Goal: Task Accomplishment & Management: Manage account settings

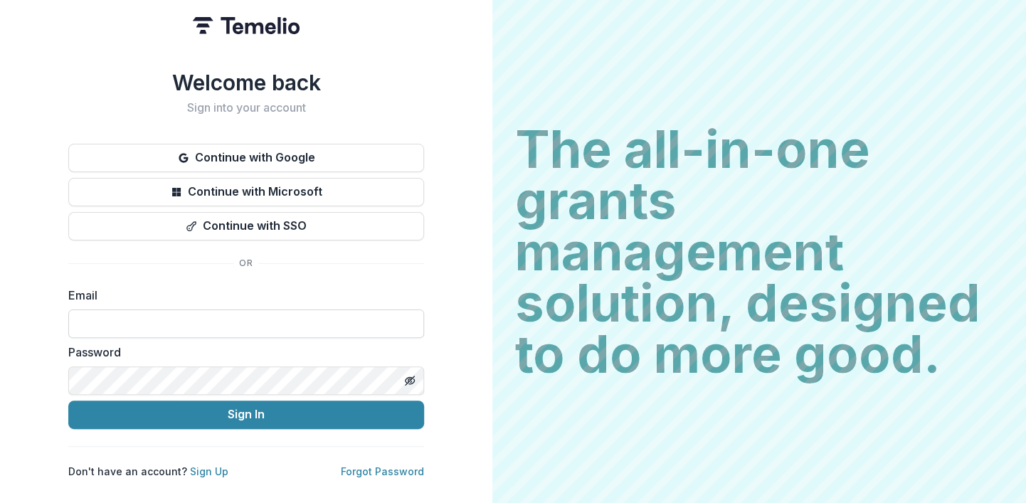
click at [270, 326] on input at bounding box center [246, 323] width 356 height 28
click at [196, 326] on input "**********" at bounding box center [246, 323] width 356 height 28
type input "**********"
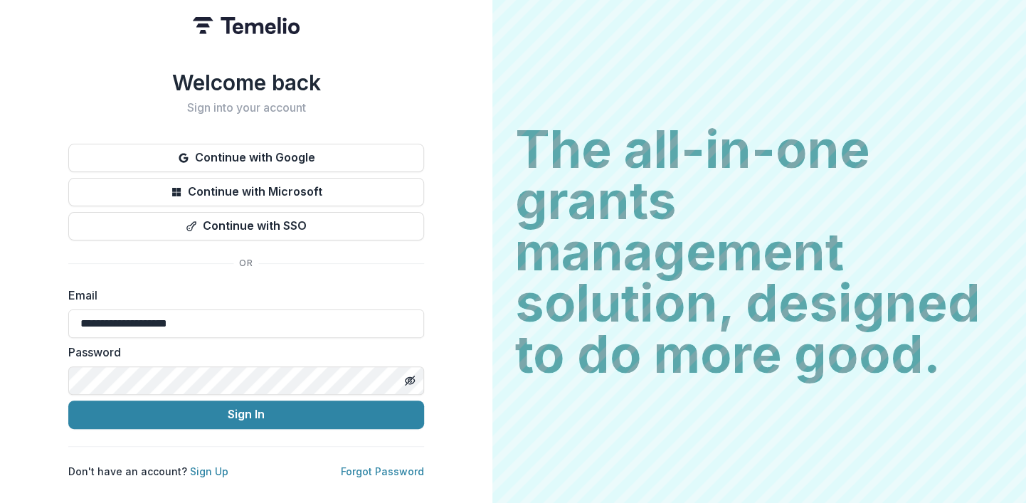
click at [68, 400] on button "Sign In" at bounding box center [246, 414] width 356 height 28
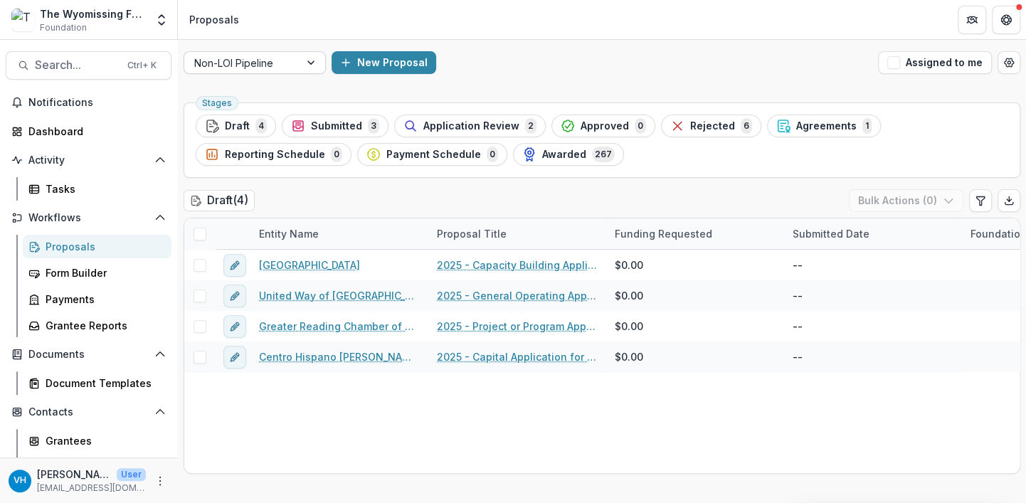
click at [250, 60] on div at bounding box center [241, 63] width 95 height 18
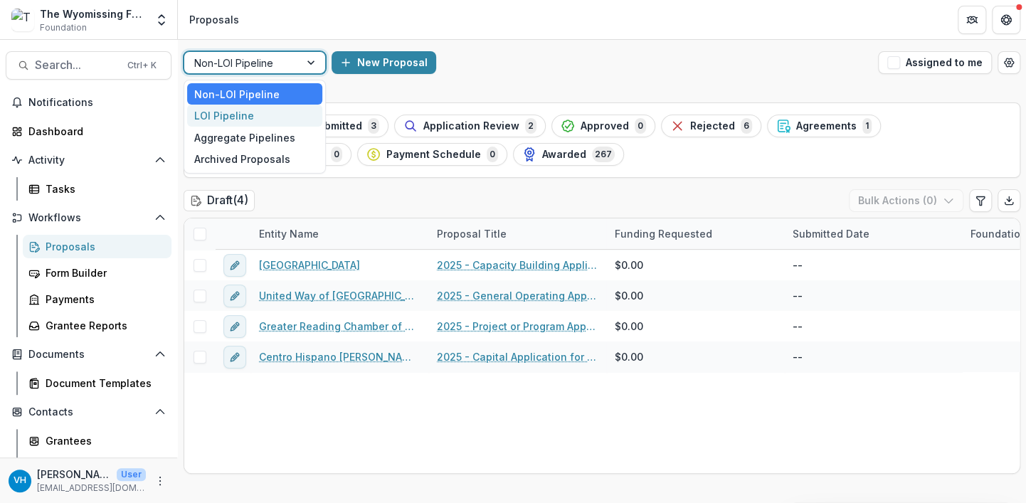
click at [260, 122] on div "LOI Pipeline" at bounding box center [254, 116] width 135 height 22
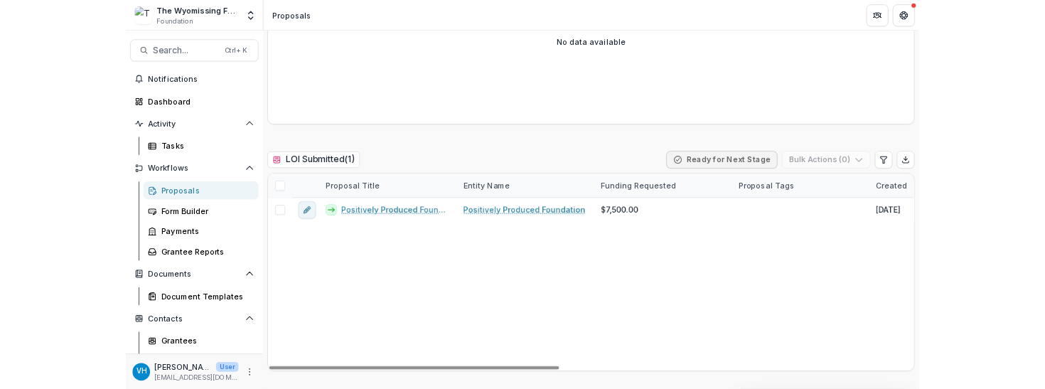
scroll to position [314, 0]
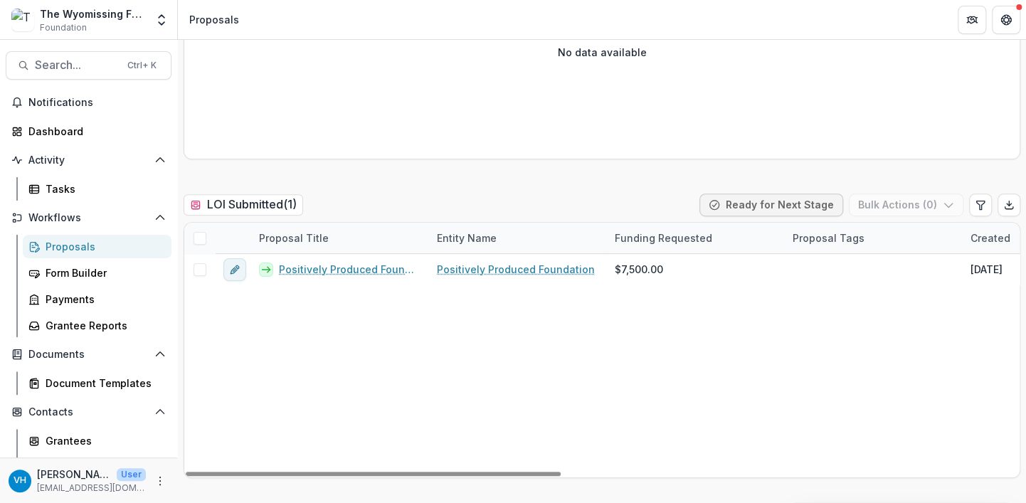
drag, startPoint x: 660, startPoint y: 462, endPoint x: 683, endPoint y: 381, distance: 84.4
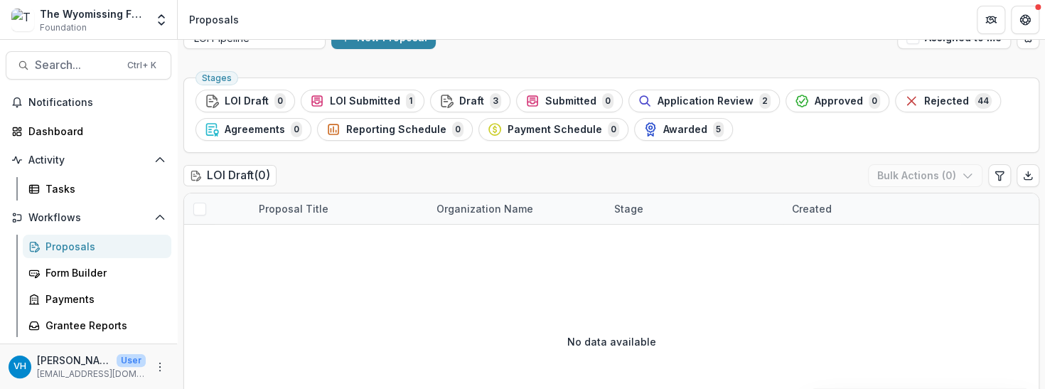
scroll to position [0, 0]
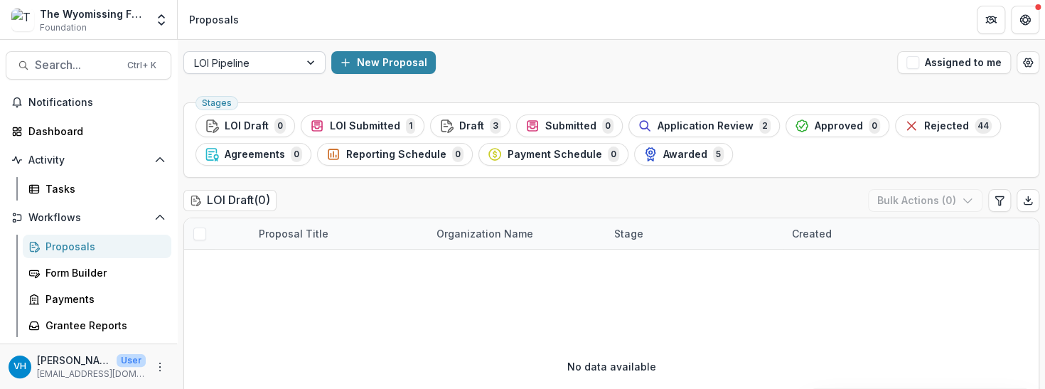
click at [256, 62] on div at bounding box center [241, 63] width 95 height 18
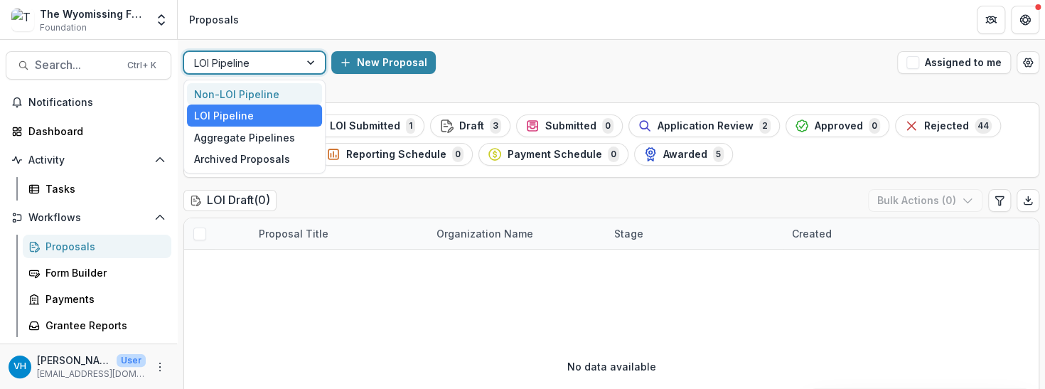
click at [261, 96] on div "Non-LOI Pipeline" at bounding box center [254, 94] width 135 height 22
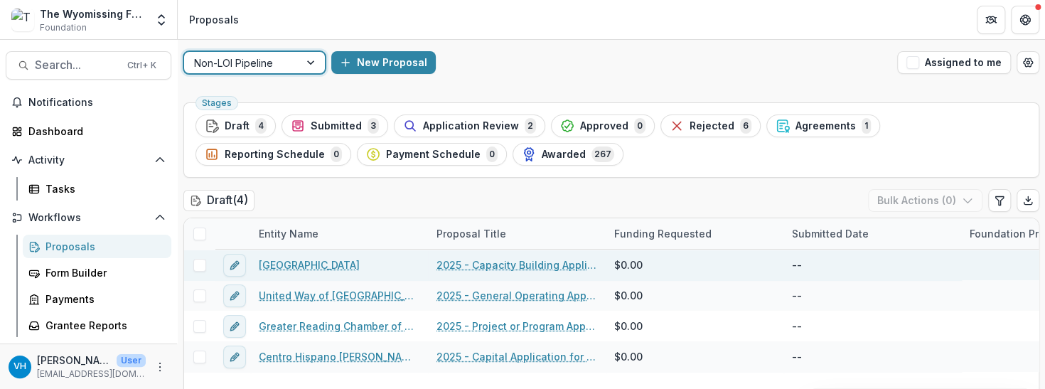
click at [325, 259] on link "[GEOGRAPHIC_DATA]" at bounding box center [309, 264] width 101 height 15
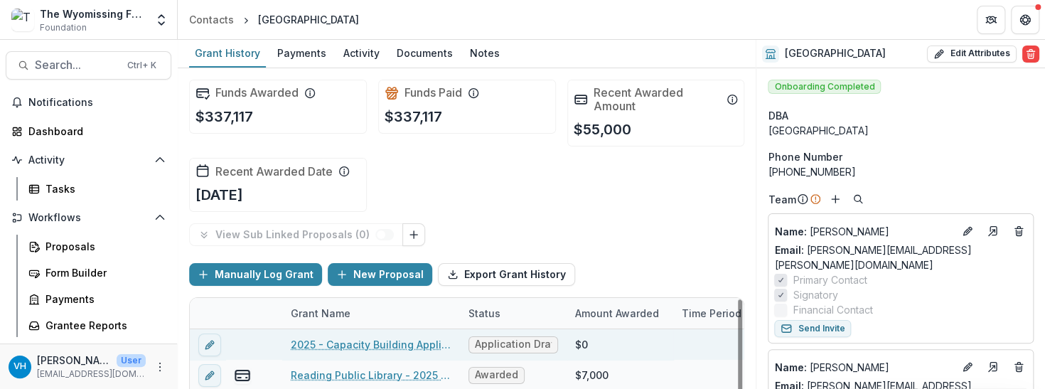
click at [415, 340] on link "2025 - Capacity Building Application" at bounding box center [371, 344] width 161 height 15
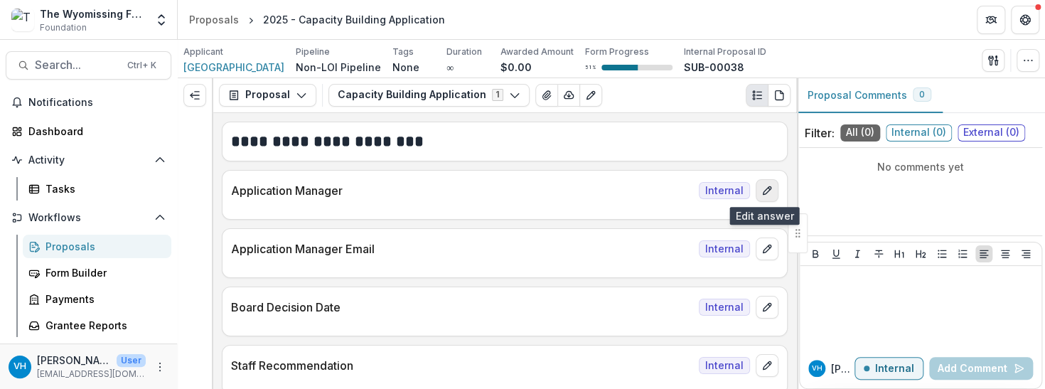
click at [764, 192] on icon "edit" at bounding box center [767, 190] width 11 height 11
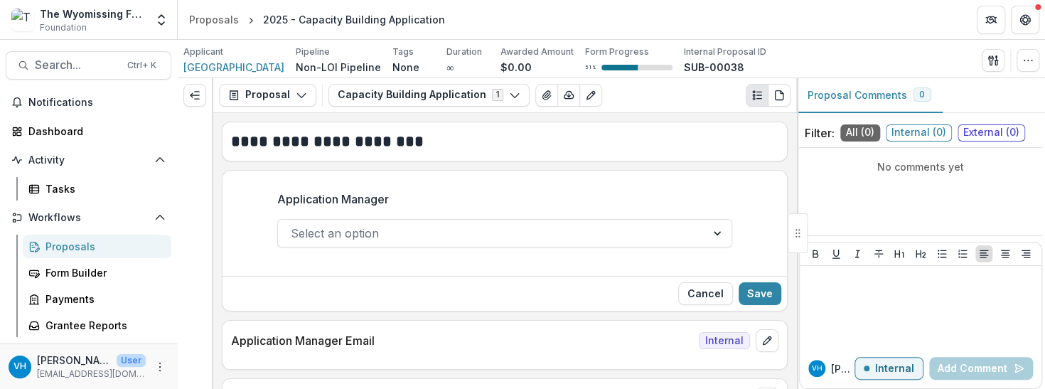
click at [452, 239] on div at bounding box center [492, 233] width 403 height 20
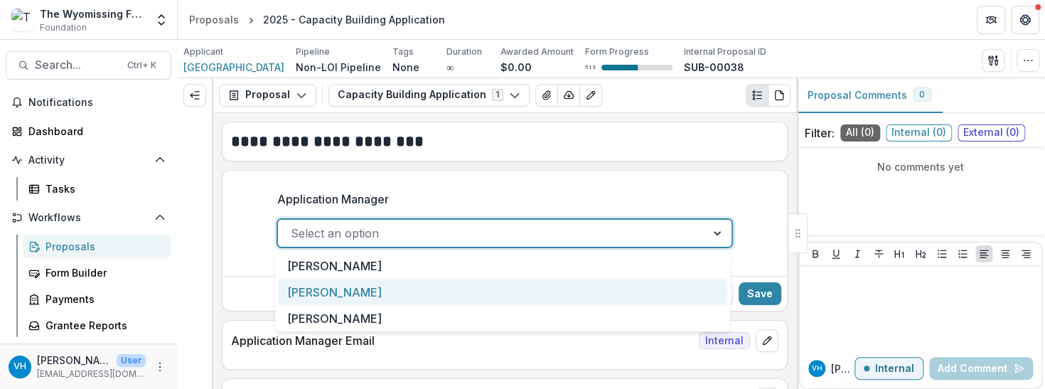
click at [446, 295] on div "[PERSON_NAME]" at bounding box center [502, 292] width 449 height 26
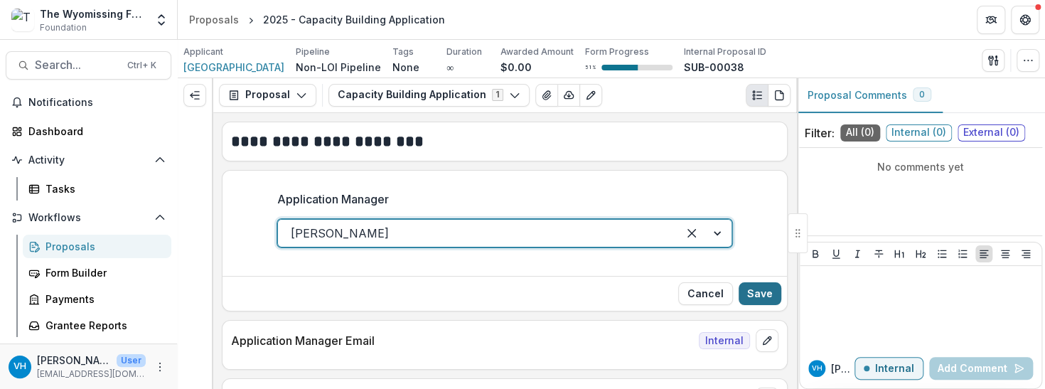
click at [757, 298] on button "Save" at bounding box center [760, 293] width 43 height 23
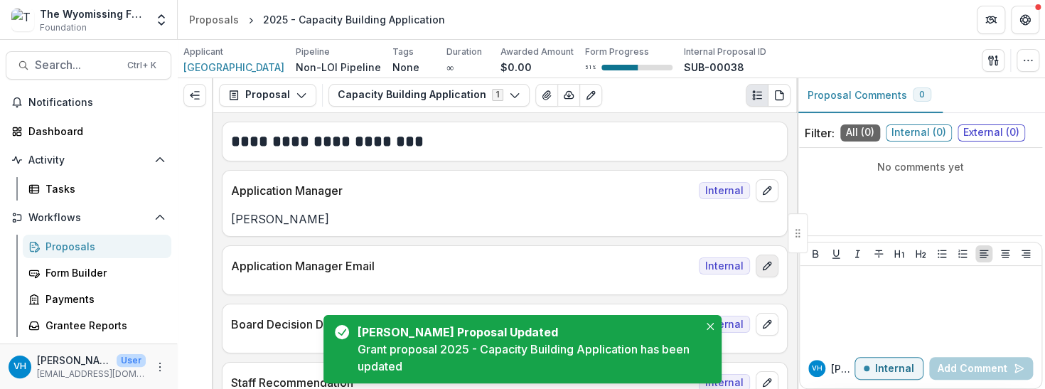
click at [767, 264] on icon "edit" at bounding box center [767, 265] width 11 height 11
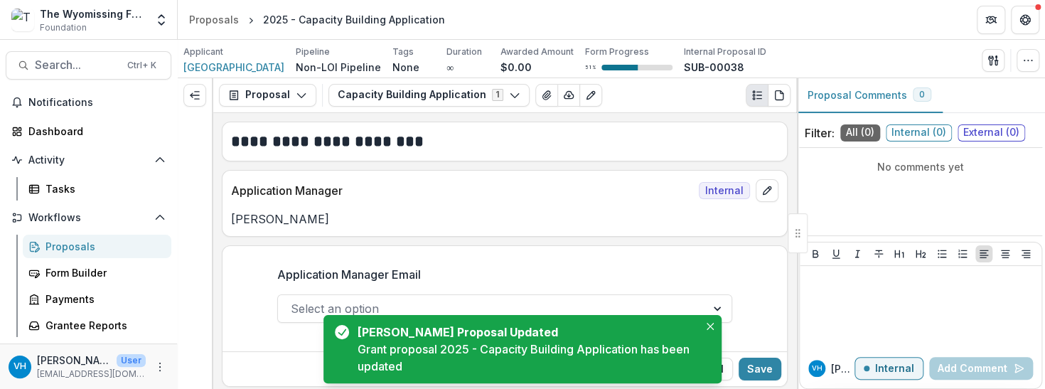
click at [603, 299] on div at bounding box center [492, 309] width 403 height 20
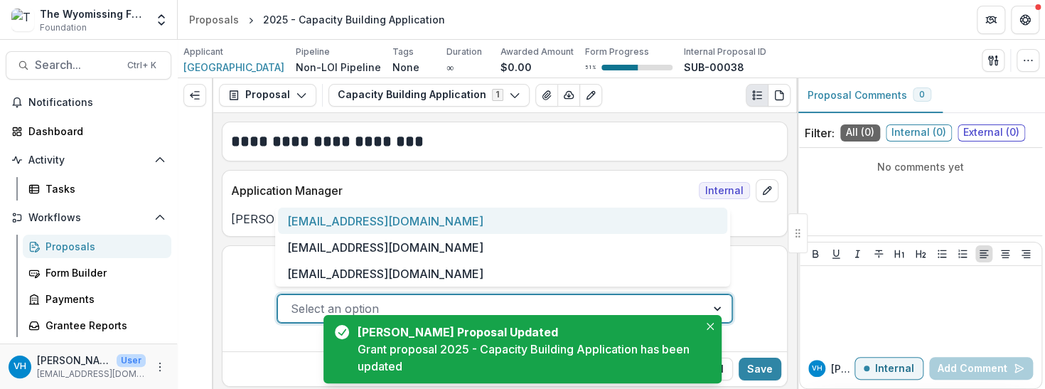
scroll to position [71, 0]
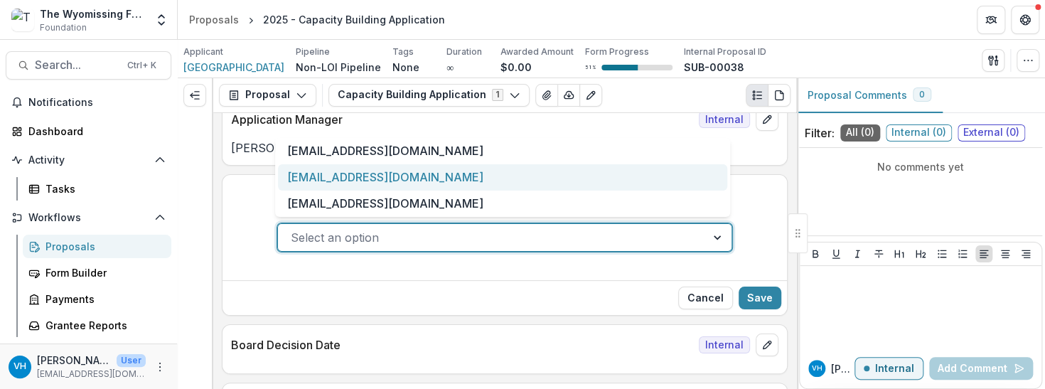
click at [452, 176] on div "[EMAIL_ADDRESS][DOMAIN_NAME]" at bounding box center [502, 177] width 449 height 26
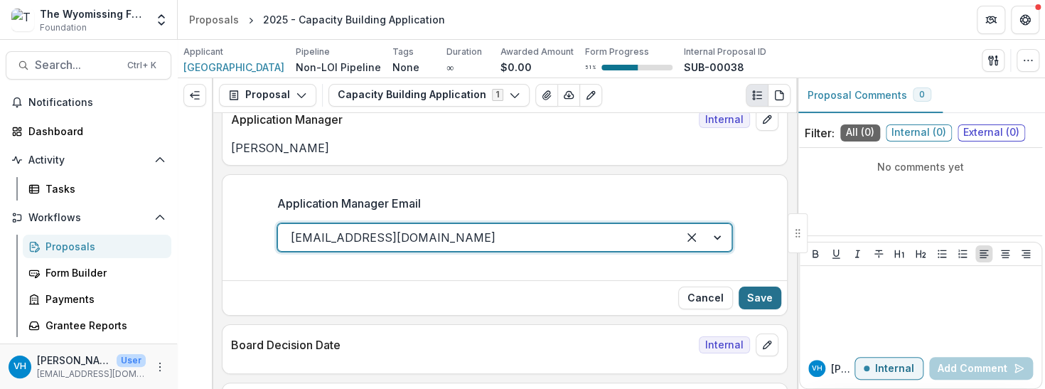
click at [757, 297] on button "Save" at bounding box center [760, 298] width 43 height 23
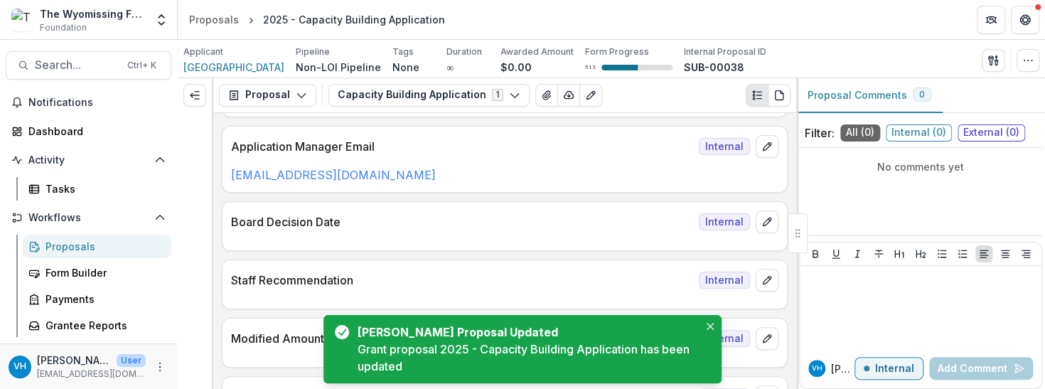
scroll to position [142, 0]
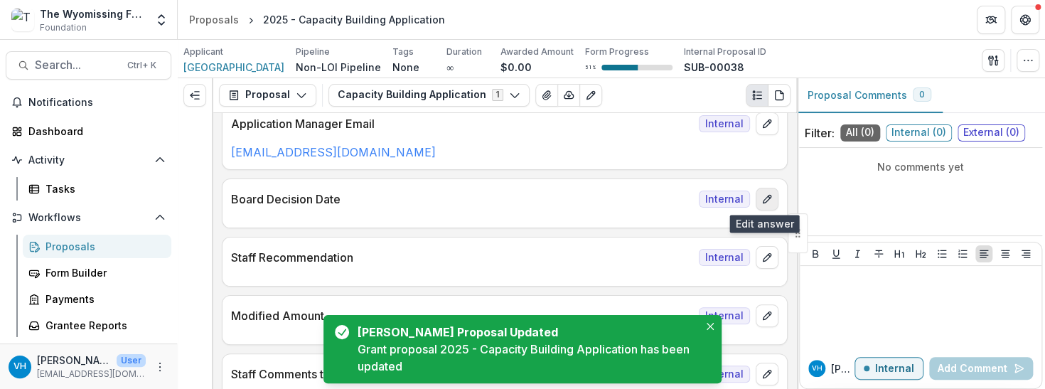
click at [765, 197] on icon "edit" at bounding box center [767, 200] width 8 height 8
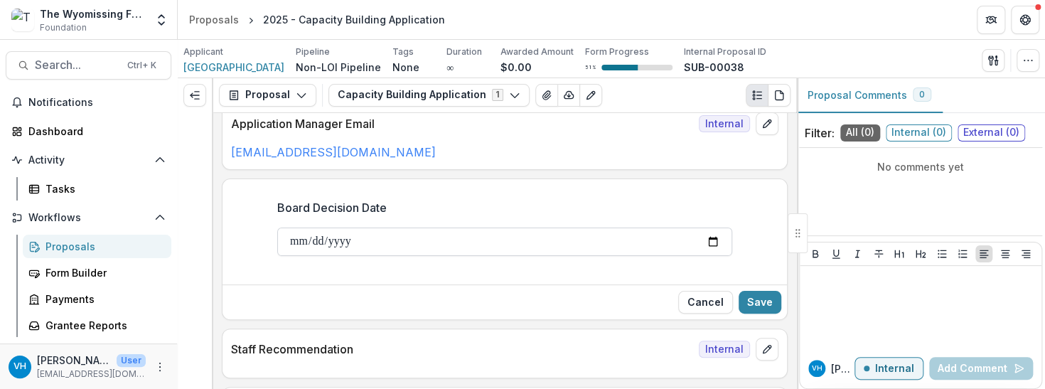
click at [715, 243] on input "Board Decision Date" at bounding box center [504, 242] width 455 height 28
type input "**********"
click at [760, 301] on button "Save" at bounding box center [760, 302] width 43 height 23
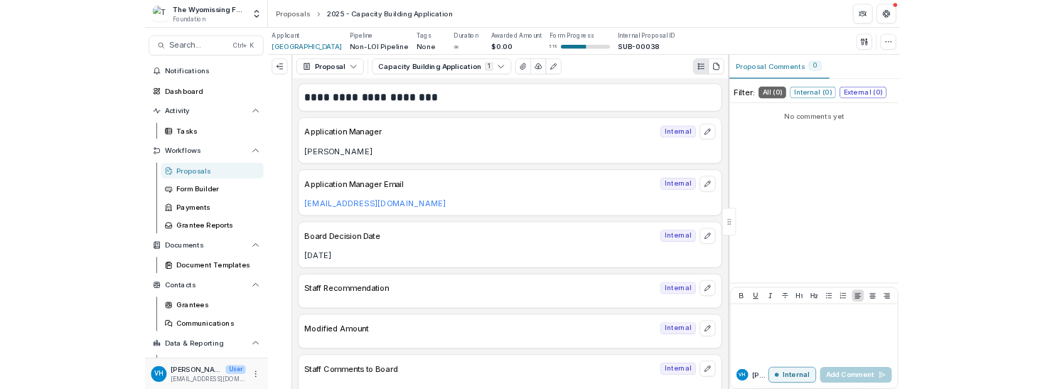
scroll to position [0, 0]
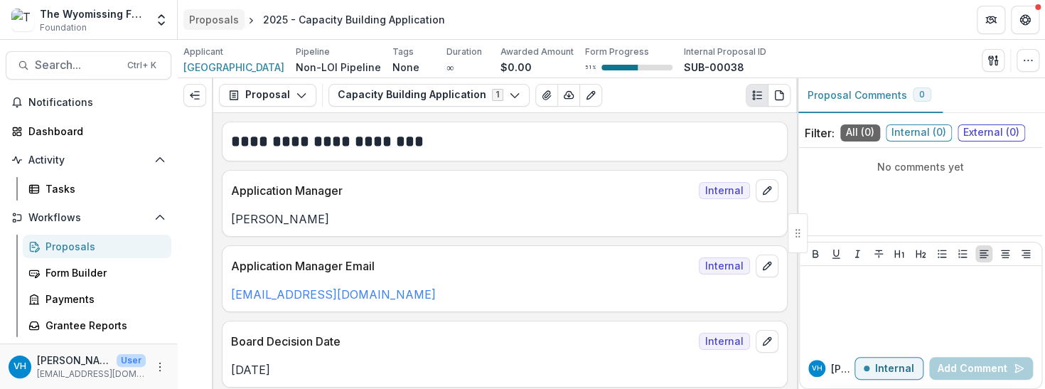
click at [223, 25] on div "Proposals" at bounding box center [214, 19] width 50 height 15
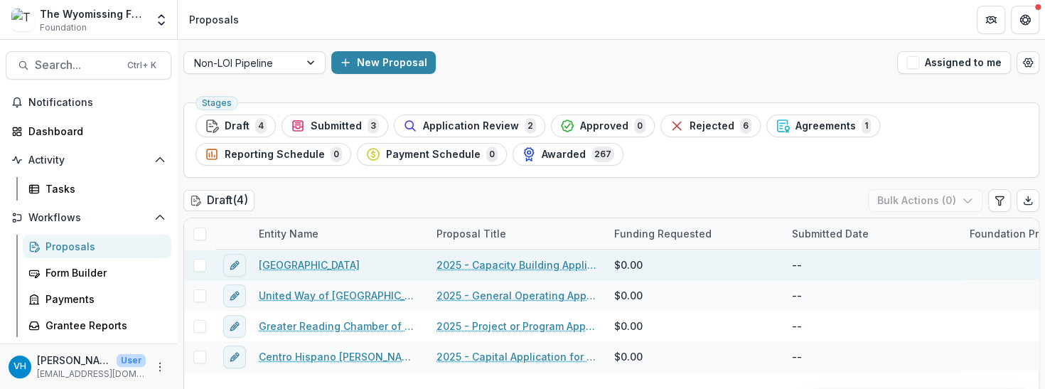
click at [348, 267] on link "[GEOGRAPHIC_DATA]" at bounding box center [309, 264] width 101 height 15
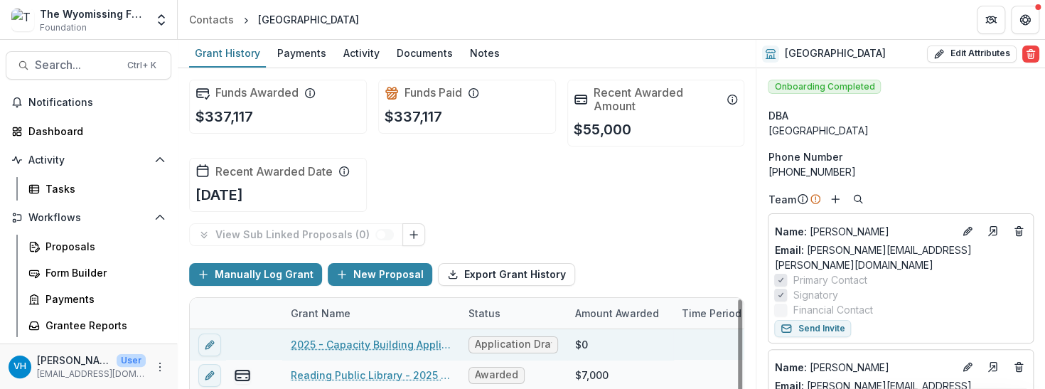
click at [404, 342] on link "2025 - Capacity Building Application" at bounding box center [371, 344] width 161 height 15
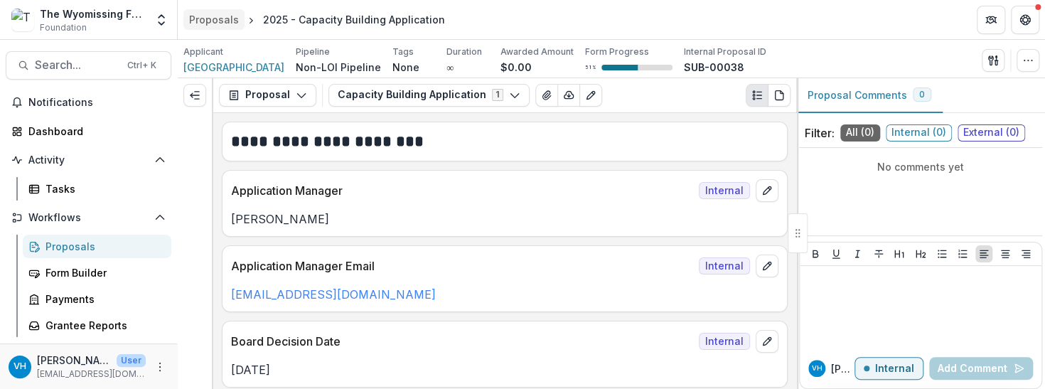
click at [203, 23] on div "Proposals" at bounding box center [214, 19] width 50 height 15
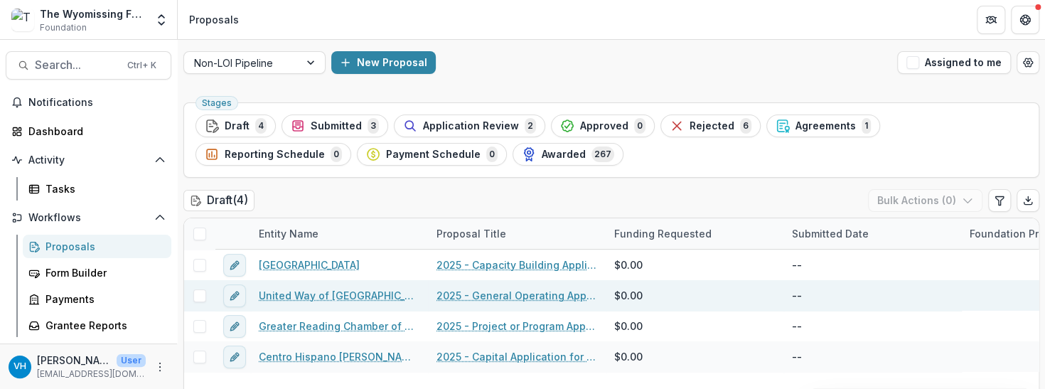
click at [381, 292] on link "United Way of [GEOGRAPHIC_DATA]" at bounding box center [339, 295] width 161 height 15
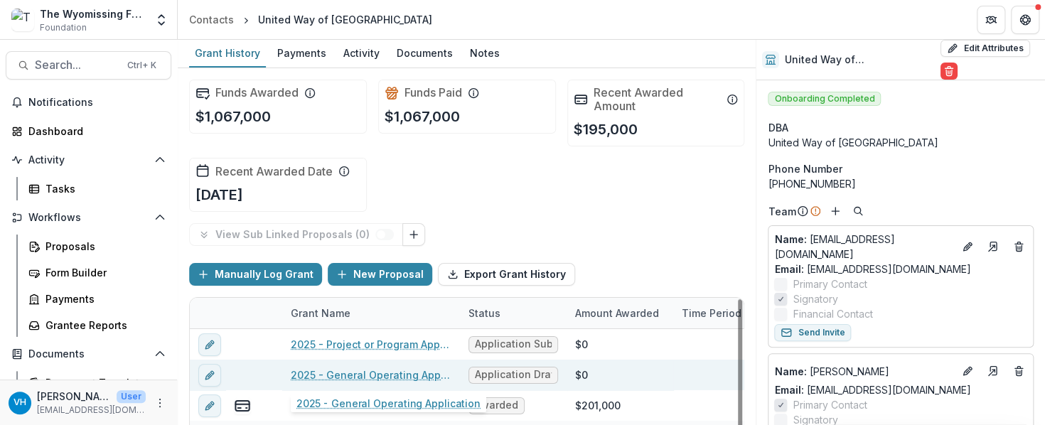
click at [393, 372] on link "2025 - General Operating Application" at bounding box center [371, 375] width 161 height 15
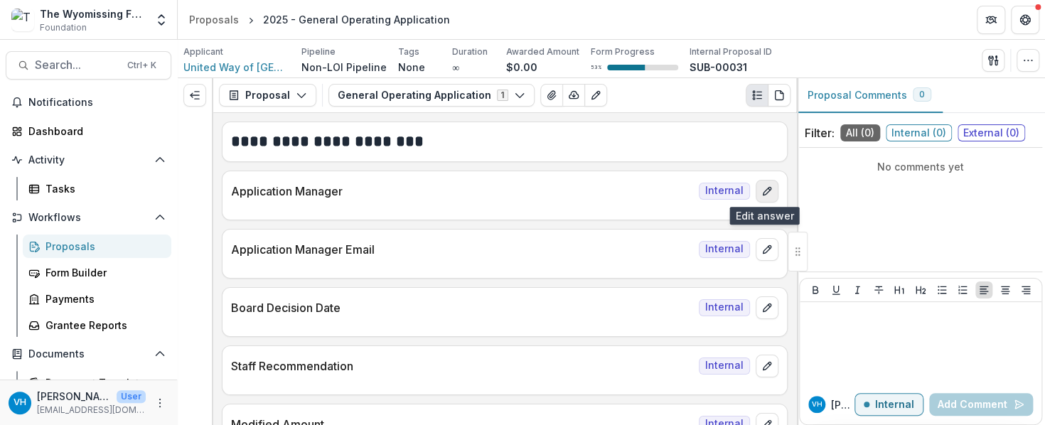
click at [762, 193] on icon "edit" at bounding box center [767, 191] width 11 height 11
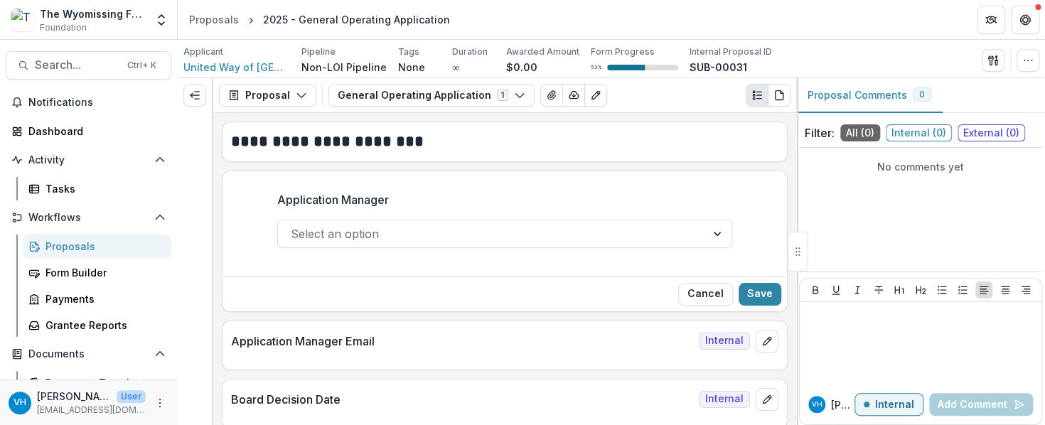
click at [588, 235] on div at bounding box center [492, 234] width 403 height 20
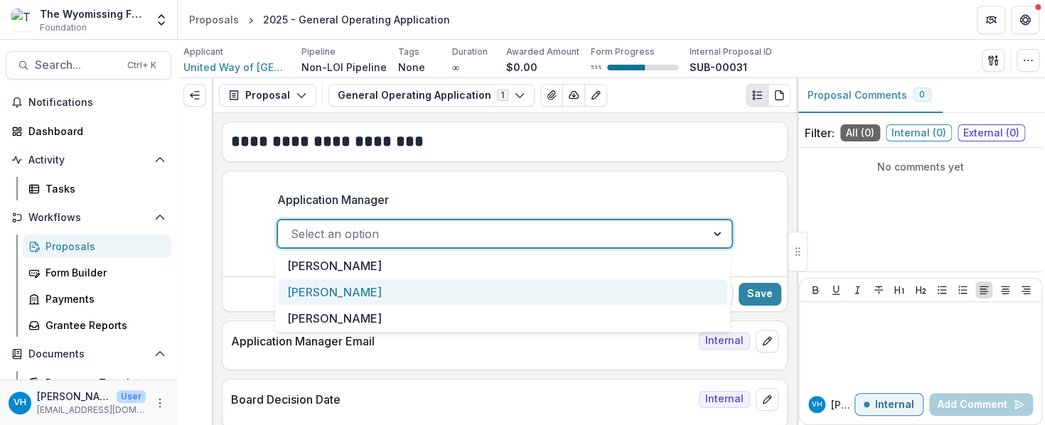
click at [556, 284] on div "[PERSON_NAME]" at bounding box center [502, 293] width 449 height 26
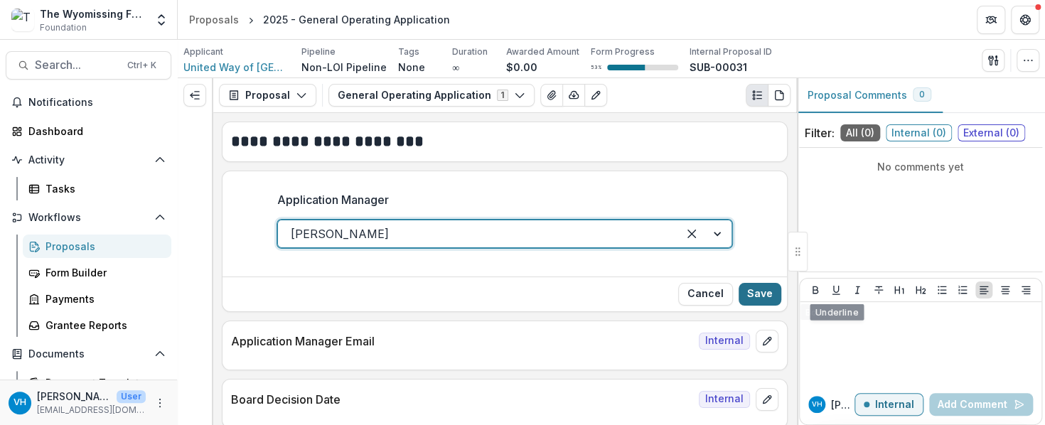
click at [762, 287] on button "Save" at bounding box center [760, 294] width 43 height 23
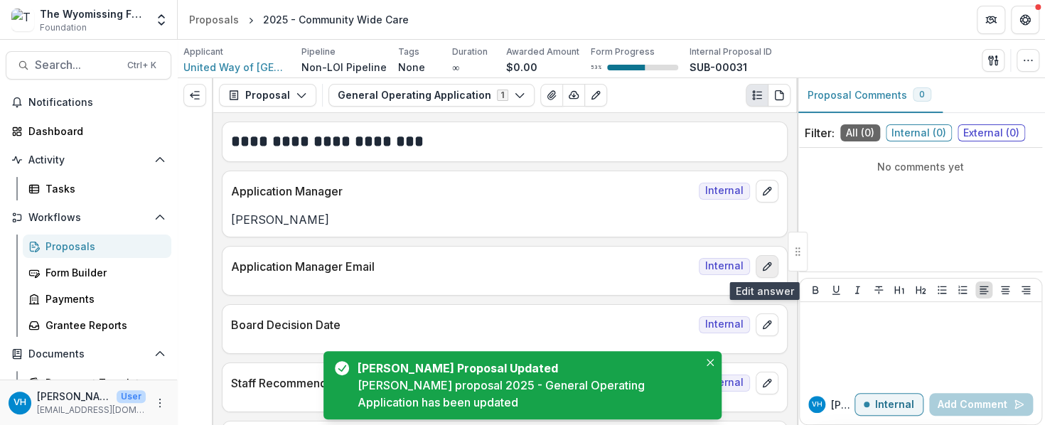
click at [762, 261] on icon "edit" at bounding box center [767, 266] width 11 height 11
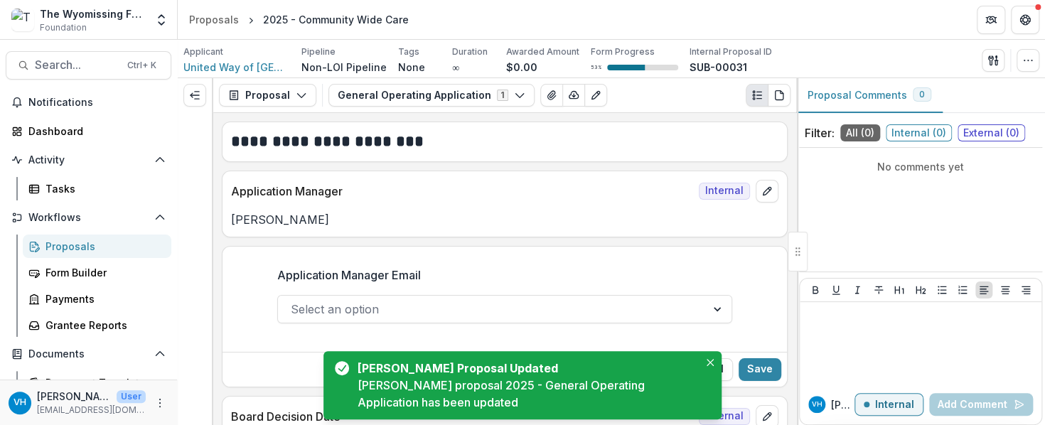
click at [597, 302] on div at bounding box center [492, 309] width 403 height 20
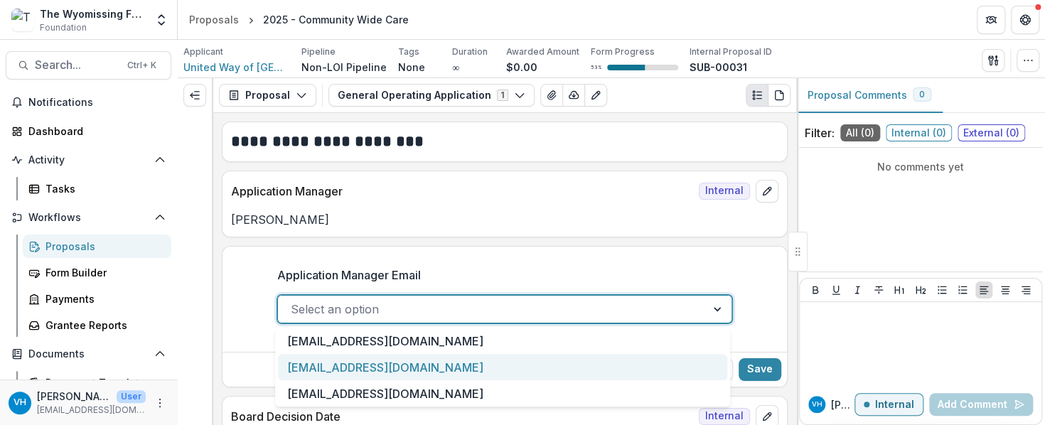
click at [569, 361] on div "[EMAIL_ADDRESS][DOMAIN_NAME]" at bounding box center [502, 367] width 449 height 26
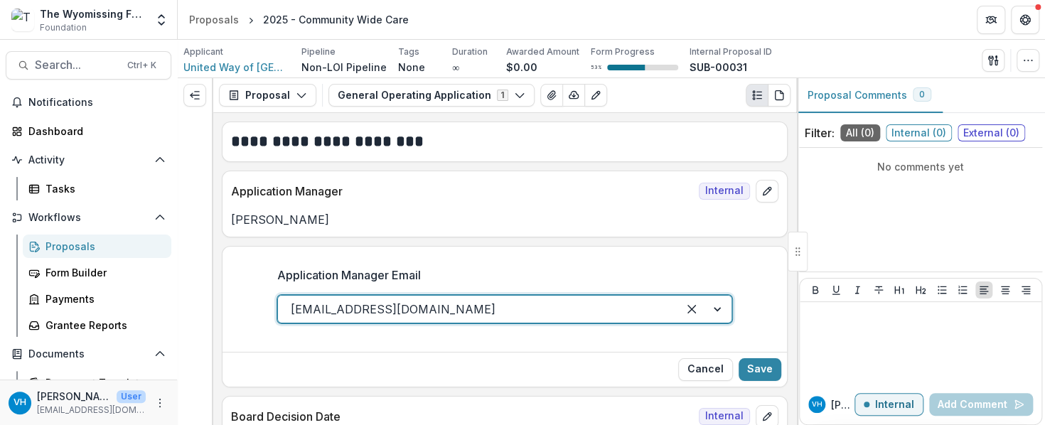
scroll to position [213, 0]
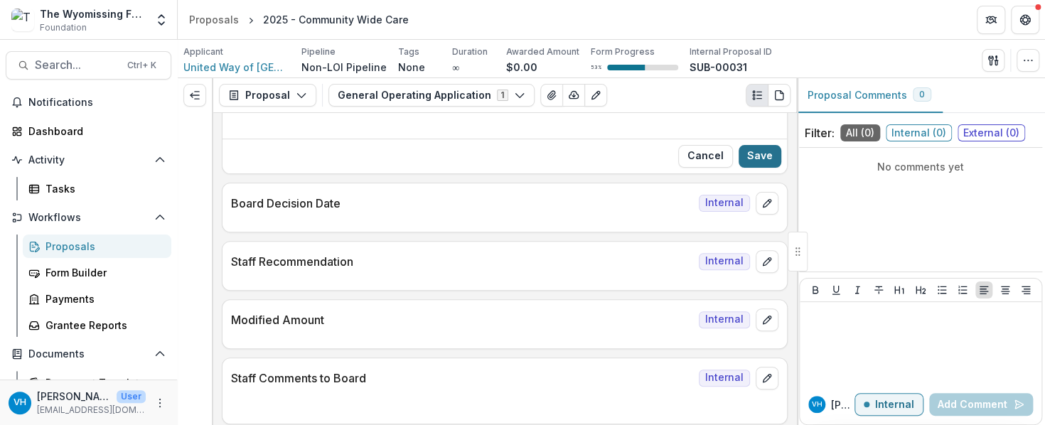
click at [752, 161] on button "Save" at bounding box center [760, 156] width 43 height 23
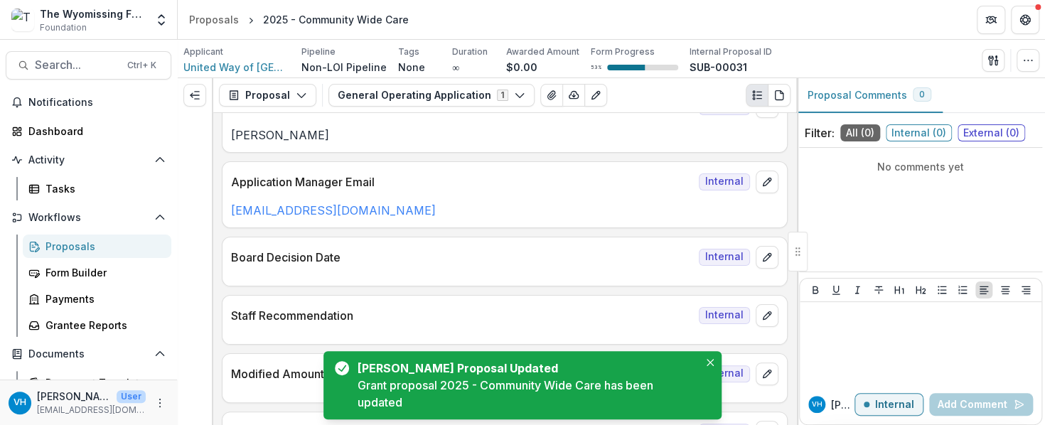
scroll to position [17, 0]
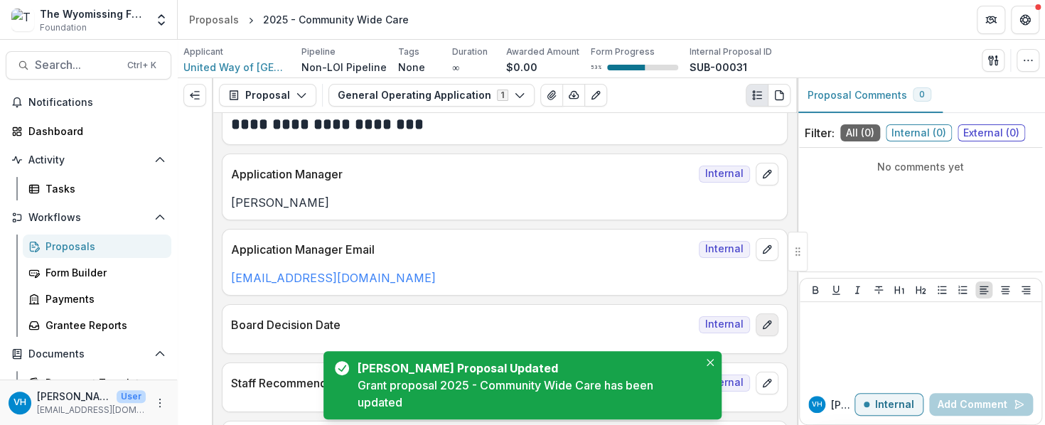
click at [763, 324] on icon "edit" at bounding box center [767, 325] width 8 height 8
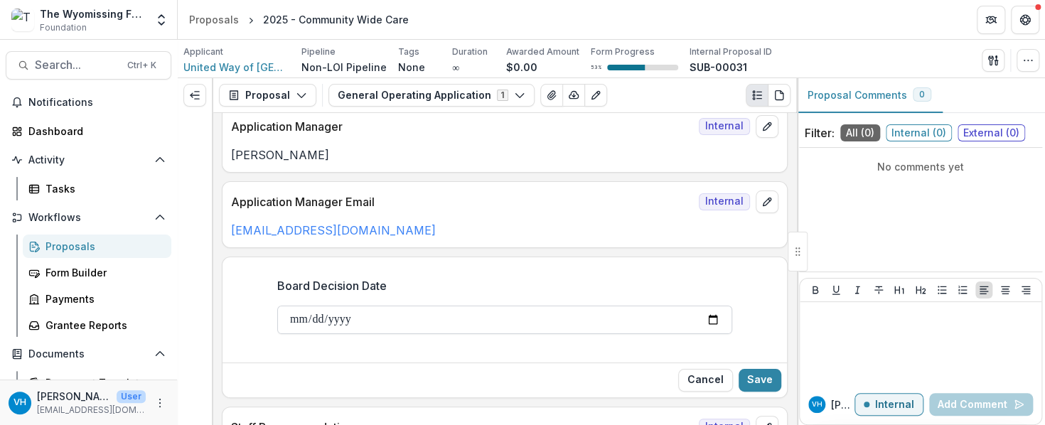
scroll to position [88, 0]
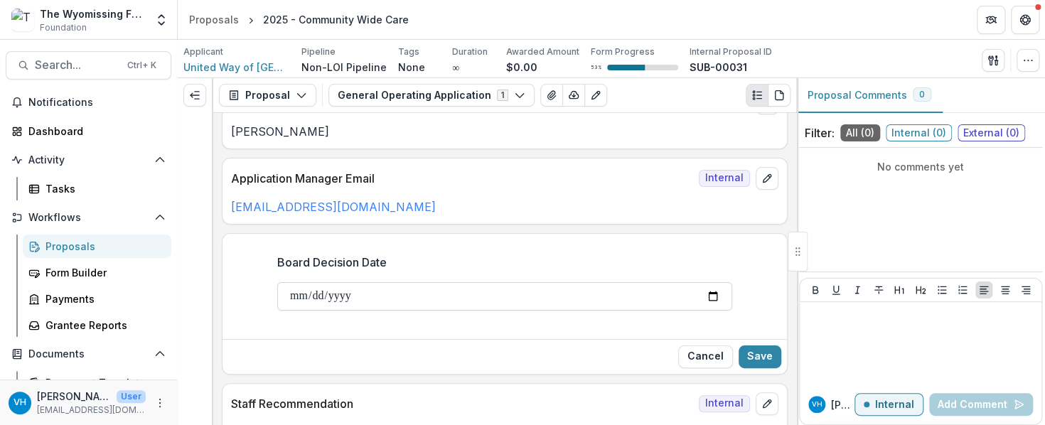
click at [714, 294] on input "Board Decision Date" at bounding box center [504, 296] width 455 height 28
type input "**********"
click at [760, 349] on button "Save" at bounding box center [760, 357] width 43 height 23
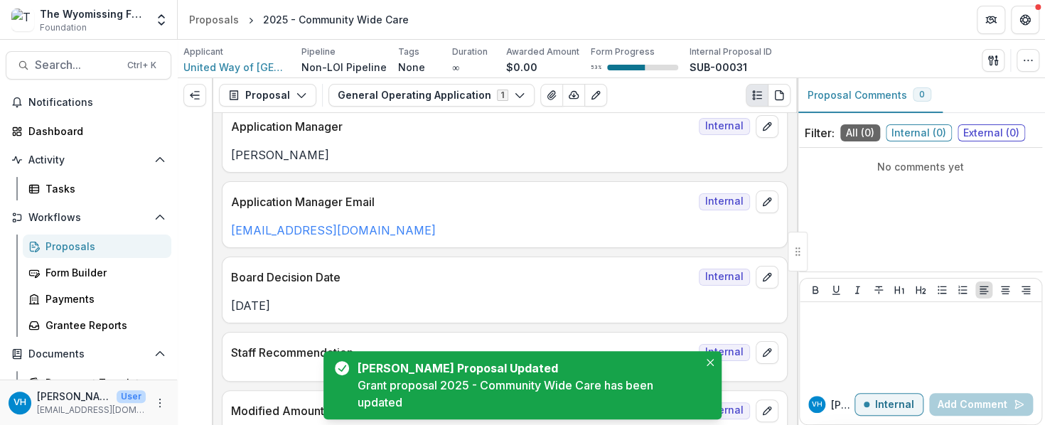
scroll to position [0, 0]
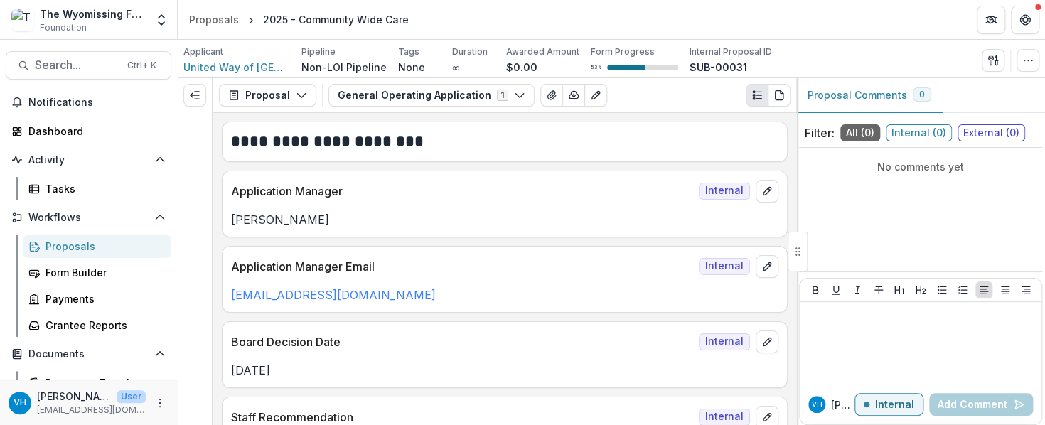
click at [221, 2] on header "Proposals 2025 - Community Wide Care" at bounding box center [612, 19] width 868 height 39
click at [221, 12] on div "Proposals" at bounding box center [214, 19] width 50 height 15
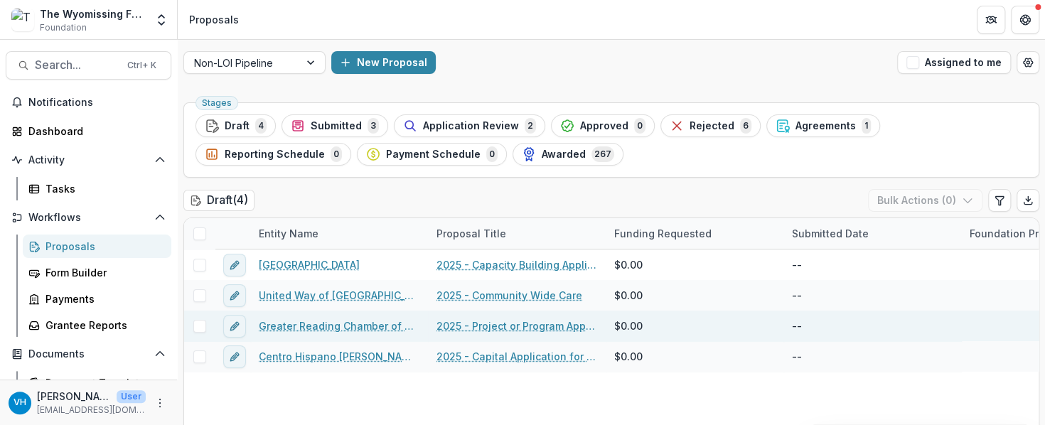
click at [361, 324] on link "Greater Reading Chamber of Commerce and Industry" at bounding box center [339, 326] width 161 height 15
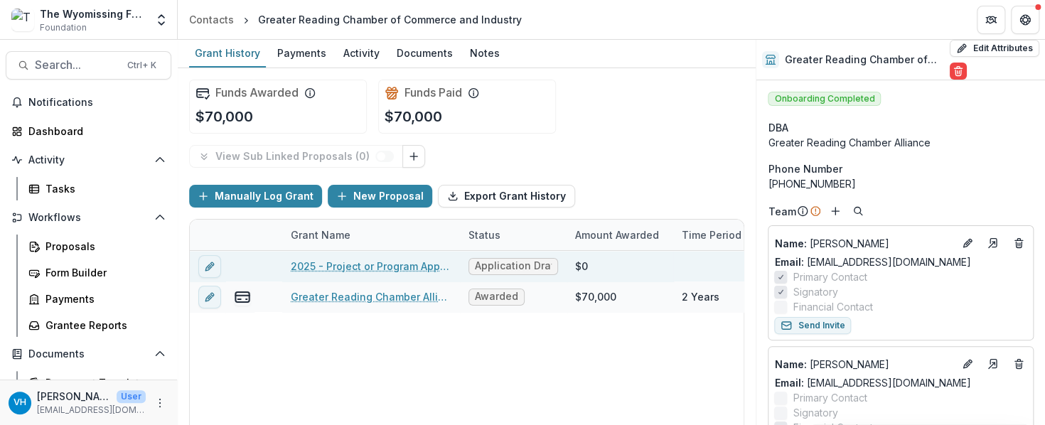
click at [391, 266] on link "2025 - Project or Program Application" at bounding box center [371, 266] width 161 height 15
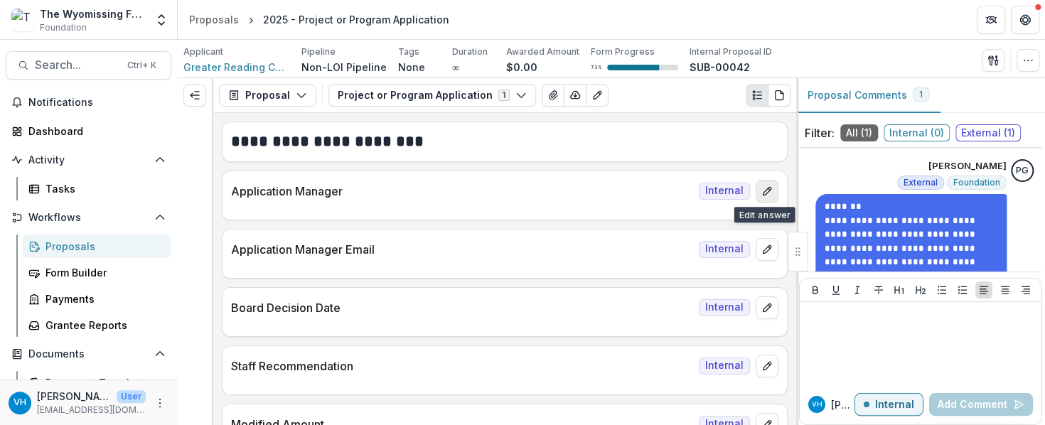
click at [771, 191] on button "edit" at bounding box center [767, 191] width 23 height 23
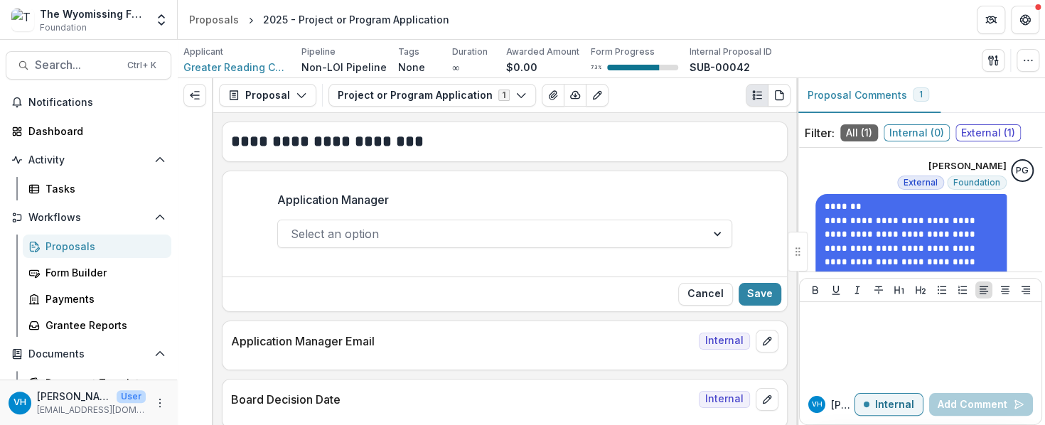
click at [565, 220] on div "Select an option" at bounding box center [504, 234] width 455 height 28
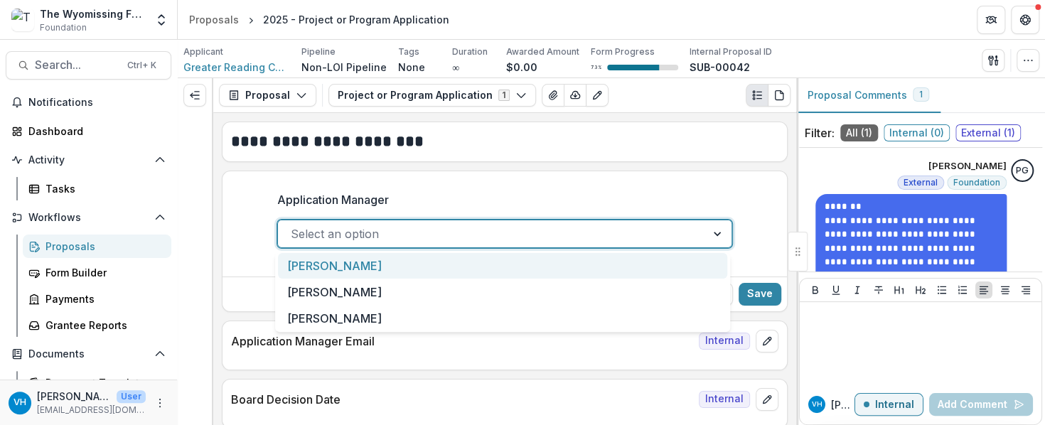
click at [511, 258] on div "[PERSON_NAME]" at bounding box center [502, 266] width 449 height 26
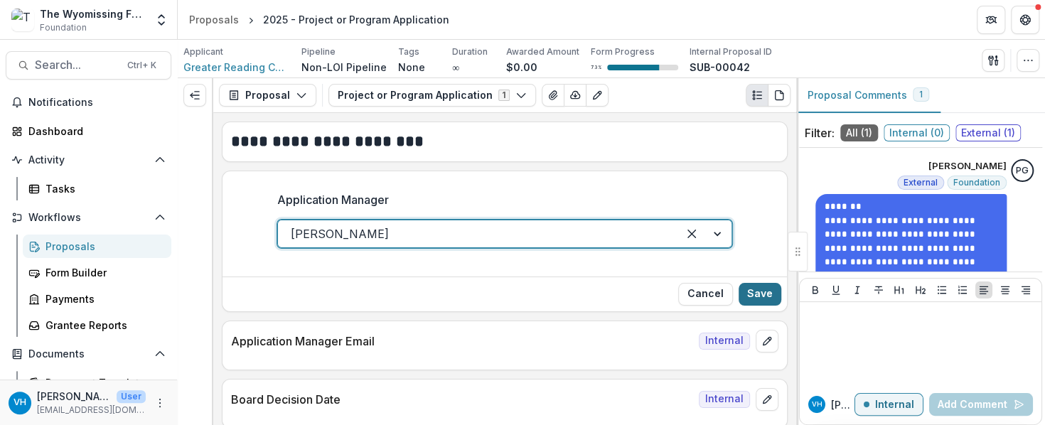
click at [753, 289] on button "Save" at bounding box center [760, 294] width 43 height 23
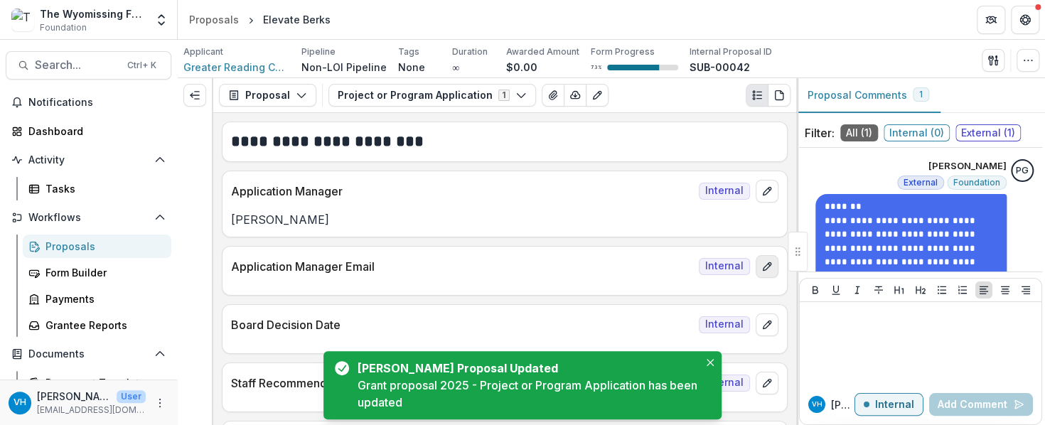
click at [768, 261] on icon "edit" at bounding box center [767, 266] width 11 height 11
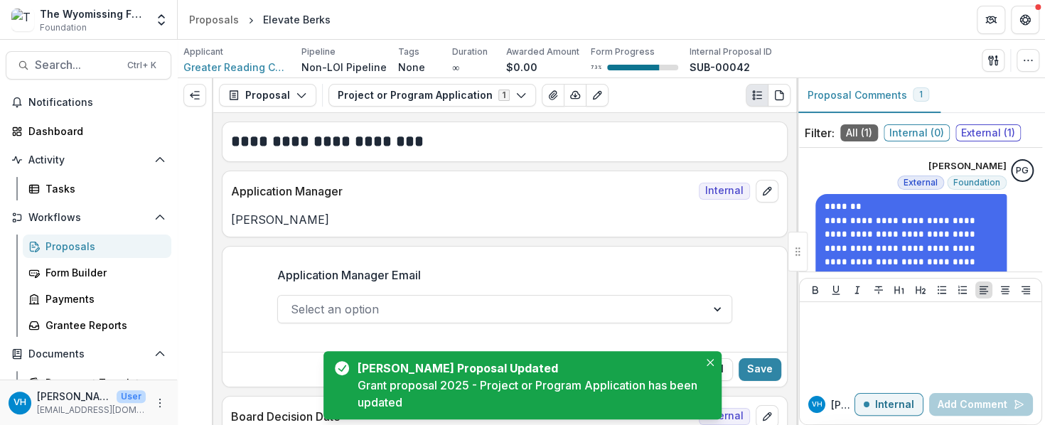
click at [520, 300] on div at bounding box center [492, 309] width 403 height 20
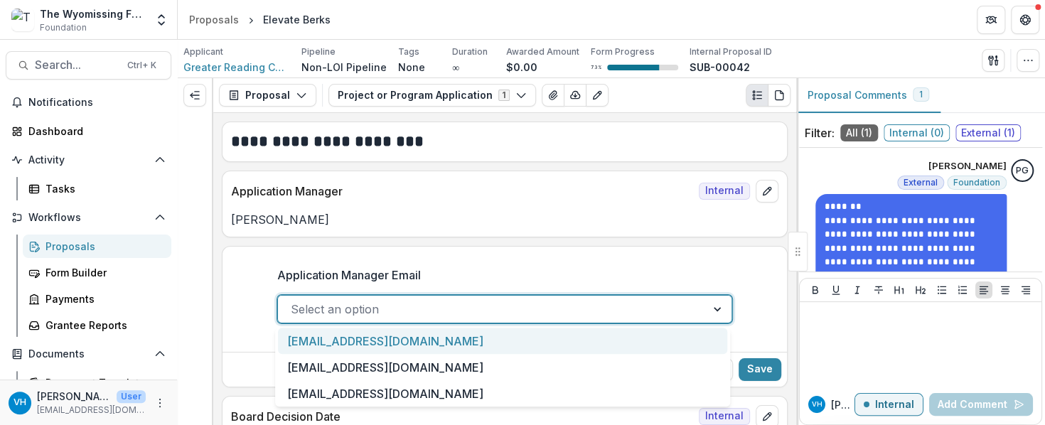
click at [486, 336] on div "[EMAIL_ADDRESS][DOMAIN_NAME]" at bounding box center [502, 341] width 449 height 26
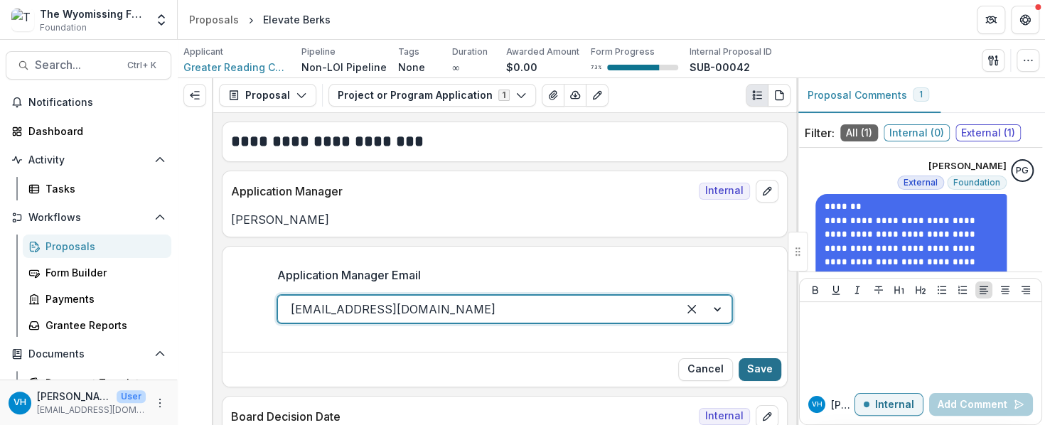
click at [765, 364] on button "Save" at bounding box center [760, 369] width 43 height 23
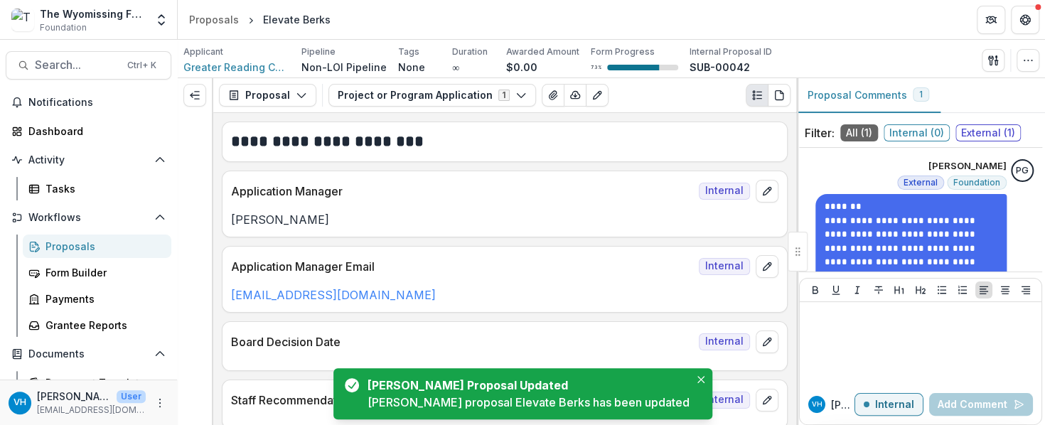
scroll to position [71, 0]
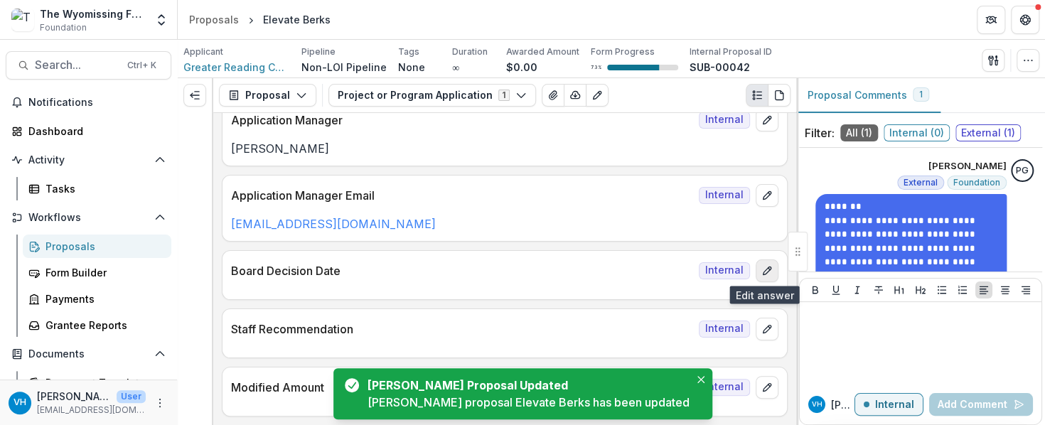
click at [762, 265] on icon "edit" at bounding box center [767, 270] width 11 height 11
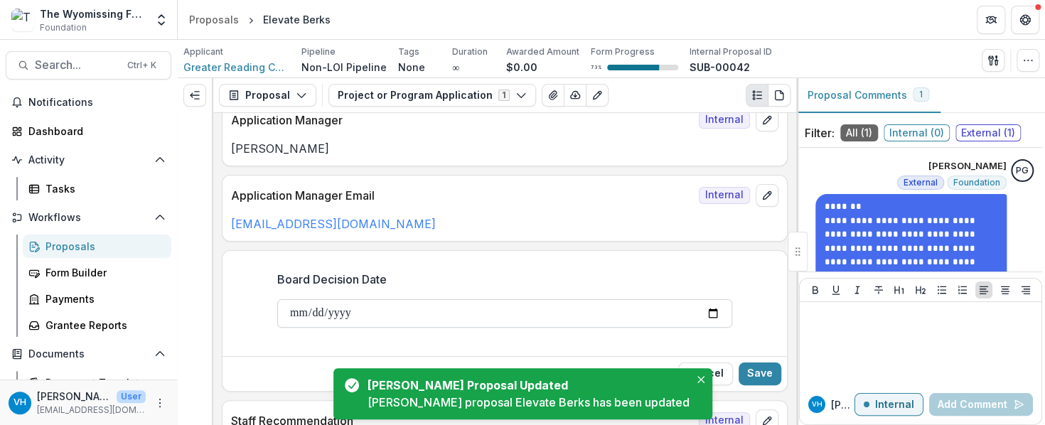
click at [698, 311] on input "Board Decision Date" at bounding box center [504, 313] width 455 height 28
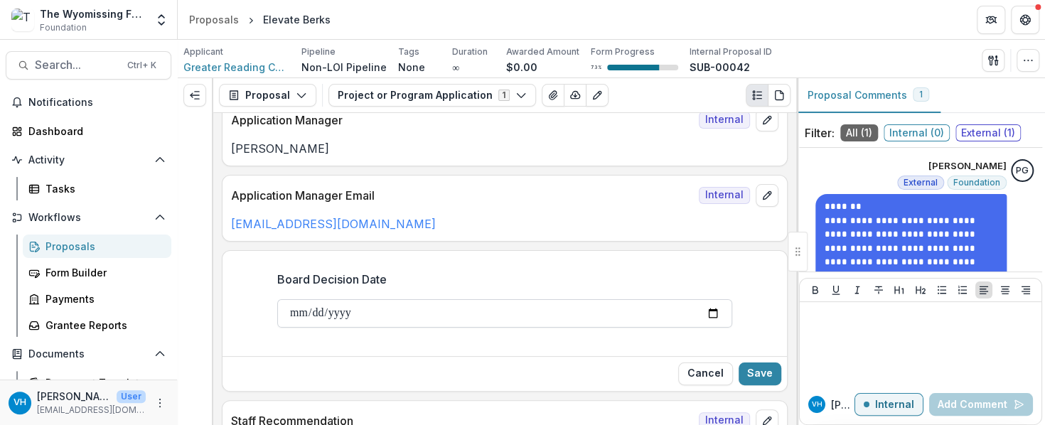
click at [710, 312] on input "Board Decision Date" at bounding box center [504, 313] width 455 height 28
type input "**********"
click at [755, 373] on button "Save" at bounding box center [760, 374] width 43 height 23
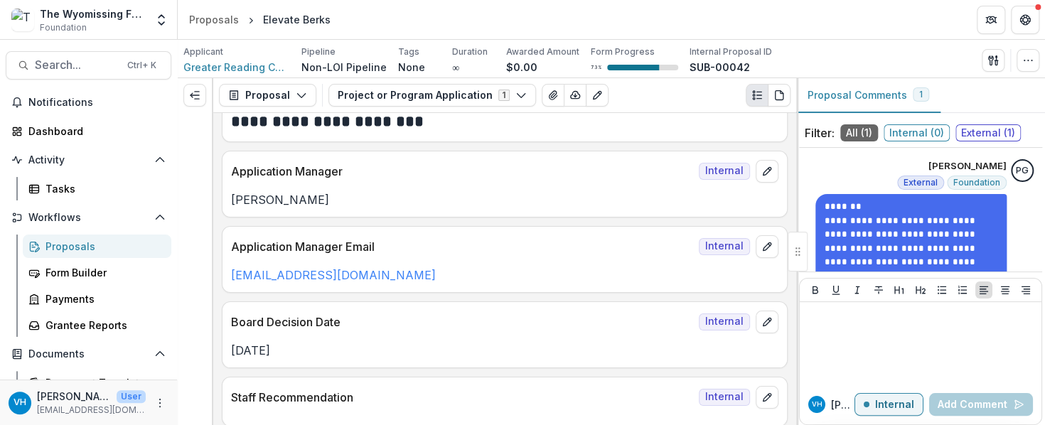
scroll to position [0, 0]
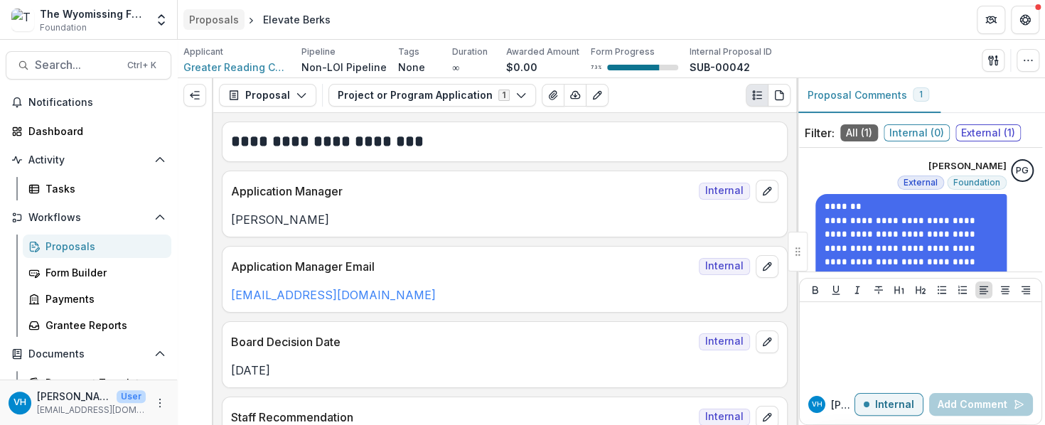
click at [216, 20] on div "Proposals" at bounding box center [214, 19] width 50 height 15
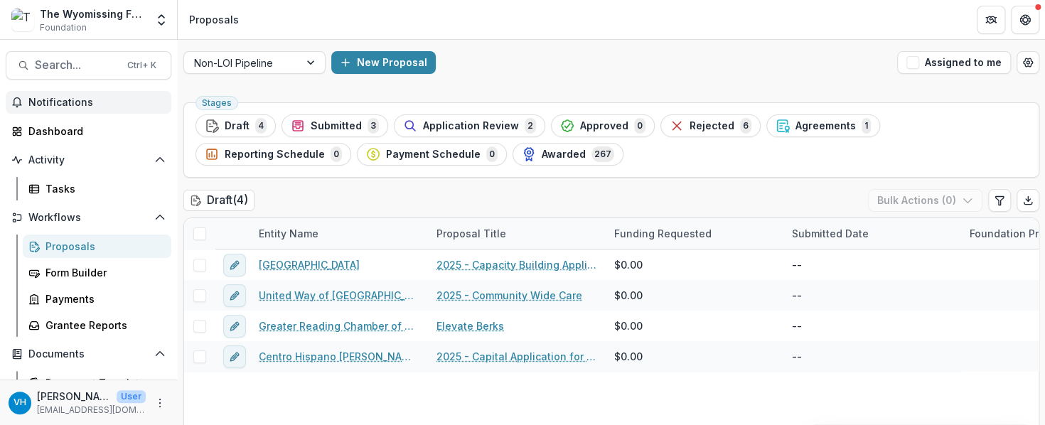
click at [105, 106] on span "Notifications" at bounding box center [96, 103] width 137 height 12
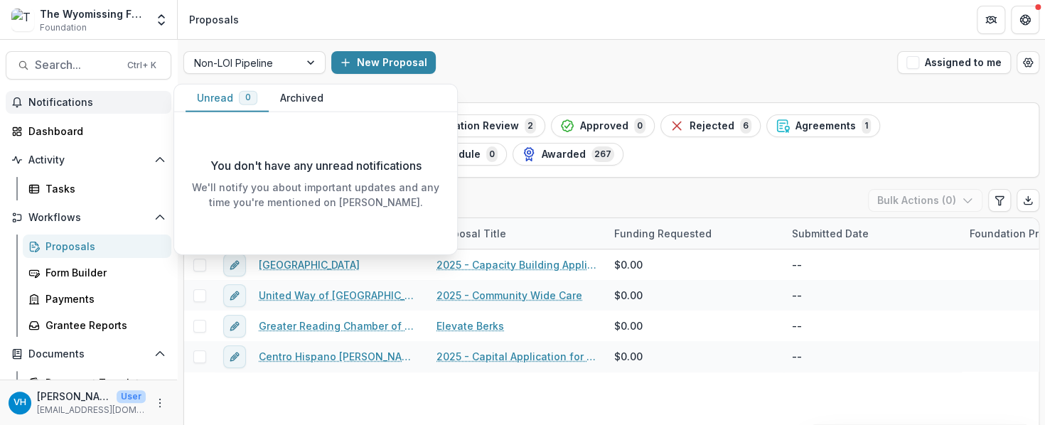
click at [309, 94] on button "Archived" at bounding box center [302, 99] width 66 height 28
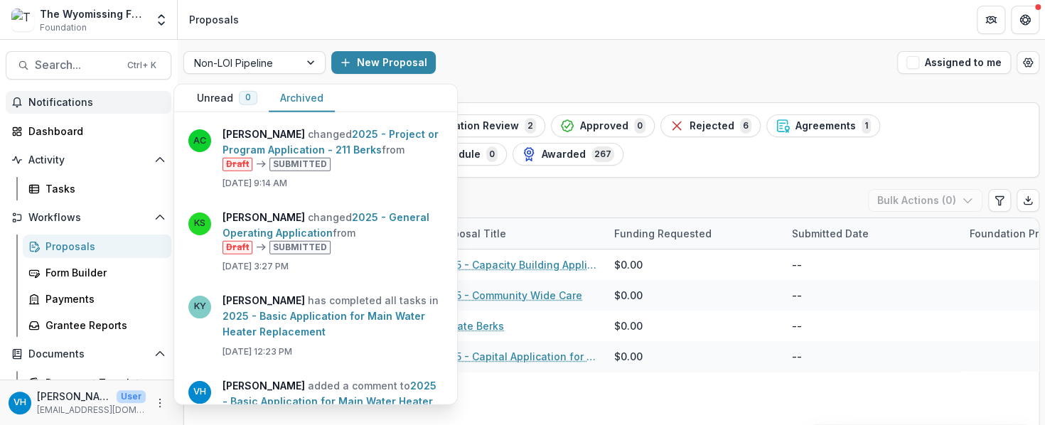
click at [228, 96] on button "Unread 0" at bounding box center [227, 99] width 83 height 28
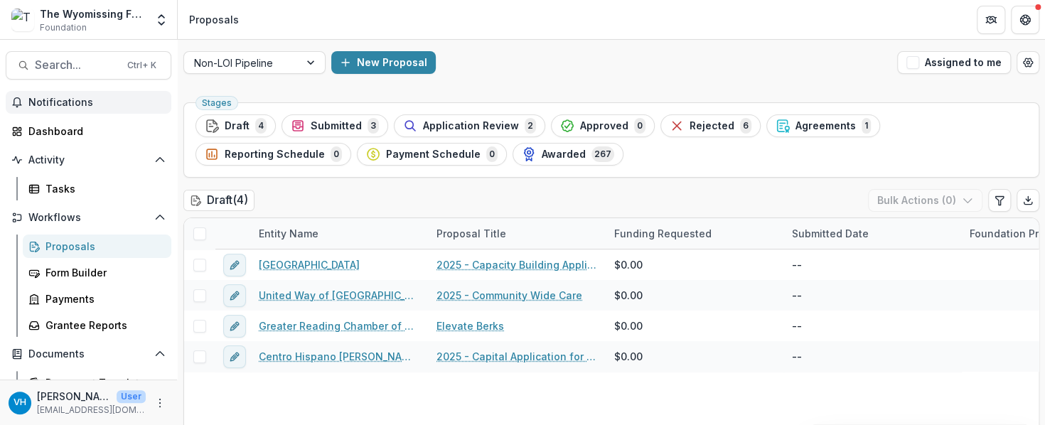
drag, startPoint x: 538, startPoint y: 32, endPoint x: 541, endPoint y: 41, distance: 9.9
click at [538, 31] on header "Proposals" at bounding box center [612, 19] width 868 height 39
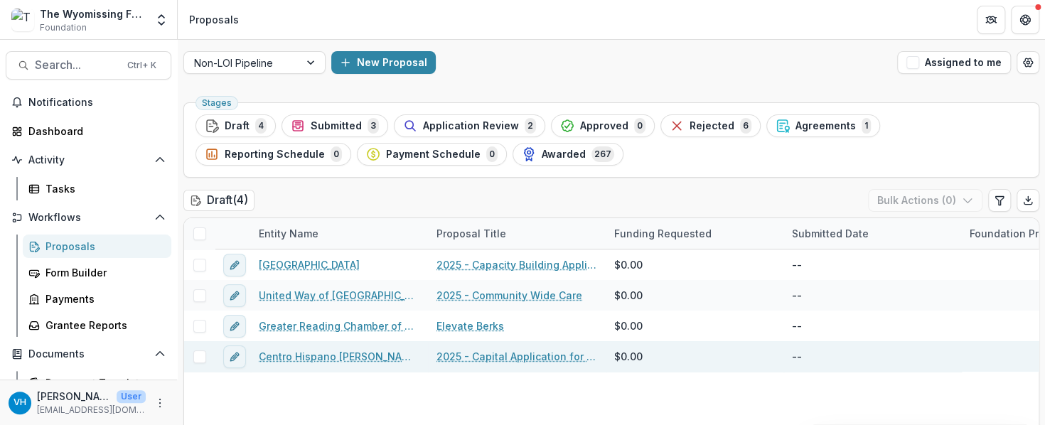
click at [358, 360] on link "Centro Hispano [PERSON_NAME] Inc" at bounding box center [339, 356] width 161 height 15
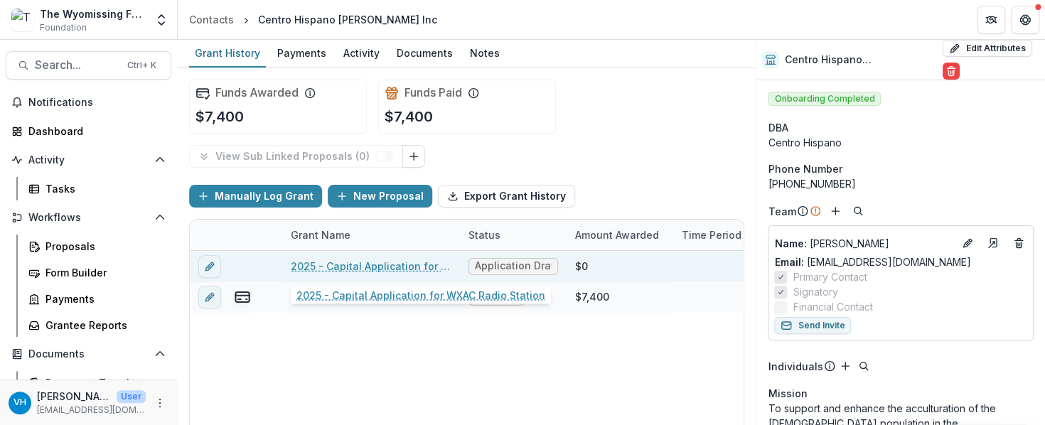
click at [417, 267] on link "2025 - Capital Application for WXAC Radio Station" at bounding box center [371, 266] width 161 height 15
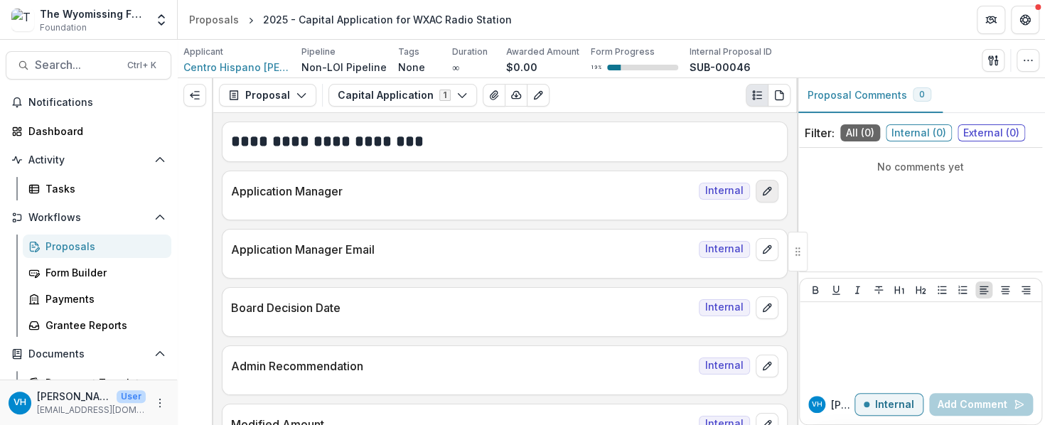
click at [770, 186] on button "edit" at bounding box center [767, 191] width 23 height 23
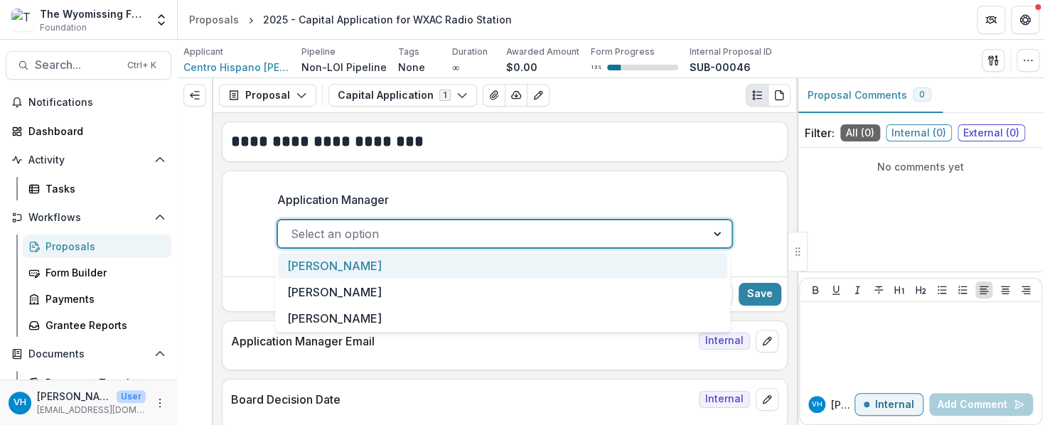
click at [579, 238] on div at bounding box center [492, 234] width 403 height 20
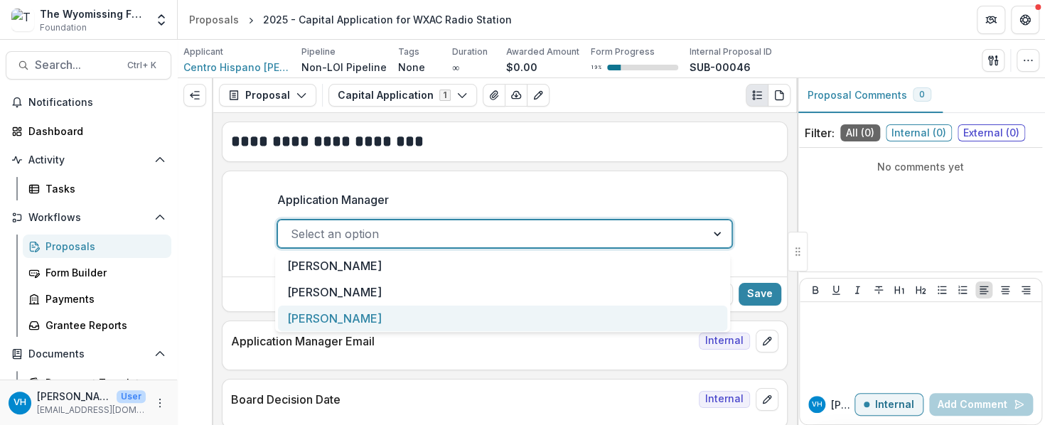
drag, startPoint x: 515, startPoint y: 313, endPoint x: 629, endPoint y: 298, distance: 115.5
click at [515, 313] on div "[PERSON_NAME]" at bounding box center [502, 319] width 449 height 26
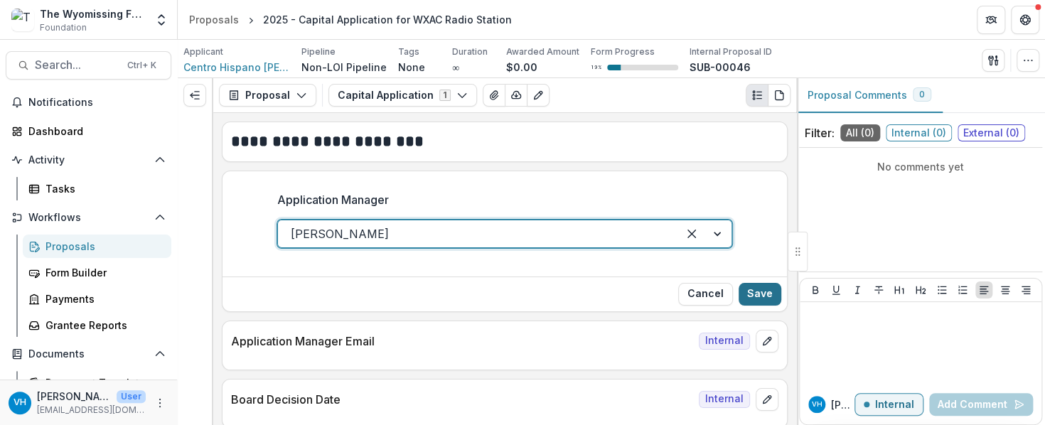
click at [770, 289] on button "Save" at bounding box center [760, 294] width 43 height 23
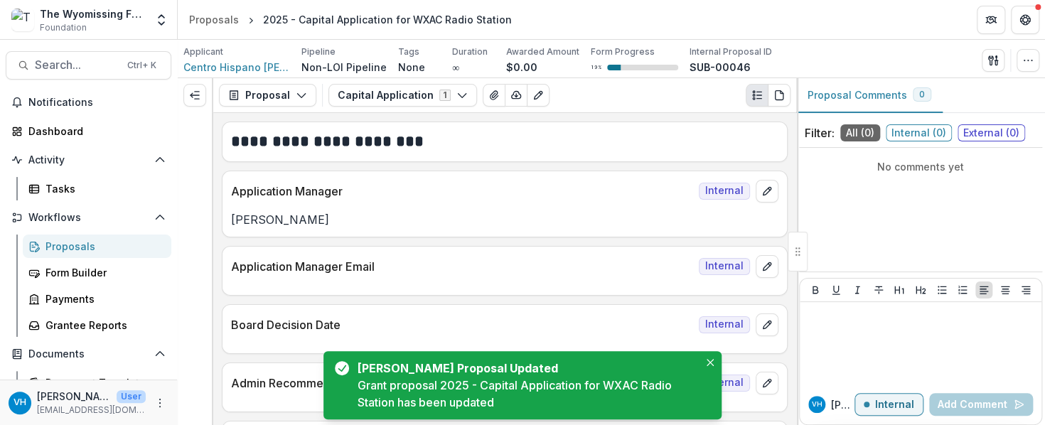
click at [765, 251] on div "Application Manager Email Internal" at bounding box center [505, 262] width 565 height 31
click at [765, 258] on button "edit" at bounding box center [767, 266] width 23 height 23
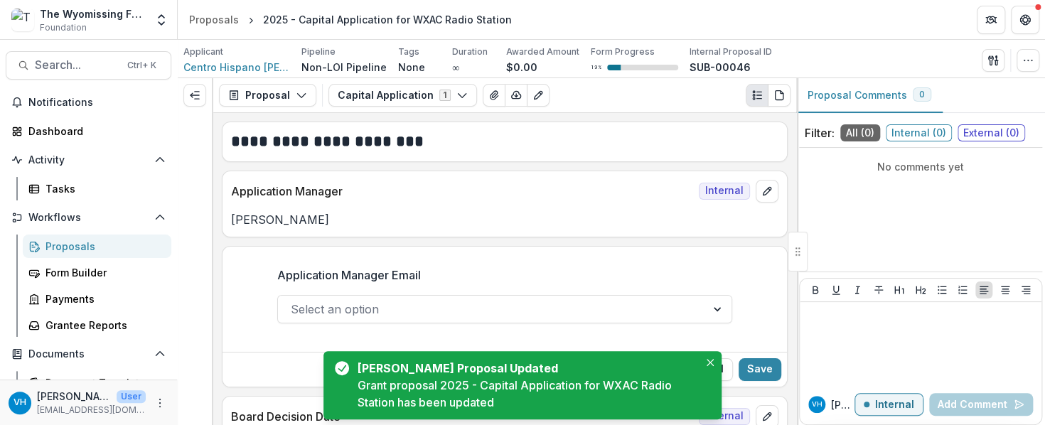
click at [592, 312] on div at bounding box center [492, 309] width 403 height 20
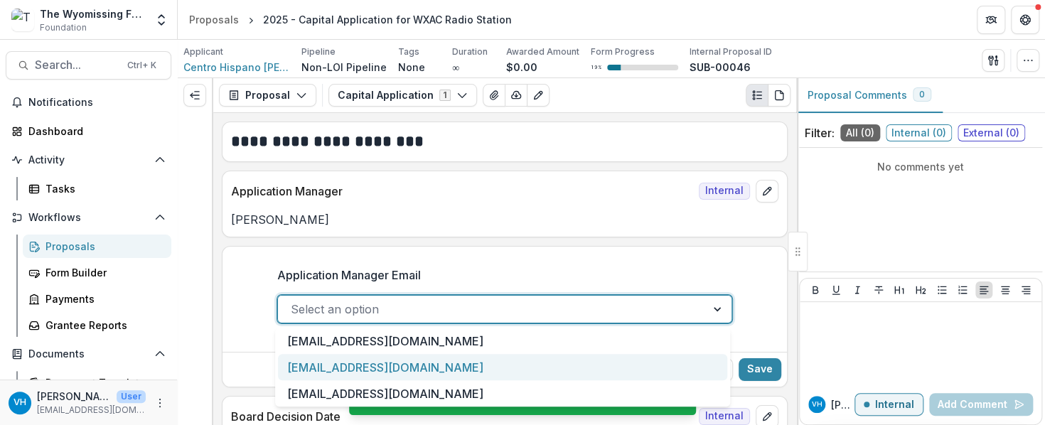
click at [535, 380] on div "[EMAIL_ADDRESS][DOMAIN_NAME]" at bounding box center [502, 367] width 449 height 26
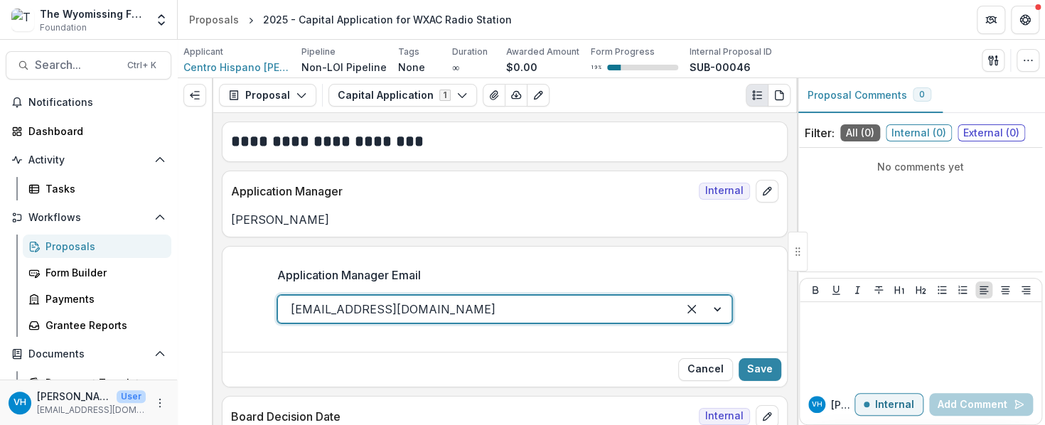
click at [522, 304] on div at bounding box center [478, 309] width 374 height 20
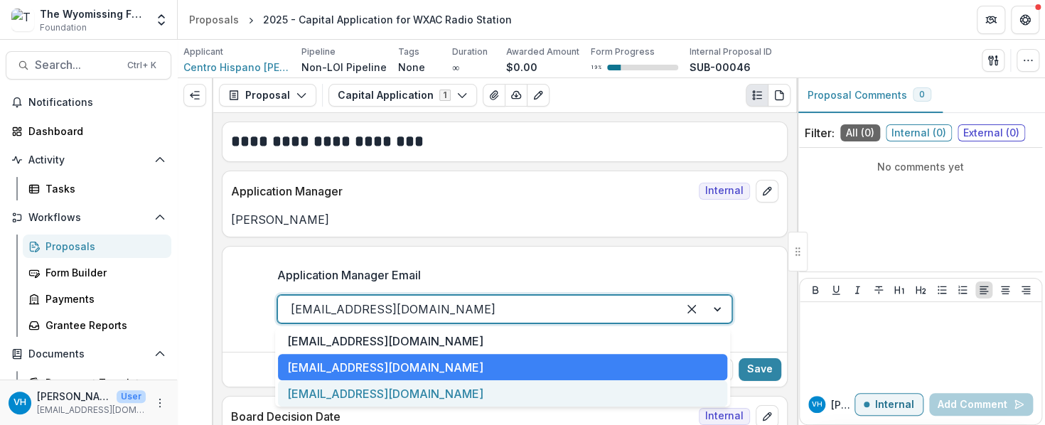
click at [514, 389] on div "[EMAIL_ADDRESS][DOMAIN_NAME]" at bounding box center [502, 394] width 449 height 26
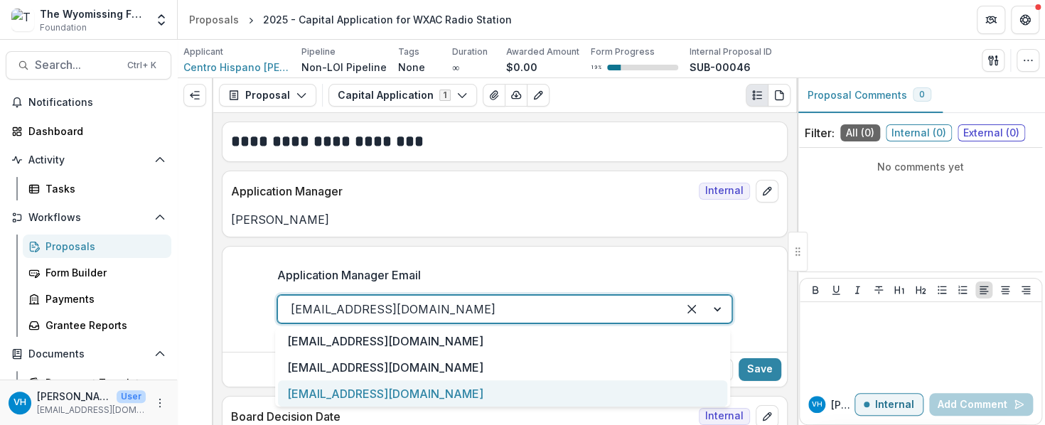
click at [495, 312] on div at bounding box center [478, 309] width 374 height 20
click at [492, 393] on div "[EMAIL_ADDRESS][DOMAIN_NAME]" at bounding box center [502, 394] width 449 height 26
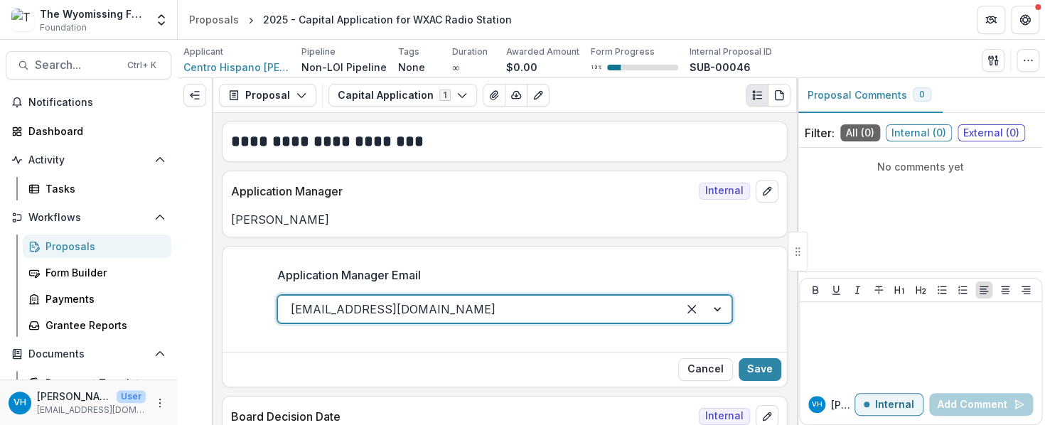
drag, startPoint x: 757, startPoint y: 364, endPoint x: 708, endPoint y: 319, distance: 66.5
click at [757, 364] on button "Save" at bounding box center [760, 369] width 43 height 23
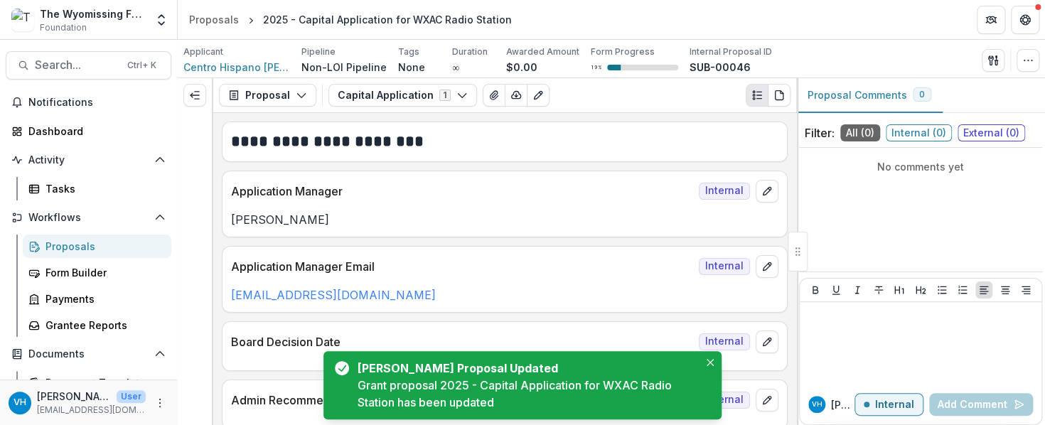
scroll to position [71, 0]
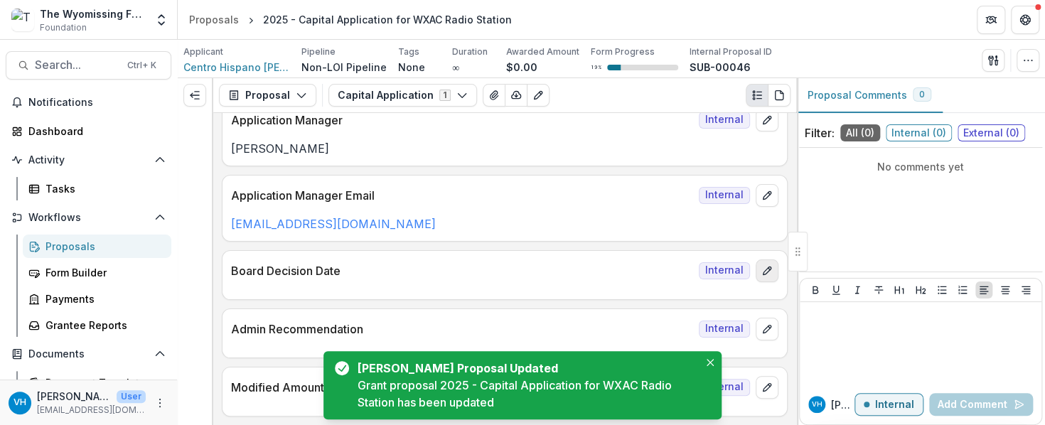
click at [762, 267] on icon "edit" at bounding box center [767, 270] width 11 height 11
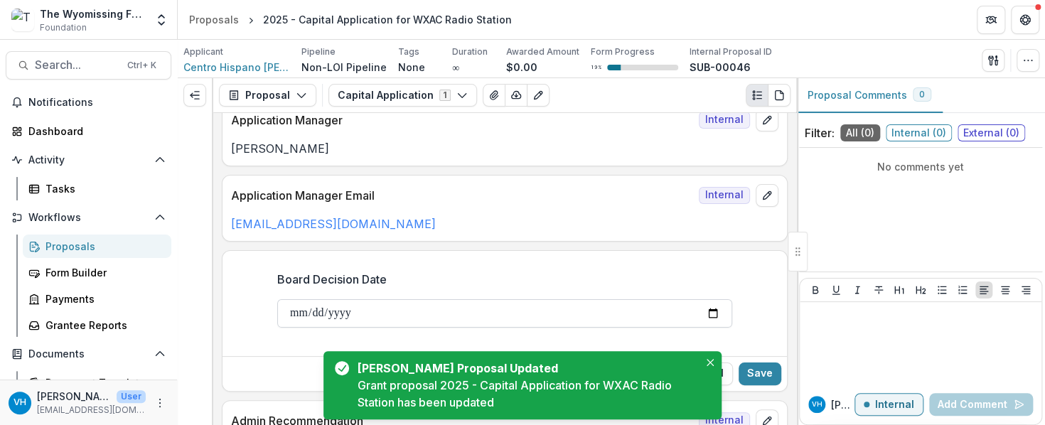
click at [710, 313] on input "Board Decision Date" at bounding box center [504, 313] width 455 height 28
type input "**********"
click at [760, 363] on button "Save" at bounding box center [760, 374] width 43 height 23
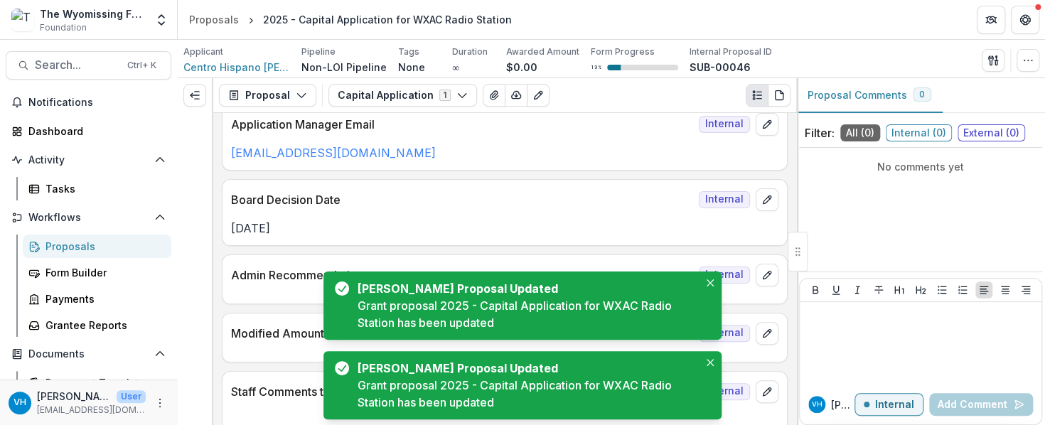
scroll to position [0, 0]
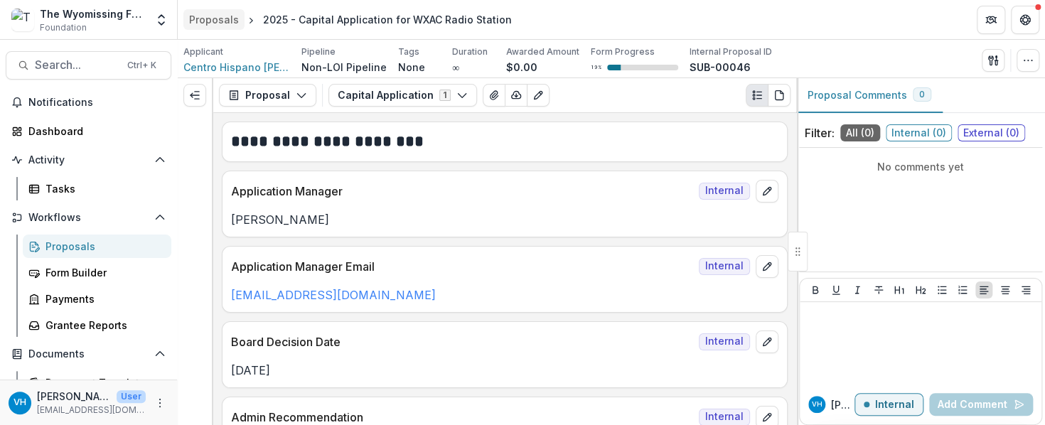
click at [220, 16] on div "Proposals" at bounding box center [214, 19] width 50 height 15
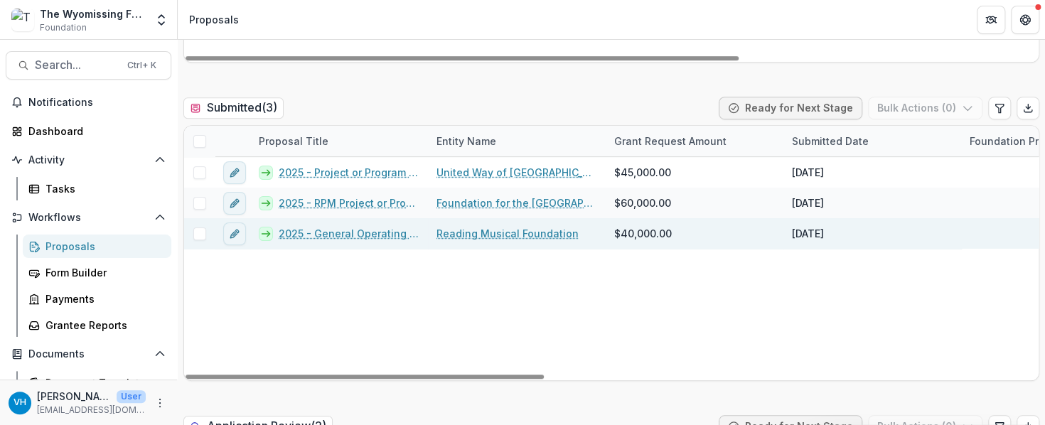
scroll to position [427, 0]
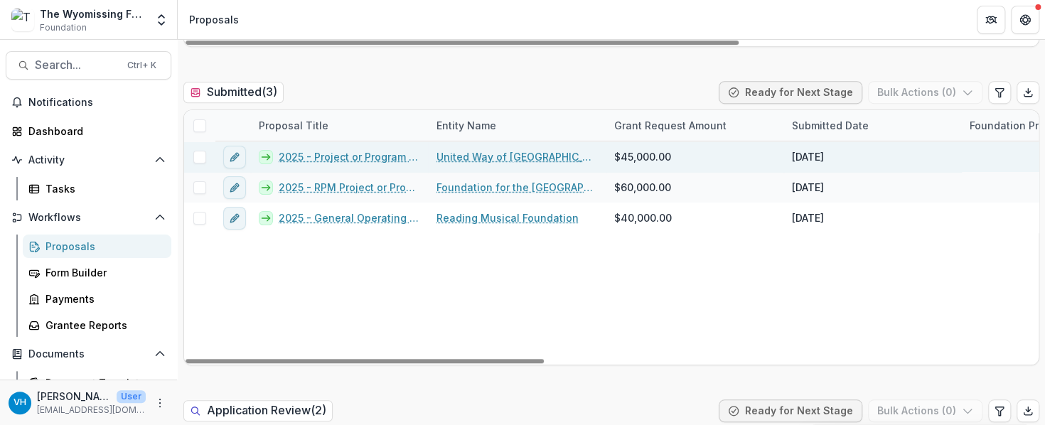
click at [364, 153] on link "2025 - Project or Program Application - 211 Berks" at bounding box center [349, 156] width 141 height 15
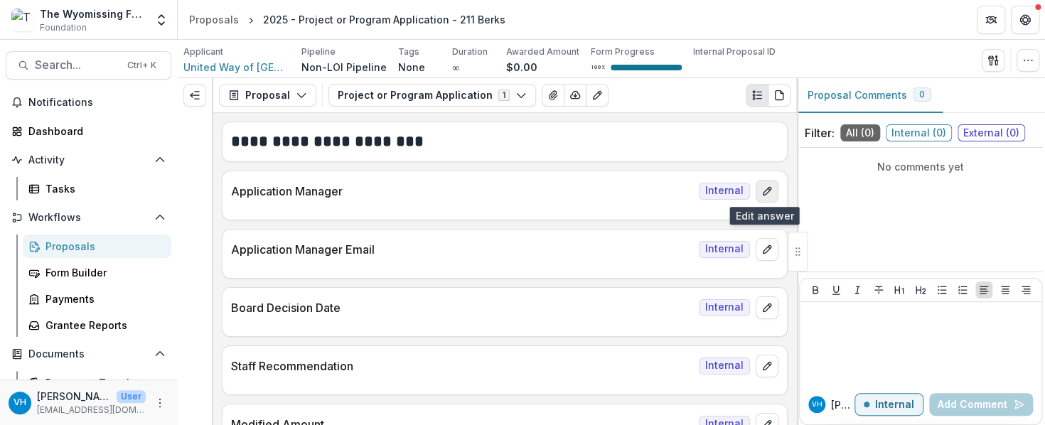
click at [763, 193] on icon "edit" at bounding box center [767, 191] width 8 height 8
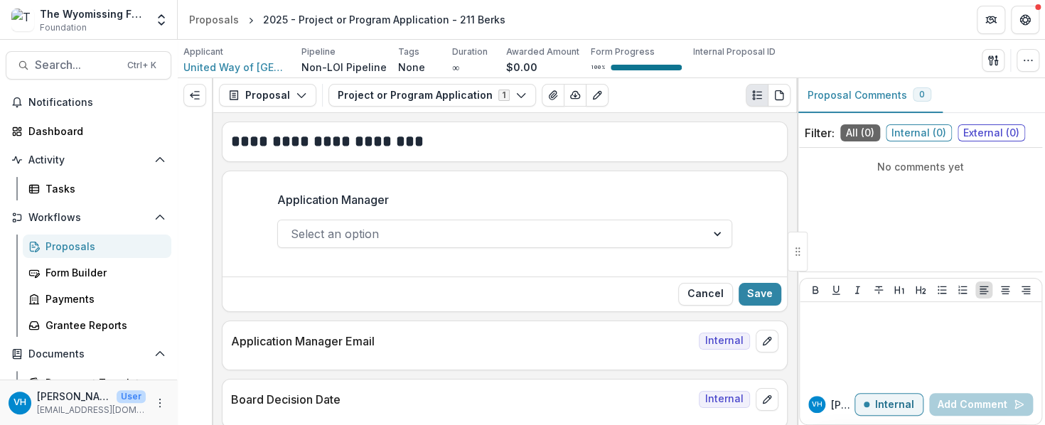
click at [589, 235] on div at bounding box center [492, 234] width 403 height 20
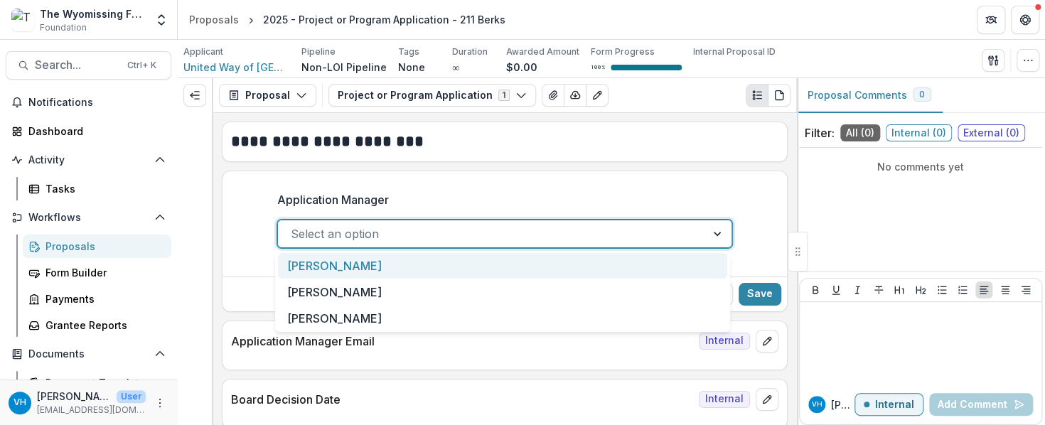
click at [529, 245] on div "Select an option" at bounding box center [504, 234] width 455 height 28
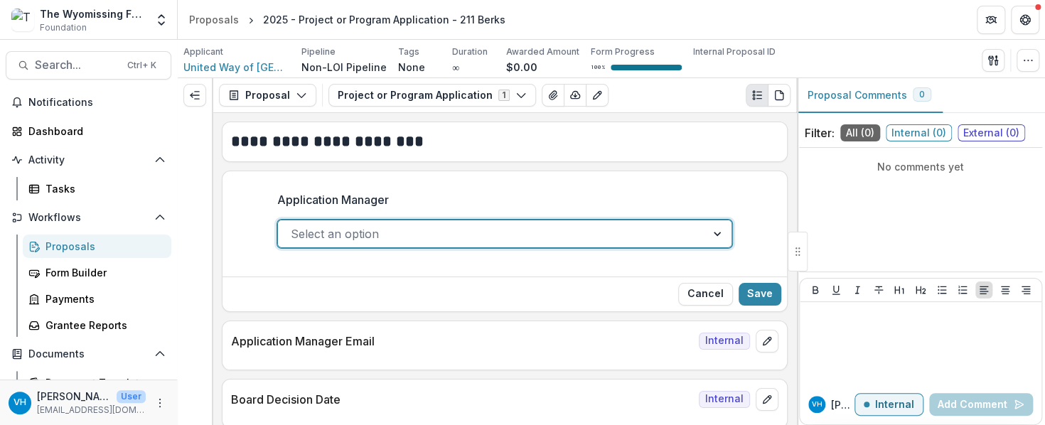
click at [522, 236] on div at bounding box center [492, 234] width 403 height 20
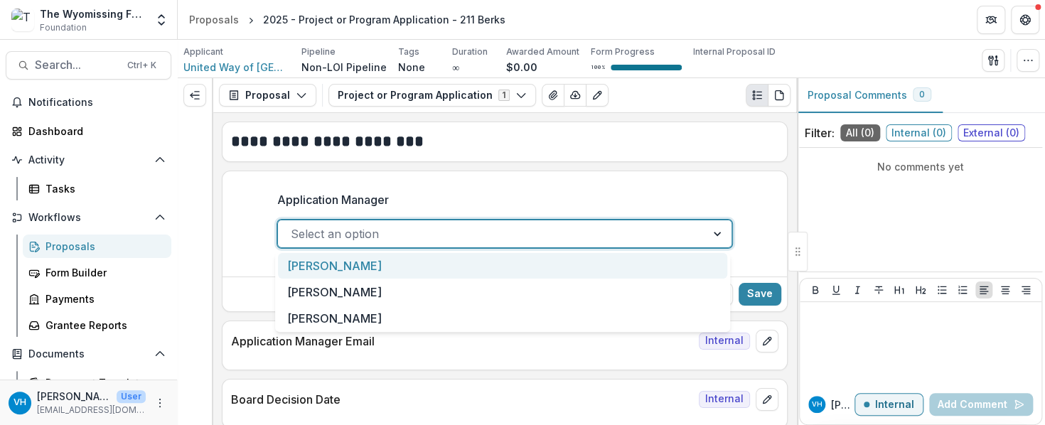
click at [499, 266] on div "[PERSON_NAME]" at bounding box center [502, 266] width 449 height 26
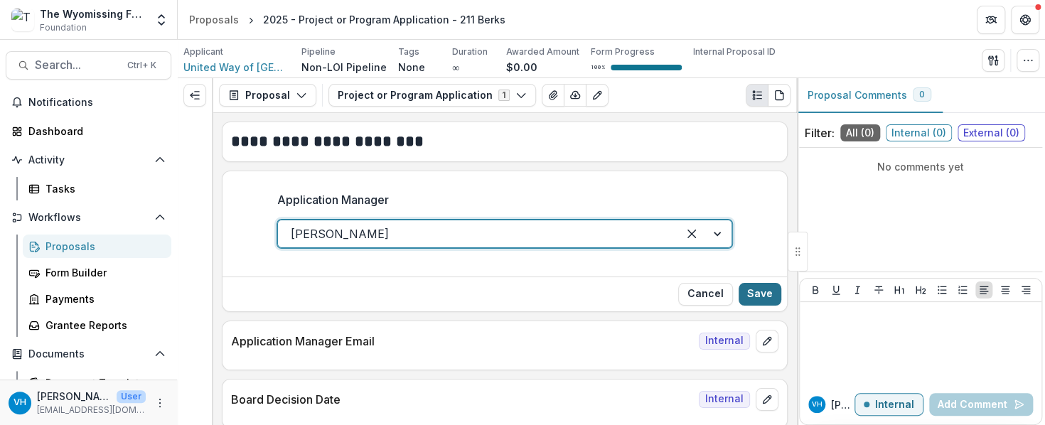
click at [760, 284] on button "Save" at bounding box center [760, 294] width 43 height 23
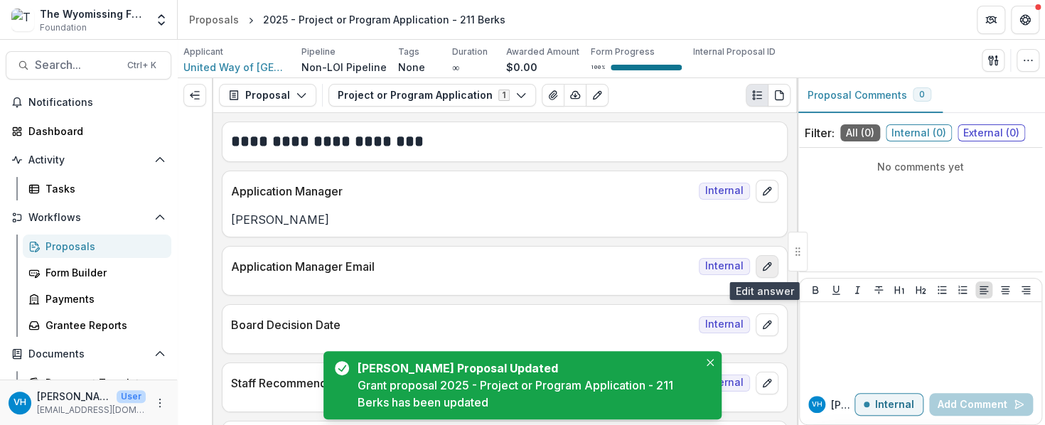
click at [765, 262] on icon "edit" at bounding box center [767, 266] width 8 height 8
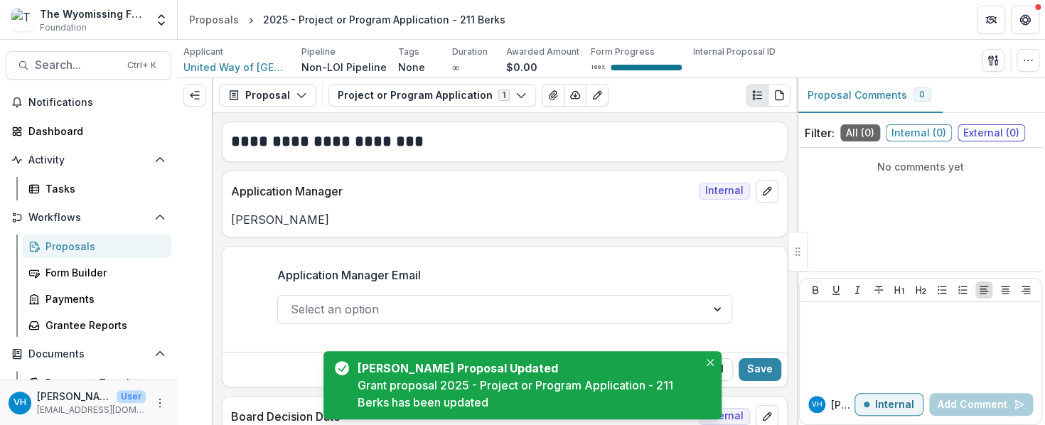
click at [604, 317] on div at bounding box center [492, 309] width 403 height 20
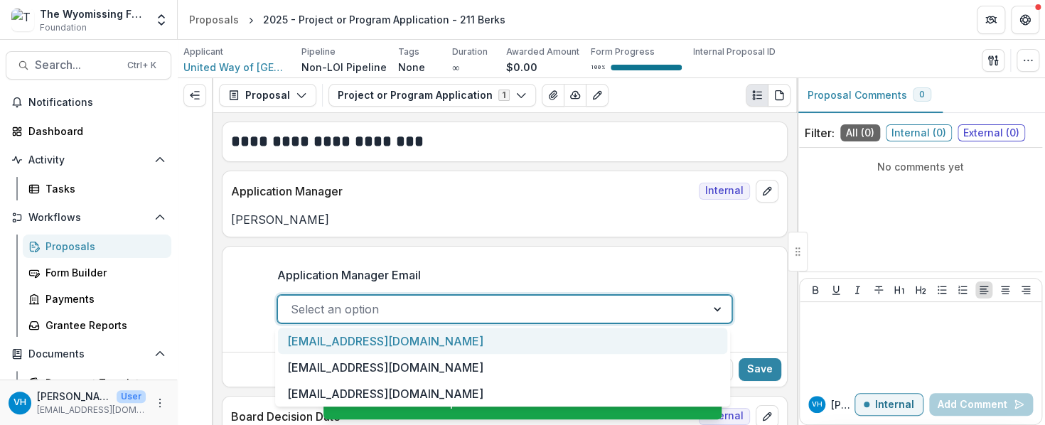
click at [541, 346] on div "[EMAIL_ADDRESS][DOMAIN_NAME]" at bounding box center [502, 341] width 449 height 26
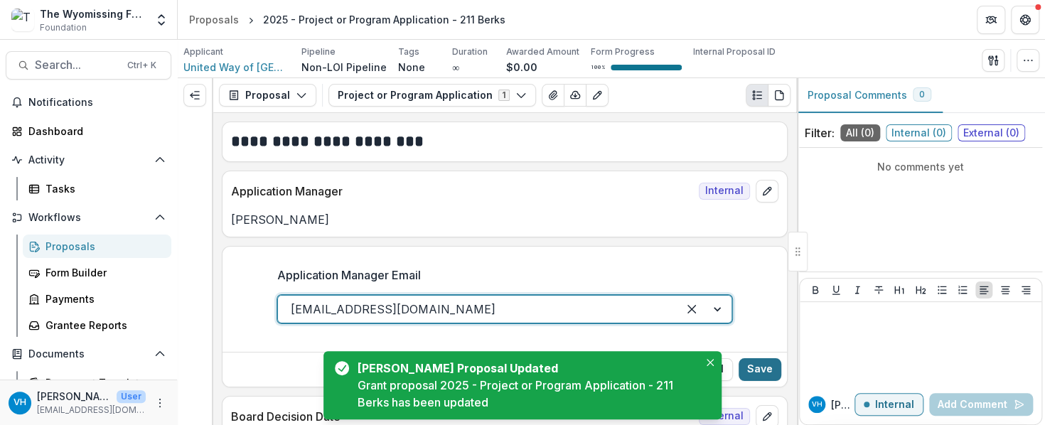
click at [757, 366] on button "Save" at bounding box center [760, 369] width 43 height 23
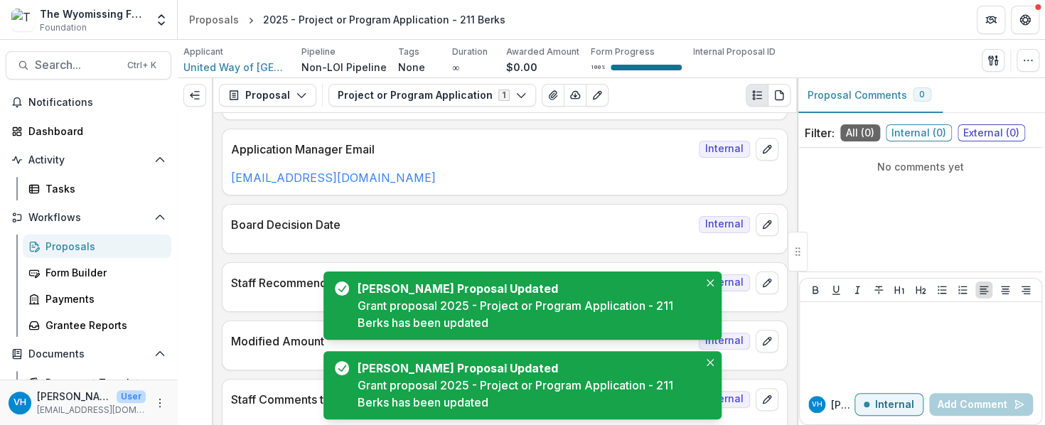
scroll to position [142, 0]
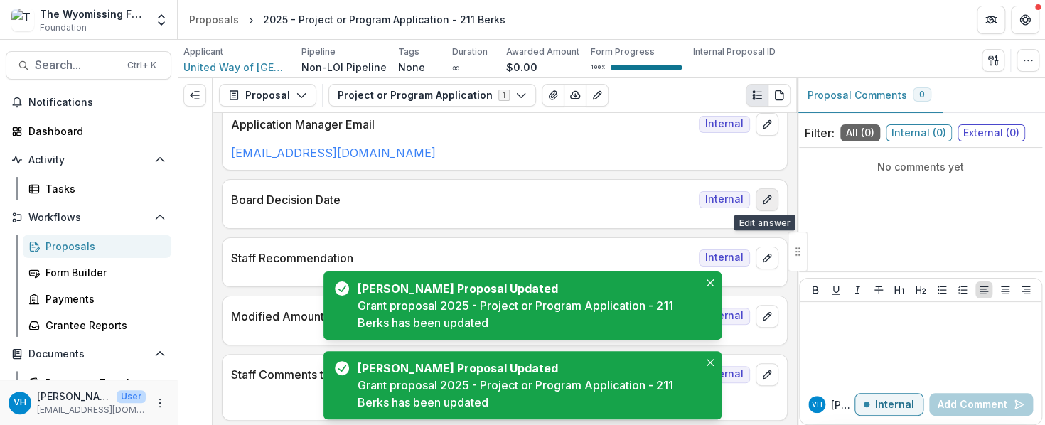
click at [762, 198] on icon "edit" at bounding box center [767, 199] width 11 height 11
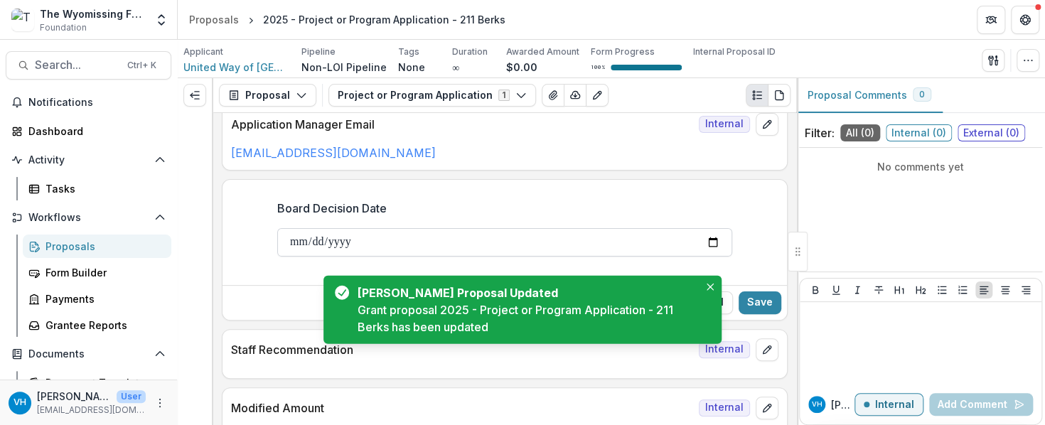
click at [701, 242] on input "Board Decision Date" at bounding box center [504, 242] width 455 height 28
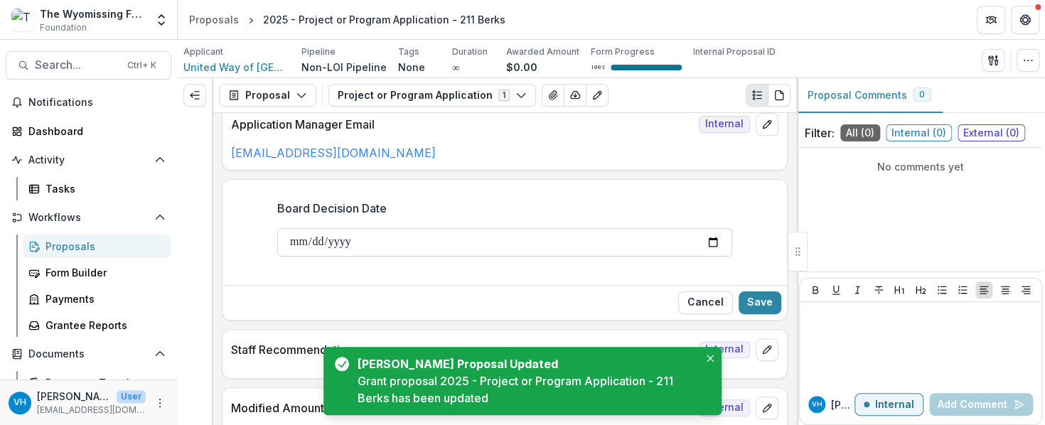
click at [711, 241] on input "Board Decision Date" at bounding box center [504, 242] width 455 height 28
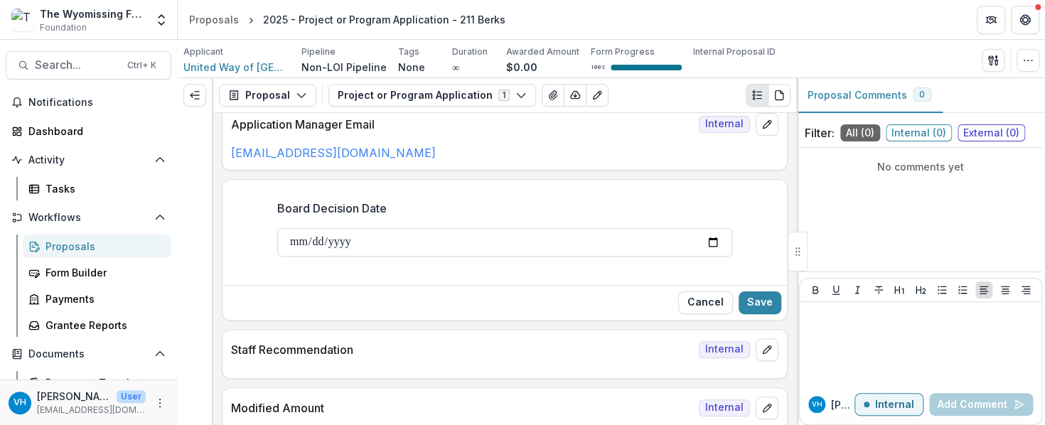
type input "**********"
click at [774, 302] on button "Save" at bounding box center [760, 303] width 43 height 23
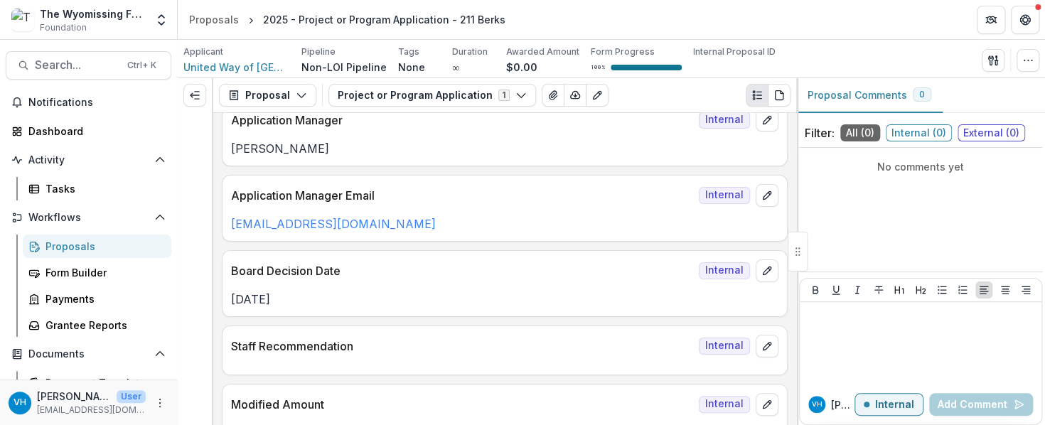
scroll to position [0, 0]
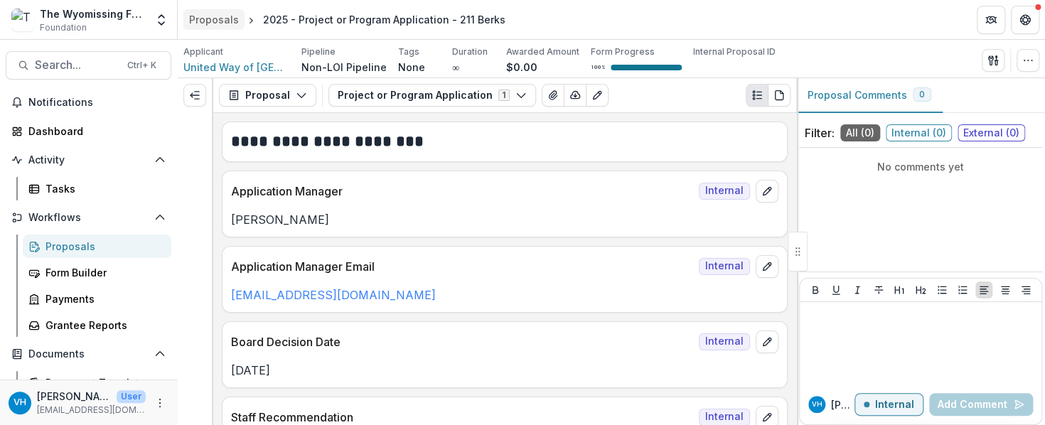
click at [211, 24] on div "Proposals" at bounding box center [214, 19] width 50 height 15
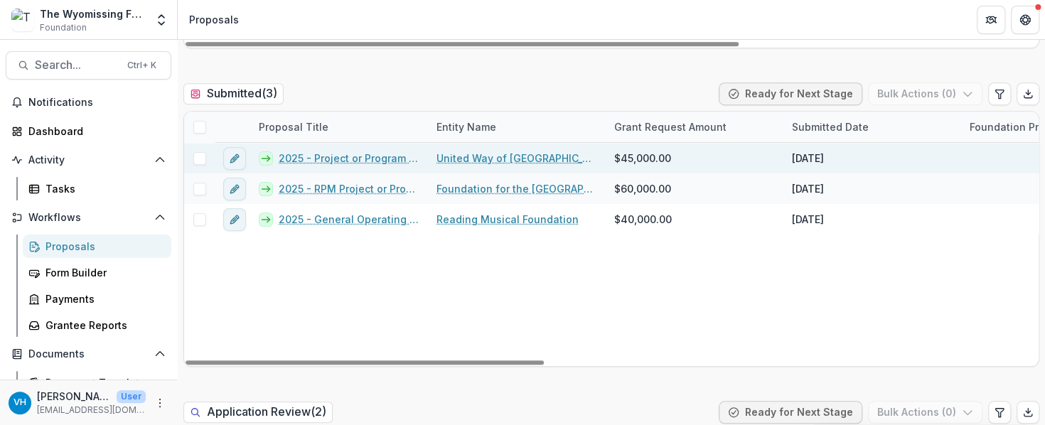
scroll to position [427, 0]
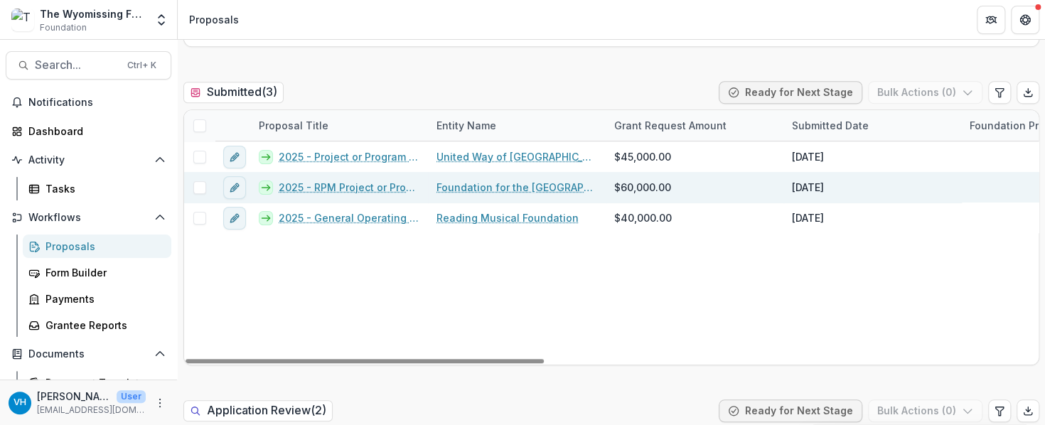
click at [363, 191] on link "2025 - RPM Project or Program Application" at bounding box center [349, 187] width 141 height 15
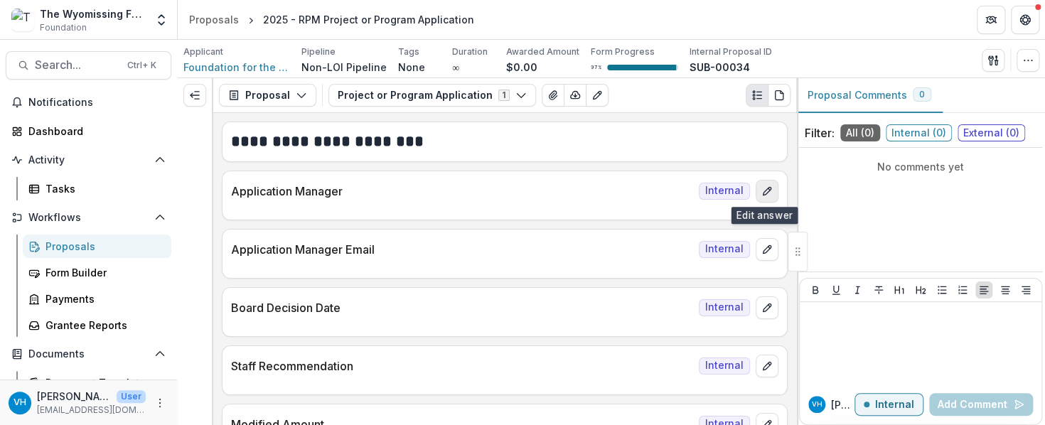
click at [768, 193] on button "edit" at bounding box center [767, 191] width 23 height 23
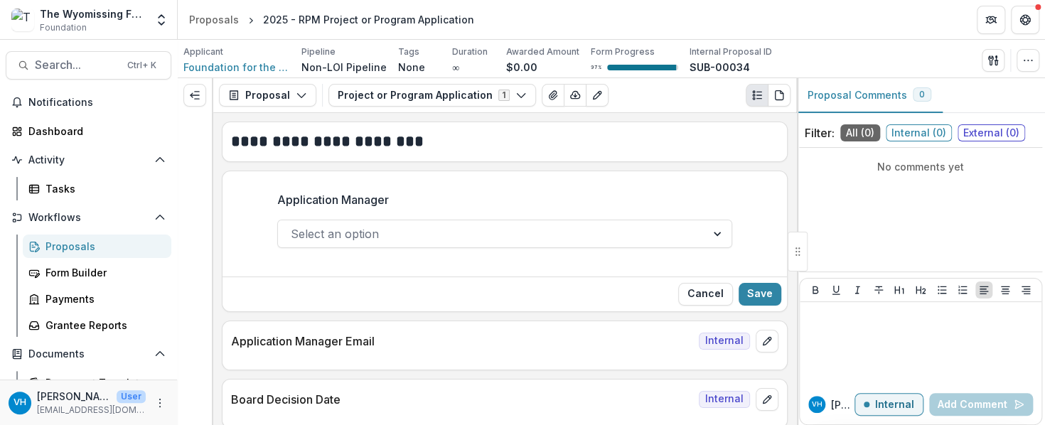
click at [604, 232] on div at bounding box center [492, 234] width 403 height 20
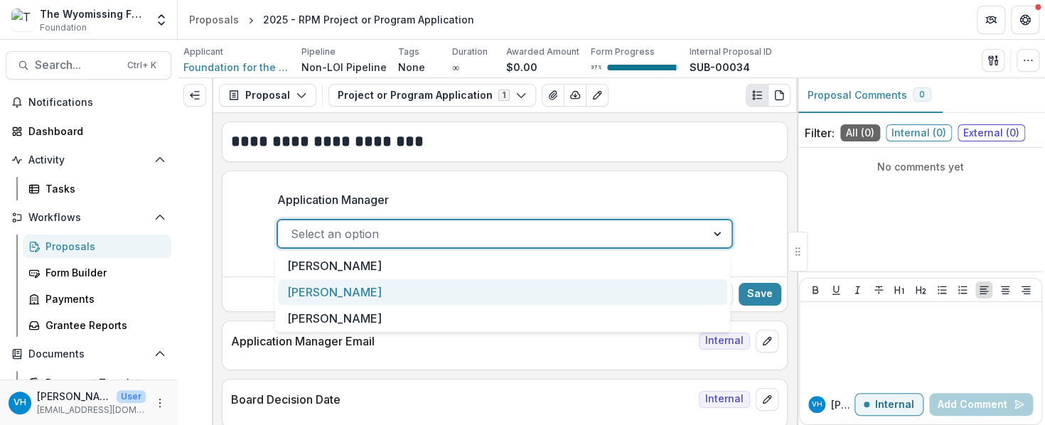
click at [514, 290] on div "[PERSON_NAME]" at bounding box center [502, 293] width 449 height 26
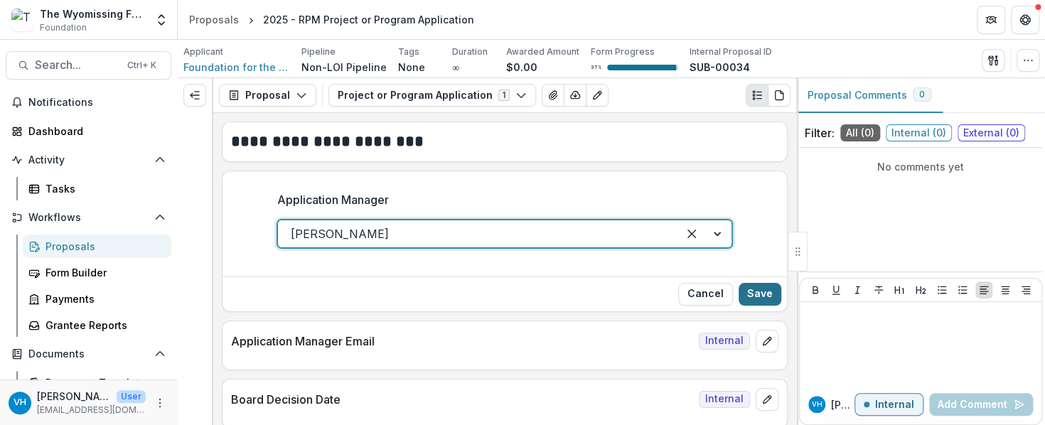
click at [767, 287] on button "Save" at bounding box center [760, 294] width 43 height 23
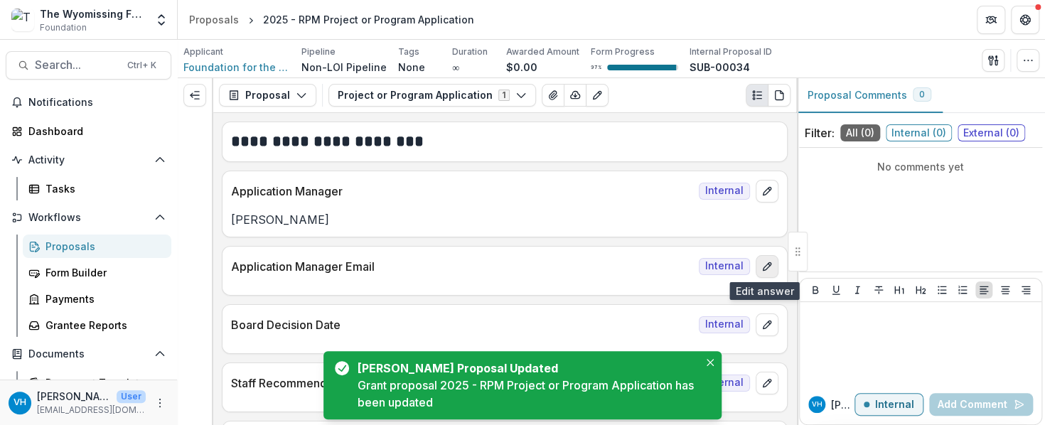
click at [765, 267] on icon "edit" at bounding box center [767, 266] width 11 height 11
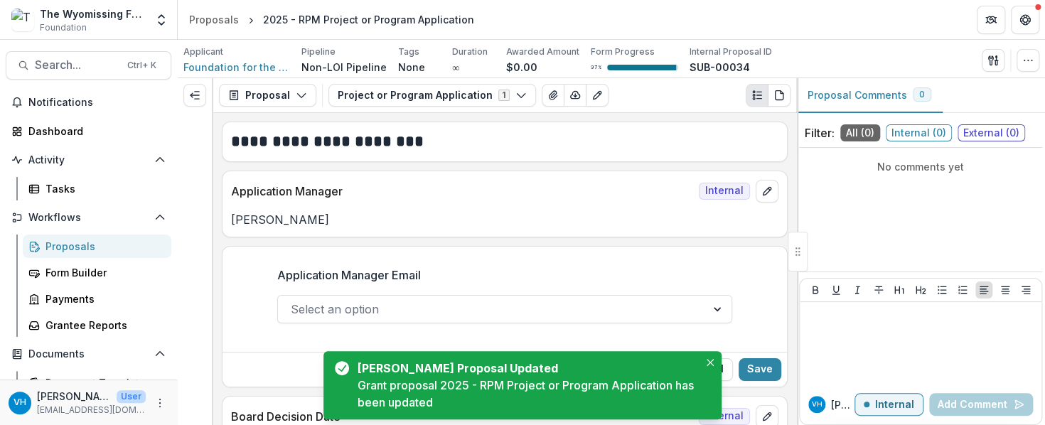
click at [494, 300] on div at bounding box center [492, 309] width 403 height 20
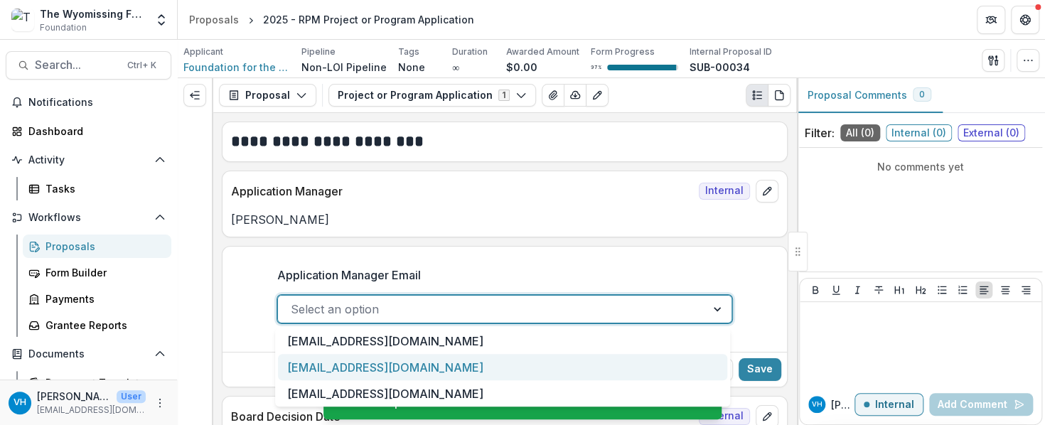
click at [446, 361] on div "[EMAIL_ADDRESS][DOMAIN_NAME]" at bounding box center [502, 367] width 449 height 26
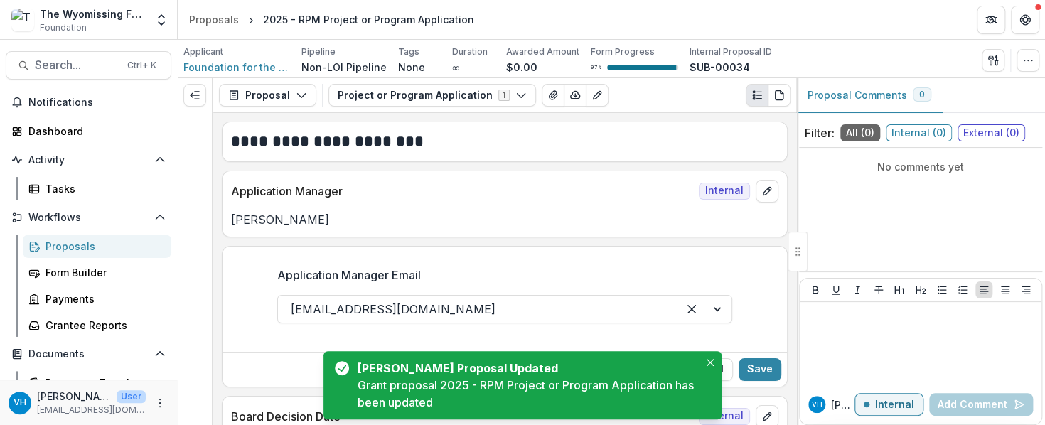
drag, startPoint x: 762, startPoint y: 365, endPoint x: 753, endPoint y: 353, distance: 14.7
click at [762, 365] on button "Save" at bounding box center [760, 369] width 43 height 23
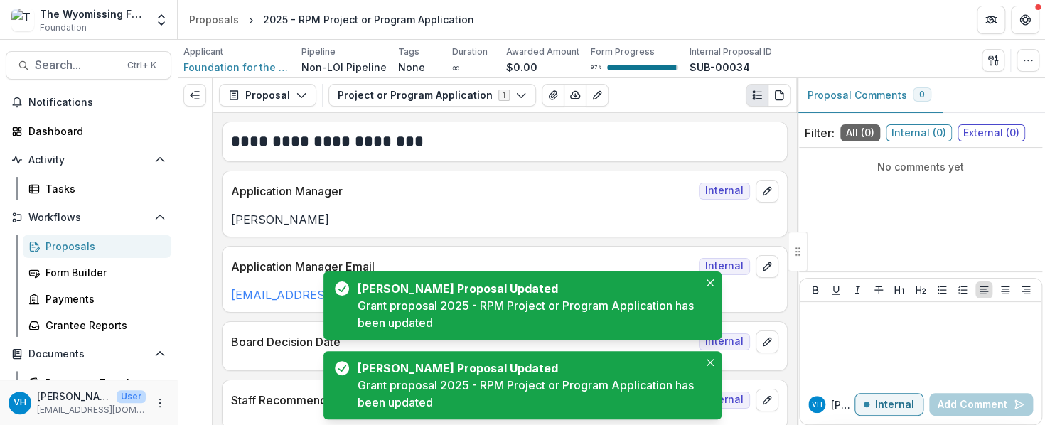
scroll to position [71, 0]
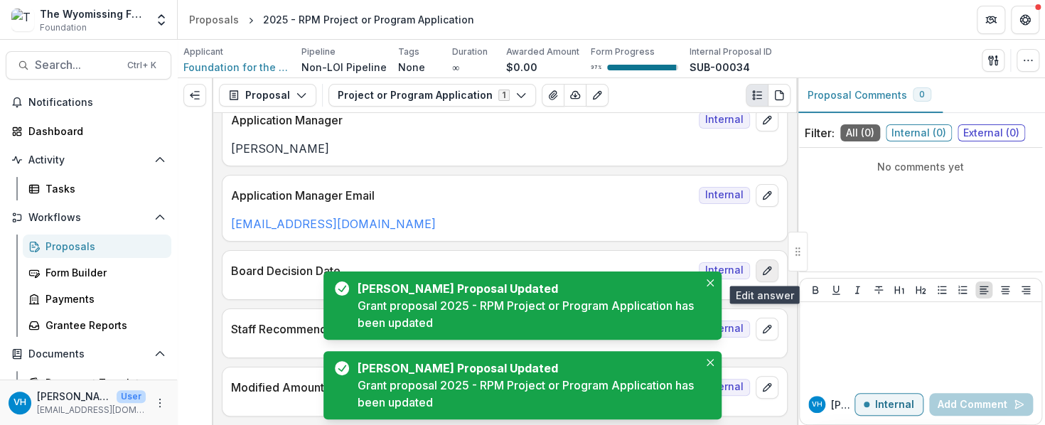
click at [763, 275] on button "edit" at bounding box center [767, 271] width 23 height 23
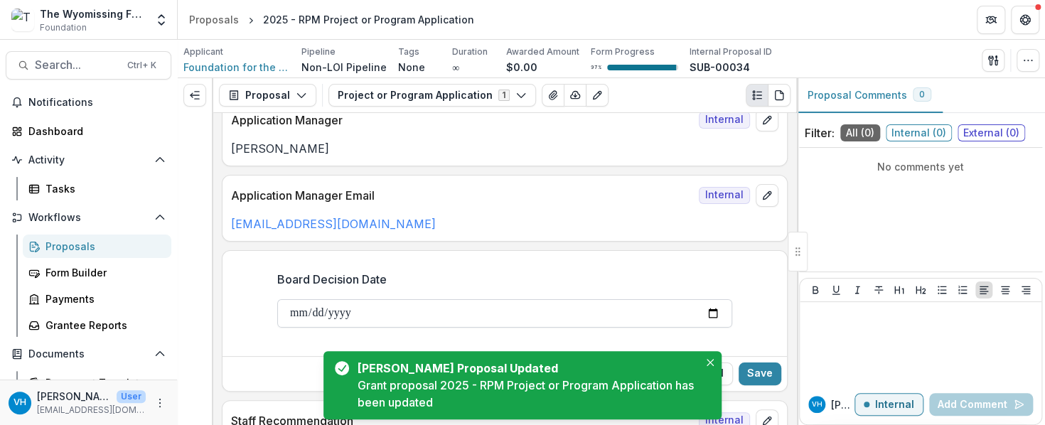
click at [715, 314] on input "Board Decision Date" at bounding box center [504, 313] width 455 height 28
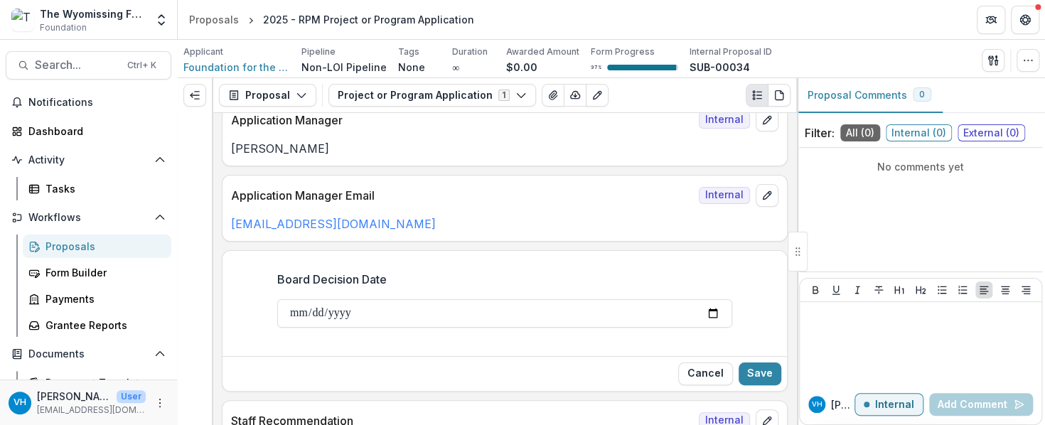
type input "**********"
click at [777, 366] on div "Cancel Save" at bounding box center [505, 373] width 565 height 35
click at [762, 368] on button "Save" at bounding box center [760, 374] width 43 height 23
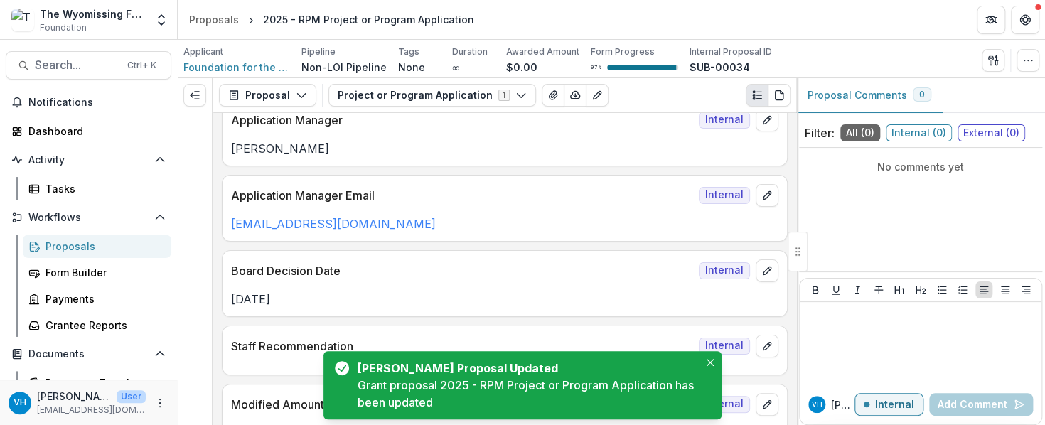
scroll to position [0, 0]
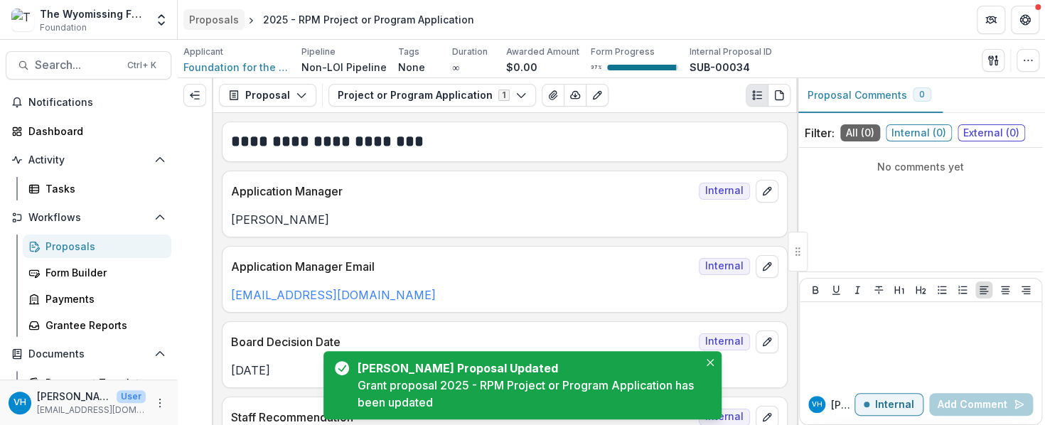
click at [228, 26] on div "Proposals" at bounding box center [214, 19] width 50 height 15
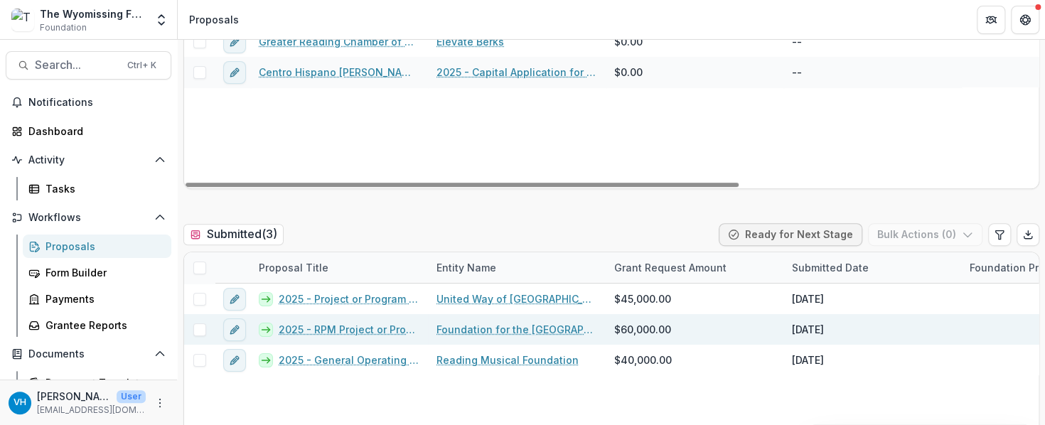
scroll to position [356, 0]
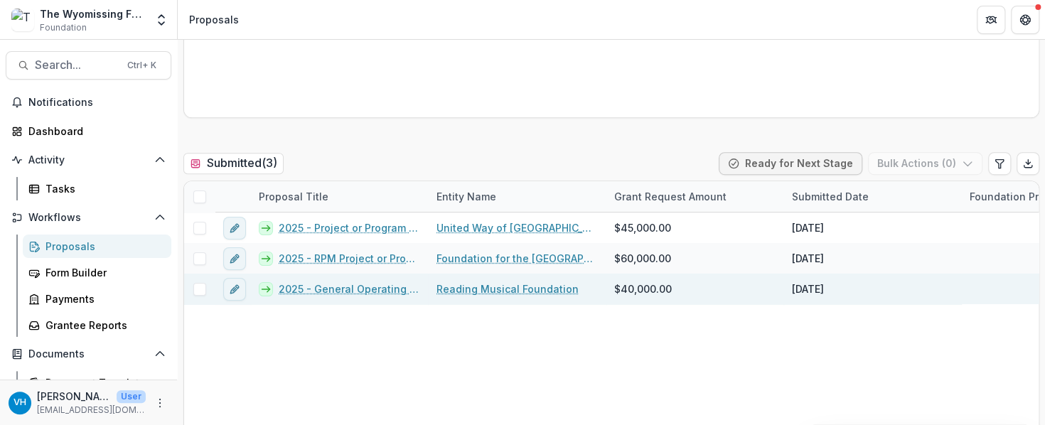
click at [353, 292] on link "2025 - General Operating Application" at bounding box center [349, 289] width 141 height 15
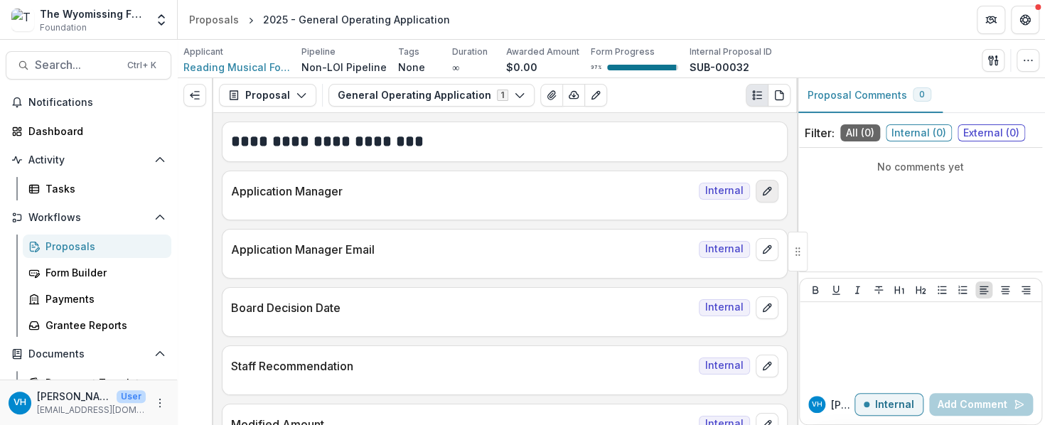
click at [768, 192] on icon "edit" at bounding box center [767, 191] width 11 height 11
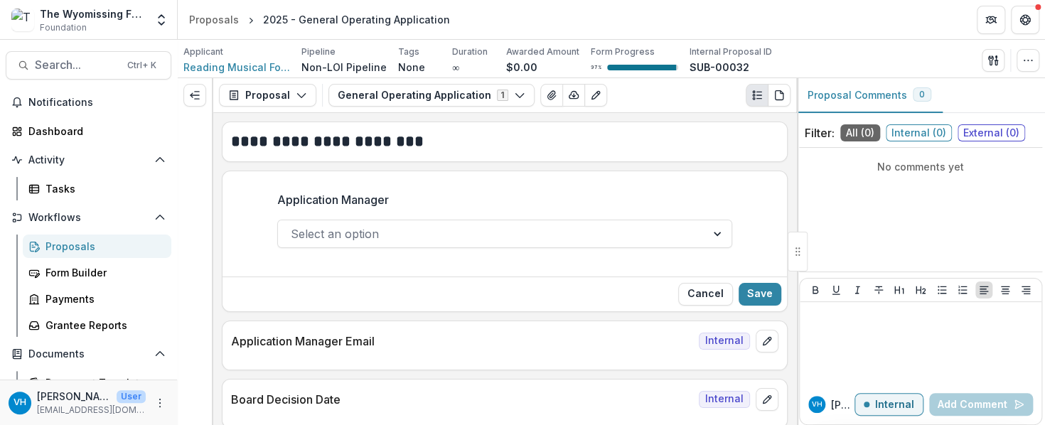
click at [637, 227] on div at bounding box center [492, 234] width 403 height 20
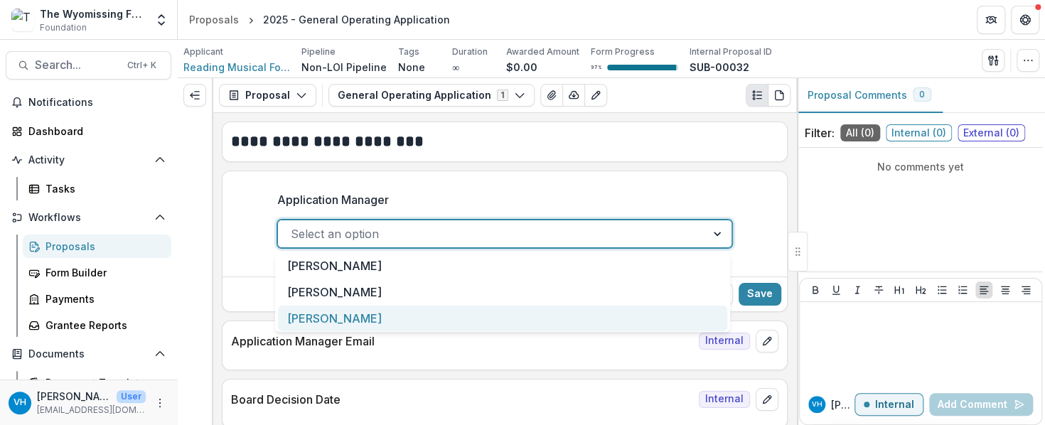
click at [436, 313] on div "[PERSON_NAME]" at bounding box center [502, 319] width 449 height 26
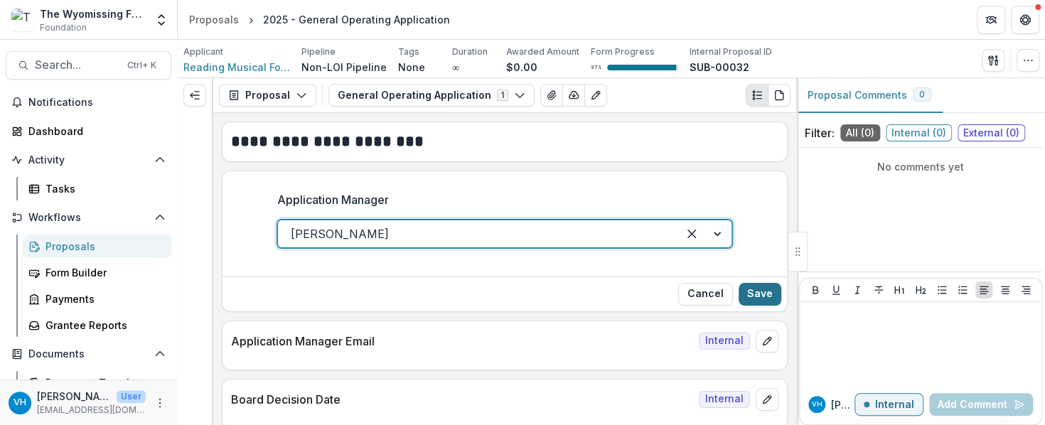
click at [749, 292] on button "Save" at bounding box center [760, 294] width 43 height 23
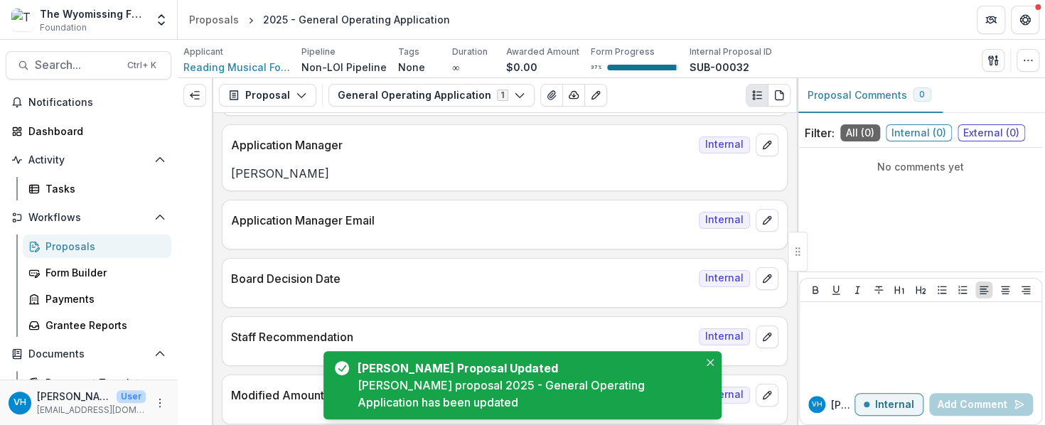
scroll to position [71, 0]
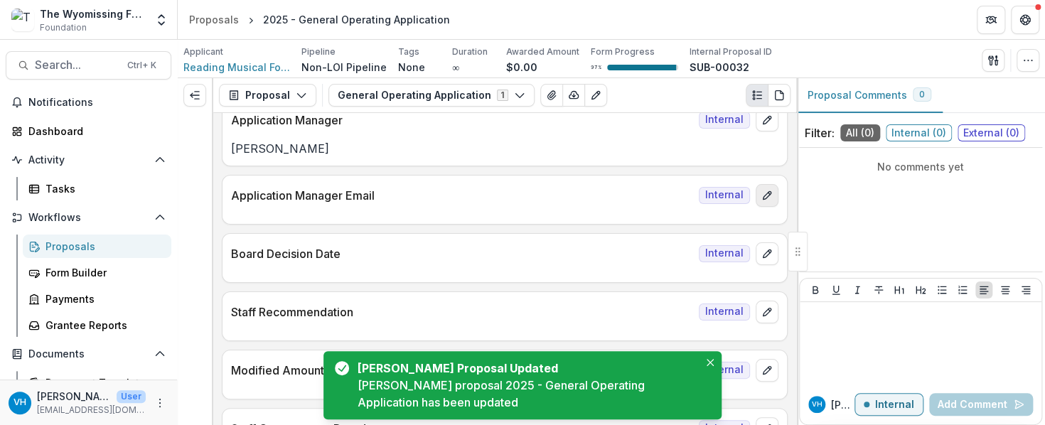
click at [762, 196] on icon "edit" at bounding box center [767, 195] width 11 height 11
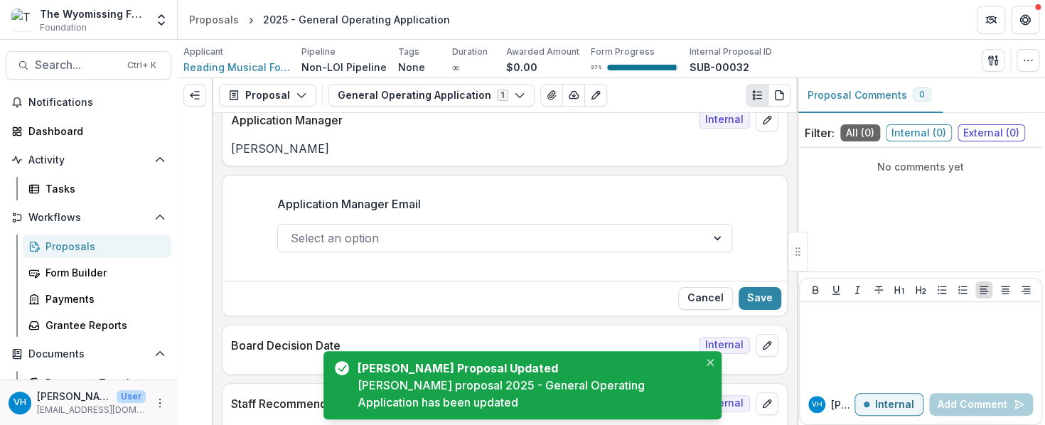
click at [582, 247] on div "Select an option" at bounding box center [492, 238] width 428 height 23
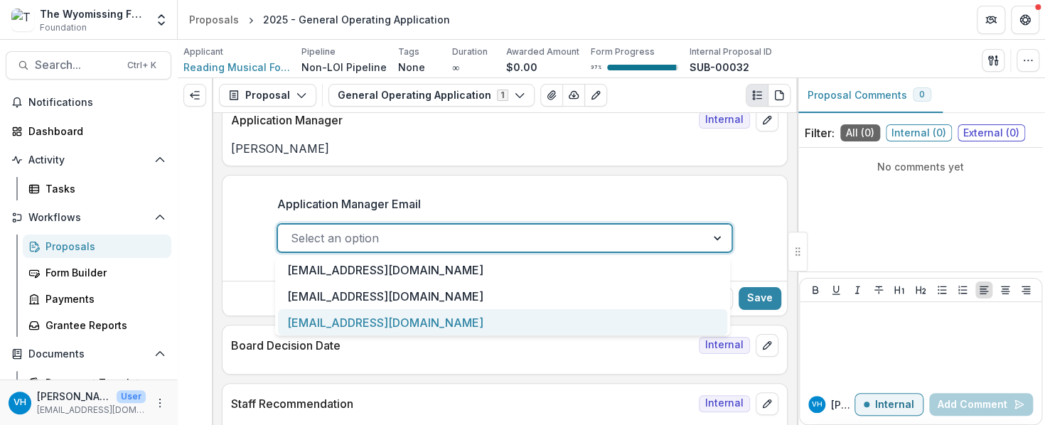
click at [511, 312] on div "[EMAIL_ADDRESS][DOMAIN_NAME]" at bounding box center [502, 322] width 449 height 26
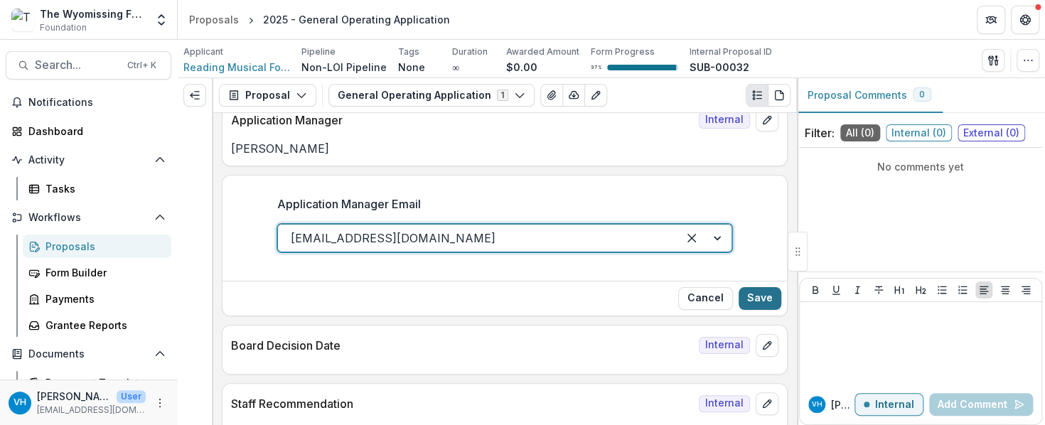
click at [760, 295] on button "Save" at bounding box center [760, 298] width 43 height 23
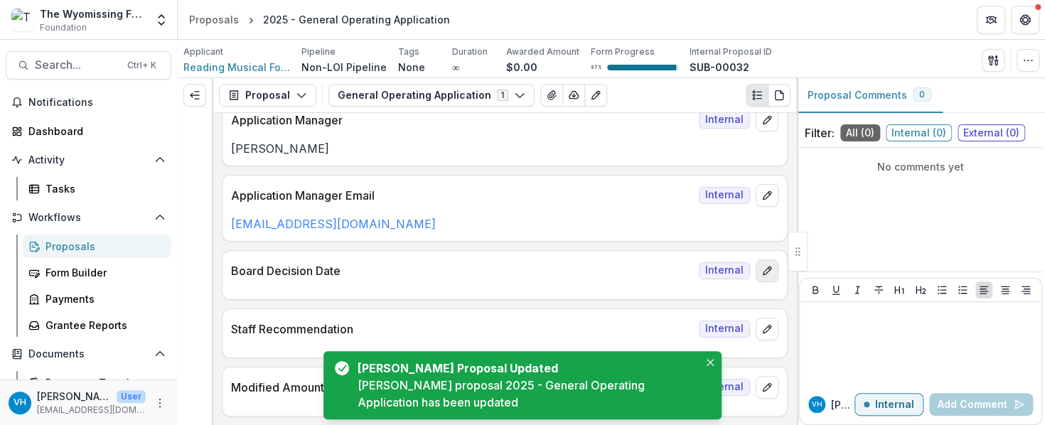
click at [762, 272] on icon "edit" at bounding box center [767, 270] width 11 height 11
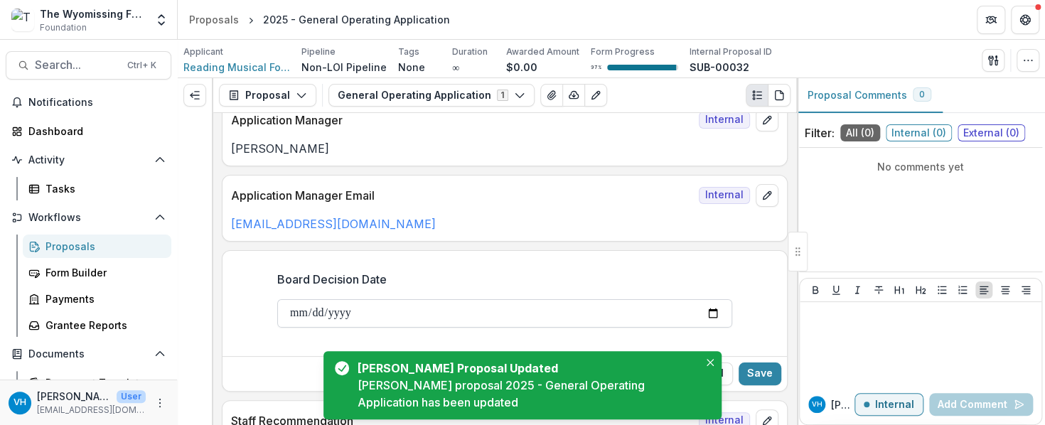
click at [704, 314] on input "Board Decision Date" at bounding box center [504, 313] width 455 height 28
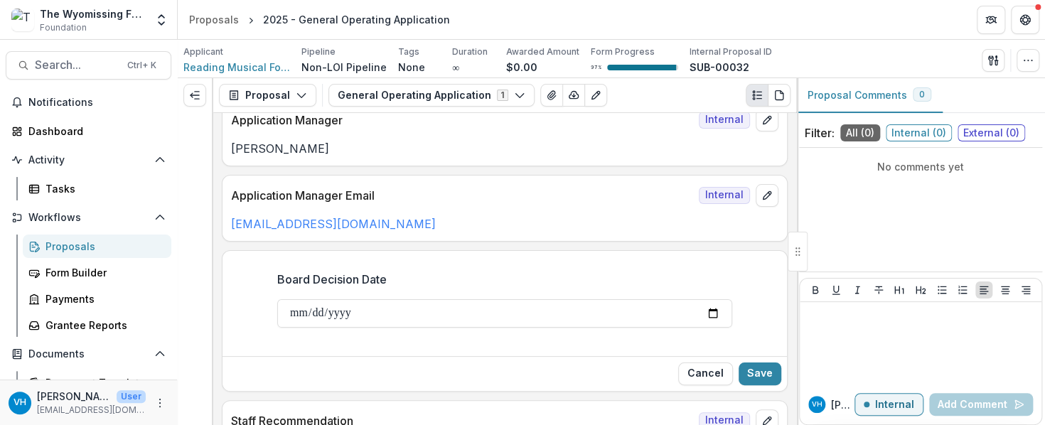
type input "**********"
drag, startPoint x: 754, startPoint y: 372, endPoint x: 738, endPoint y: 362, distance: 18.5
click at [755, 372] on button "Save" at bounding box center [760, 374] width 43 height 23
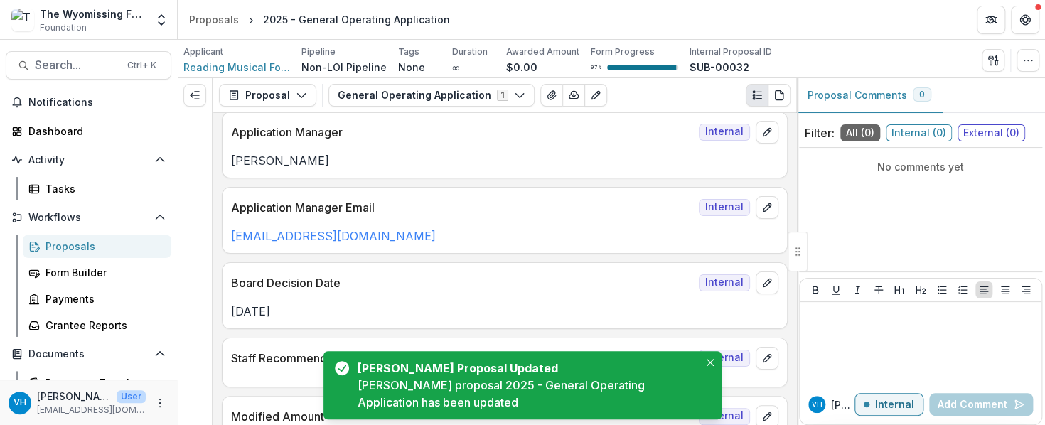
scroll to position [0, 0]
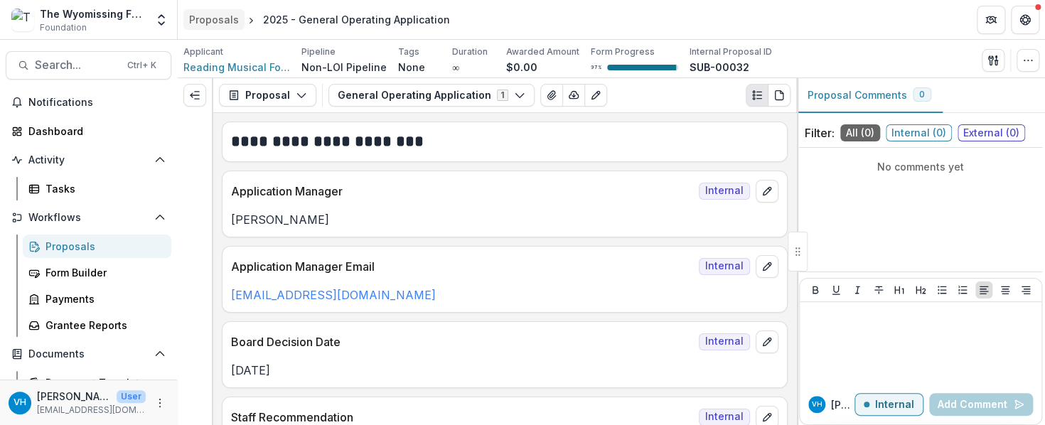
drag, startPoint x: 210, startPoint y: 16, endPoint x: 211, endPoint y: 26, distance: 9.3
click at [210, 16] on div "Proposals" at bounding box center [214, 19] width 50 height 15
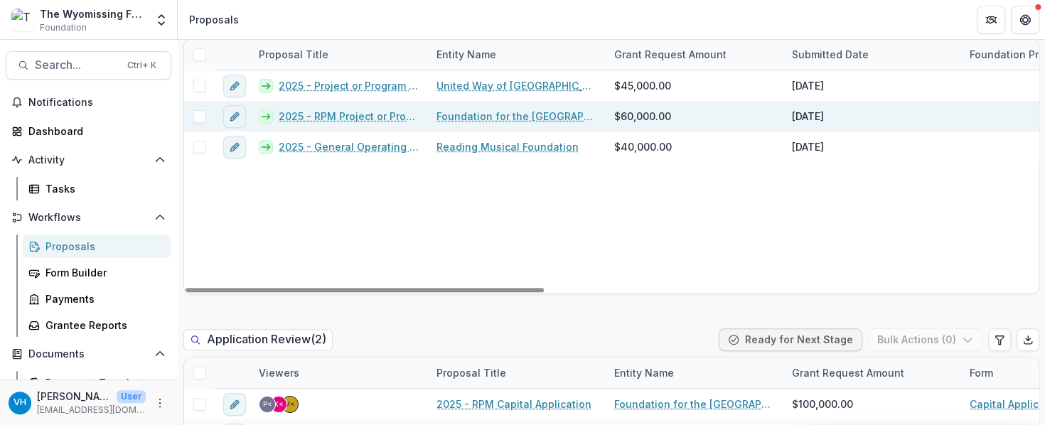
scroll to position [640, 0]
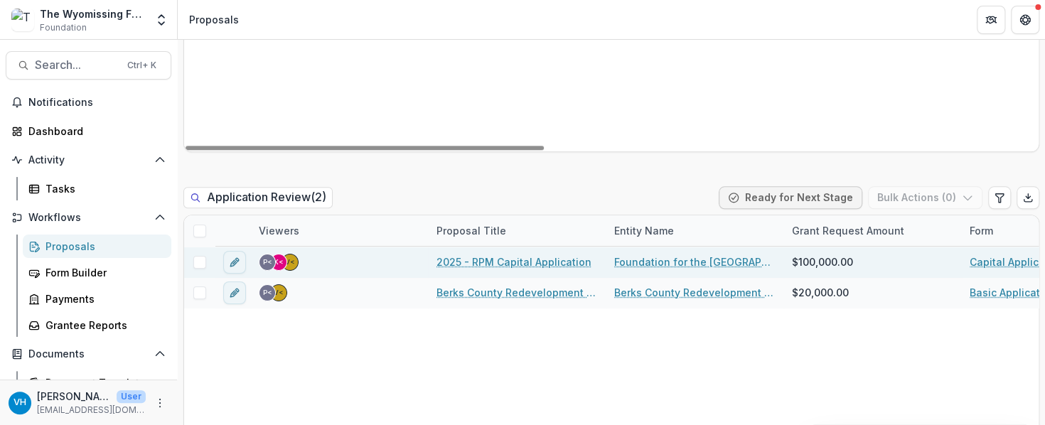
click at [542, 258] on link "2025 - RPM Capital Application" at bounding box center [514, 262] width 155 height 15
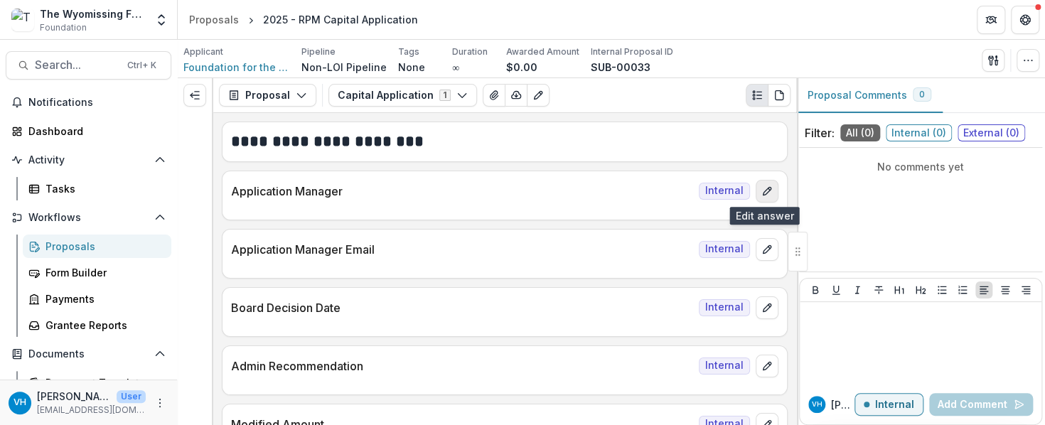
click at [756, 193] on button "edit" at bounding box center [767, 191] width 23 height 23
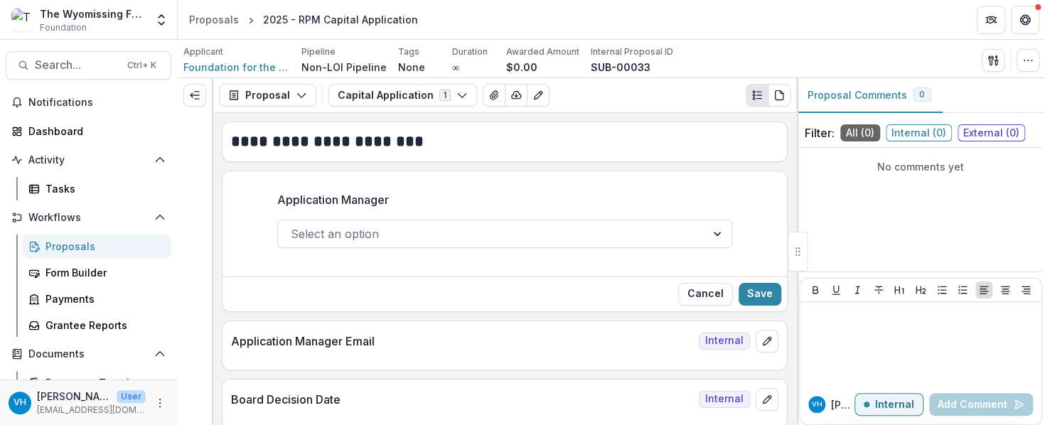
click at [615, 233] on div at bounding box center [492, 234] width 403 height 20
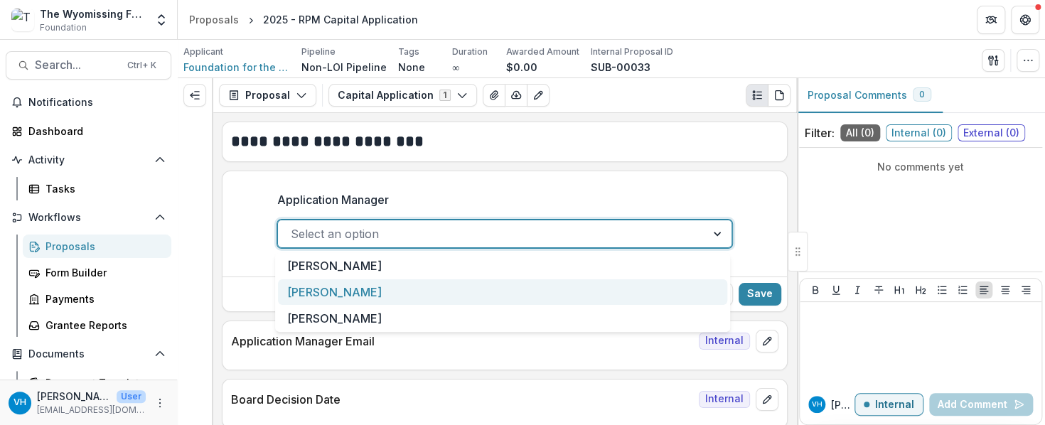
click at [578, 287] on div "[PERSON_NAME]" at bounding box center [502, 293] width 449 height 26
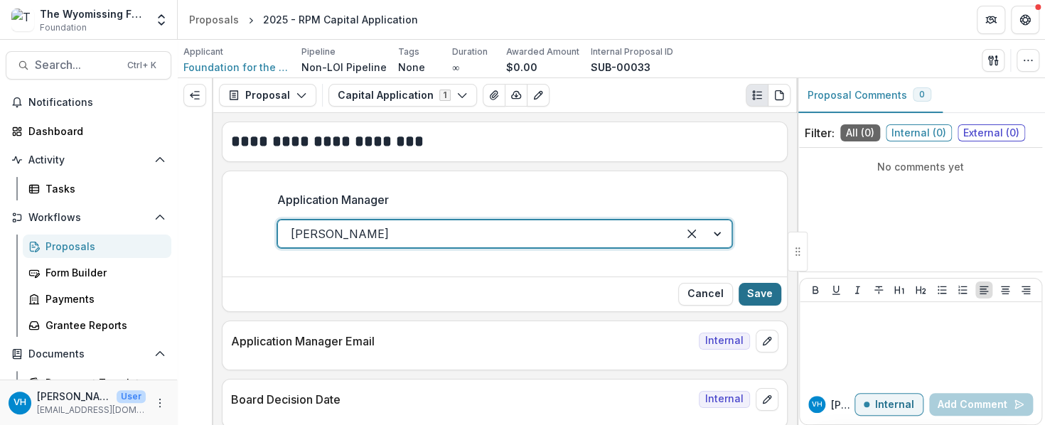
click at [753, 286] on button "Save" at bounding box center [760, 294] width 43 height 23
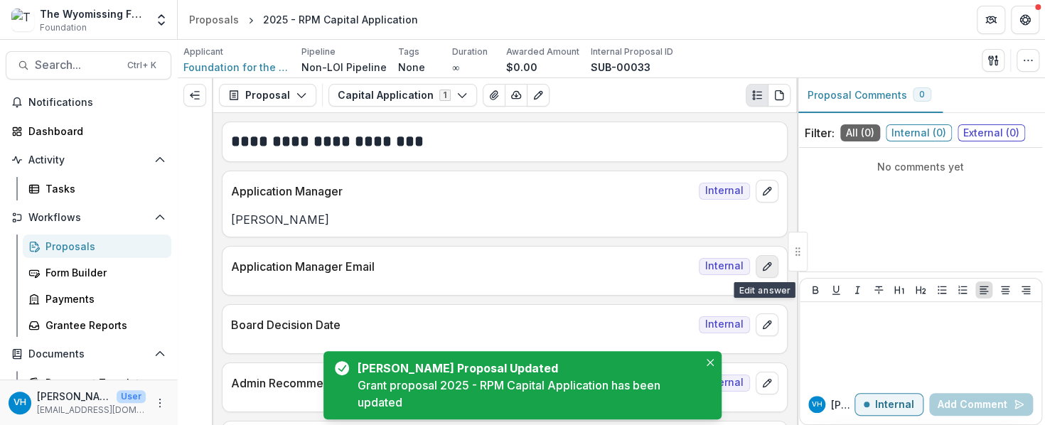
click at [762, 261] on icon "edit" at bounding box center [767, 266] width 11 height 11
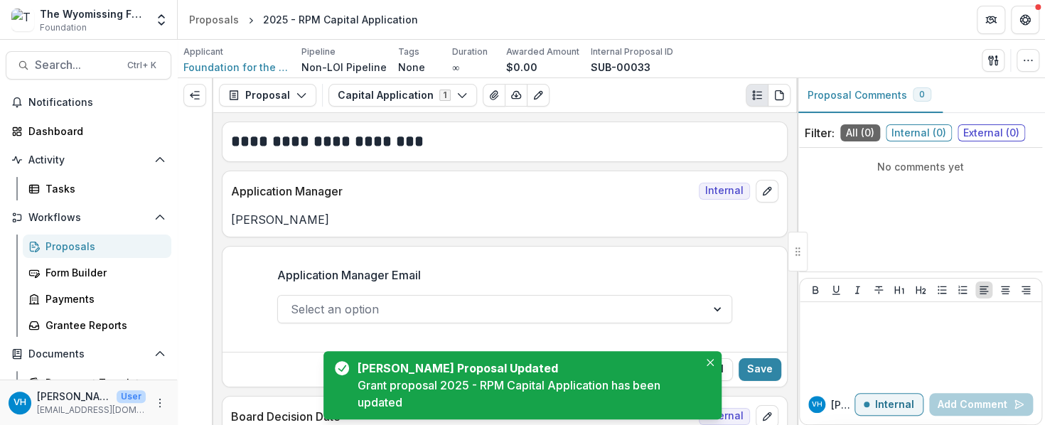
click at [447, 310] on div at bounding box center [492, 309] width 403 height 20
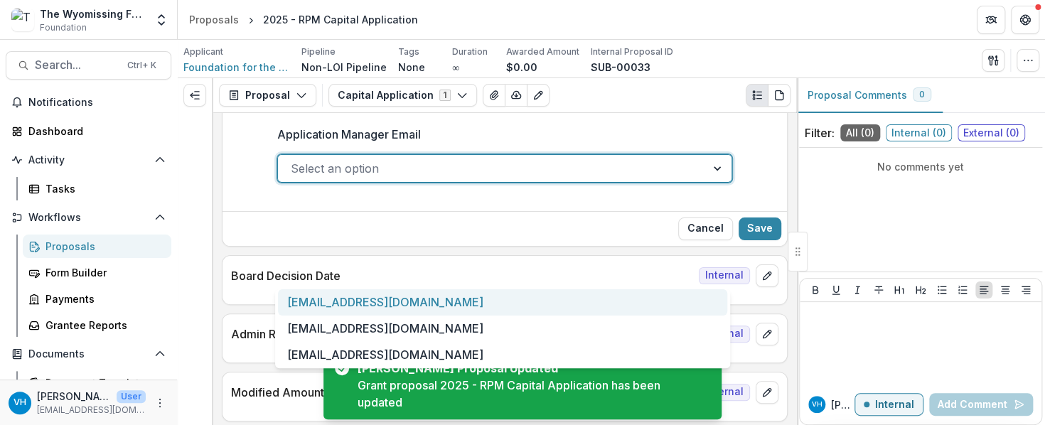
scroll to position [142, 0]
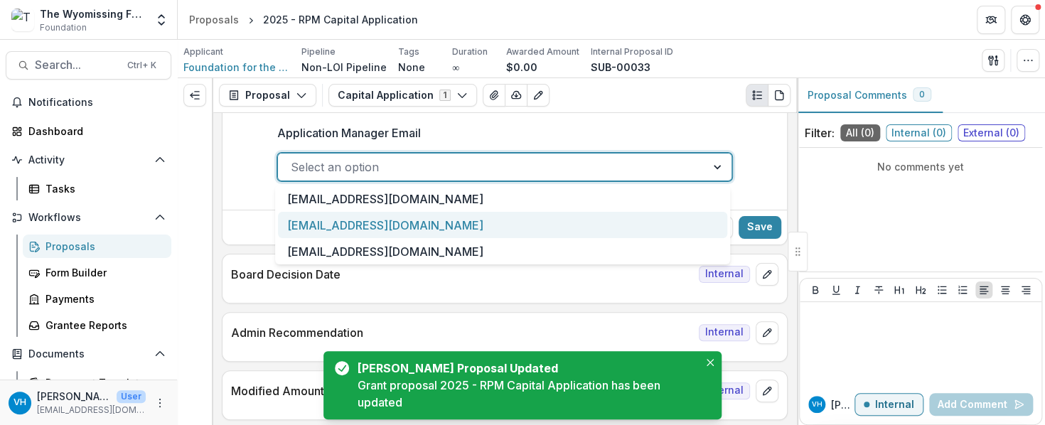
click at [389, 220] on div "[EMAIL_ADDRESS][DOMAIN_NAME]" at bounding box center [502, 225] width 449 height 26
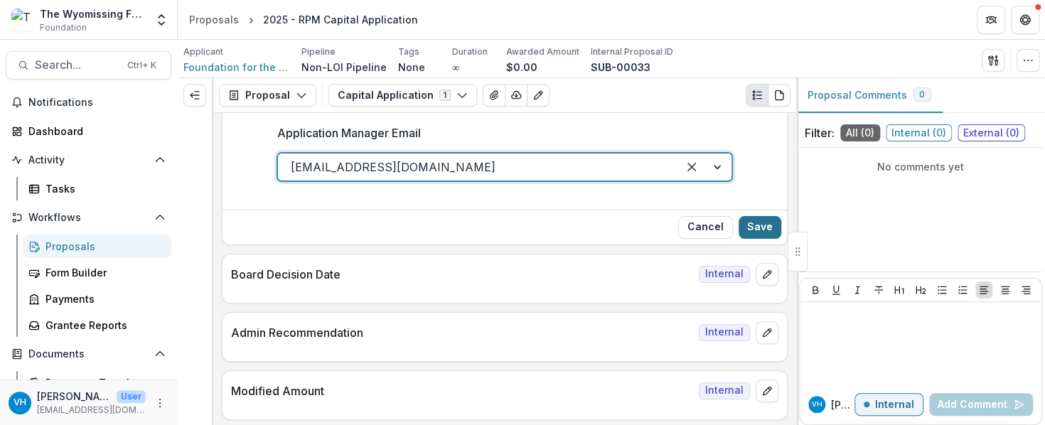
click at [768, 227] on button "Save" at bounding box center [760, 227] width 43 height 23
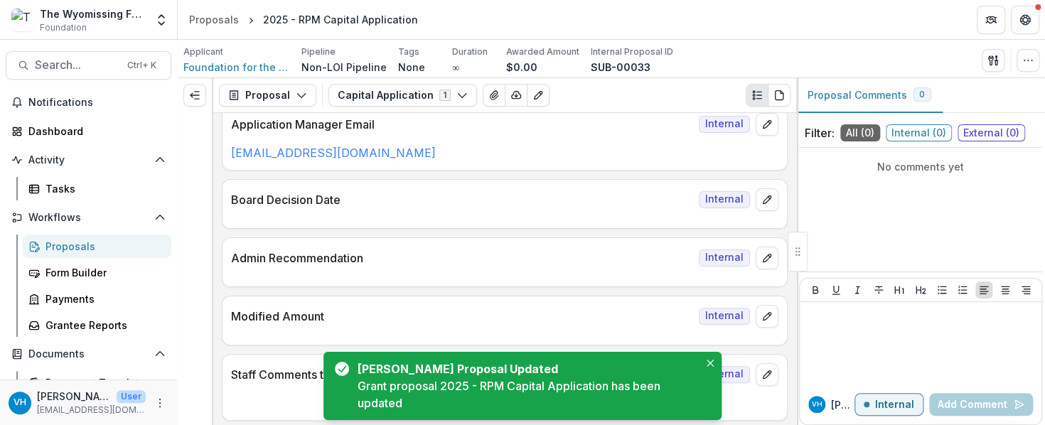
scroll to position [159, 0]
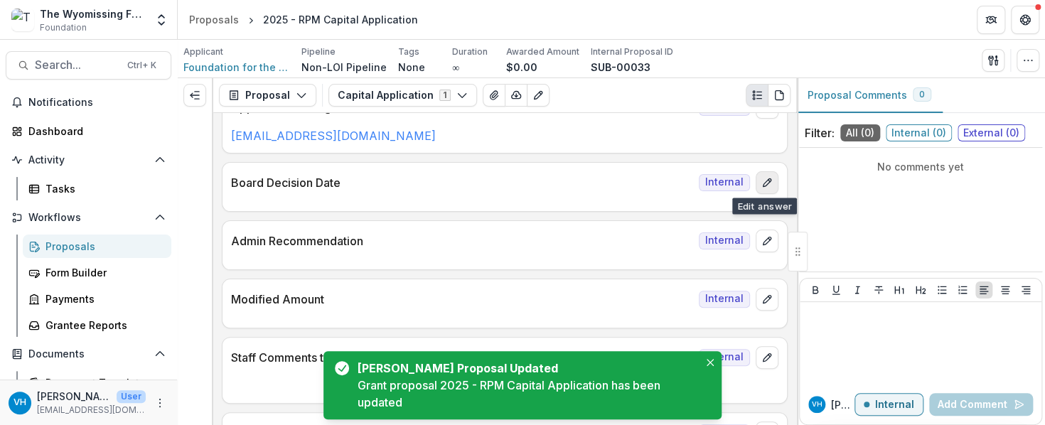
click at [768, 177] on icon "edit" at bounding box center [767, 182] width 11 height 11
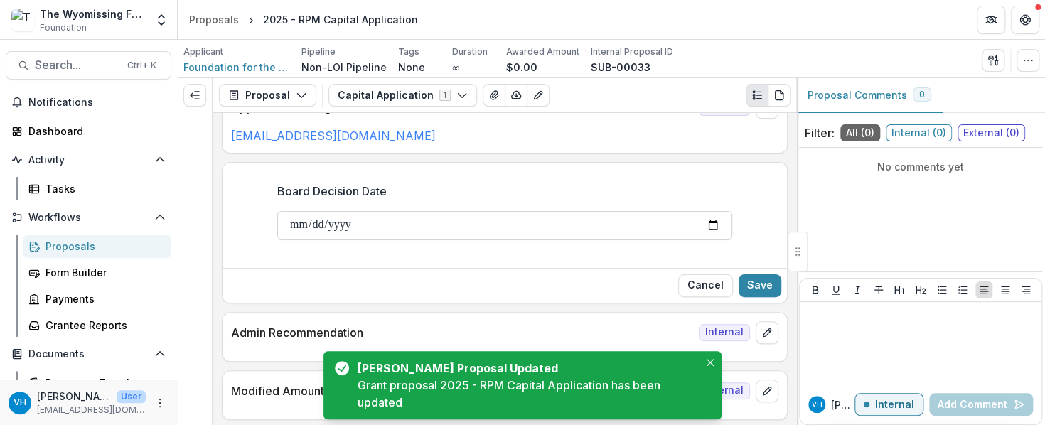
click at [716, 225] on input "Board Decision Date" at bounding box center [504, 225] width 455 height 28
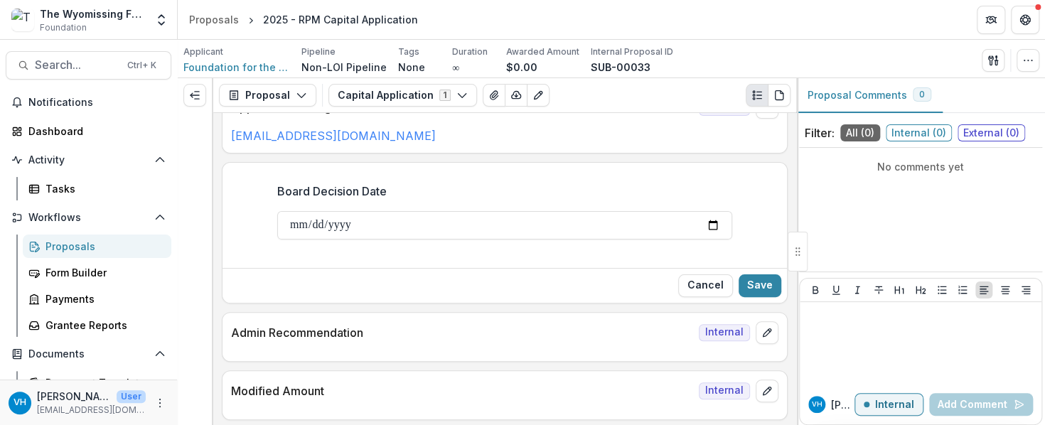
type input "**********"
click at [759, 284] on button "Save" at bounding box center [760, 286] width 43 height 23
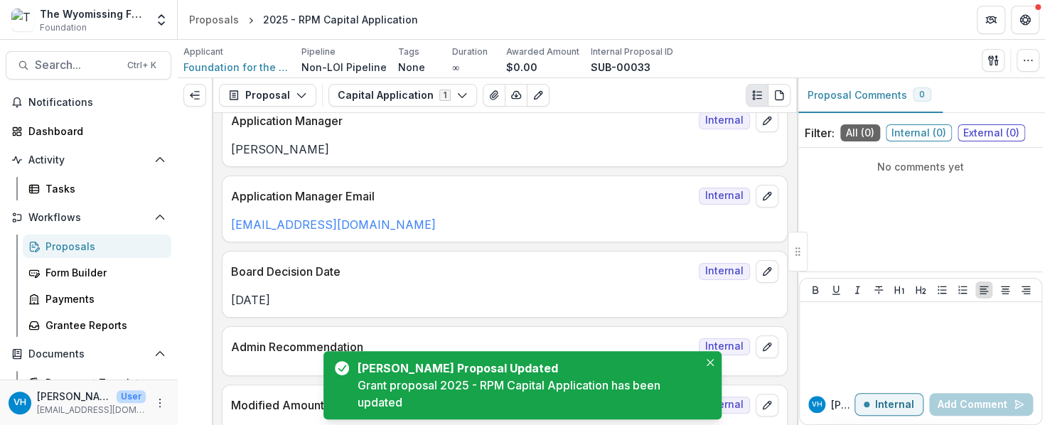
scroll to position [0, 0]
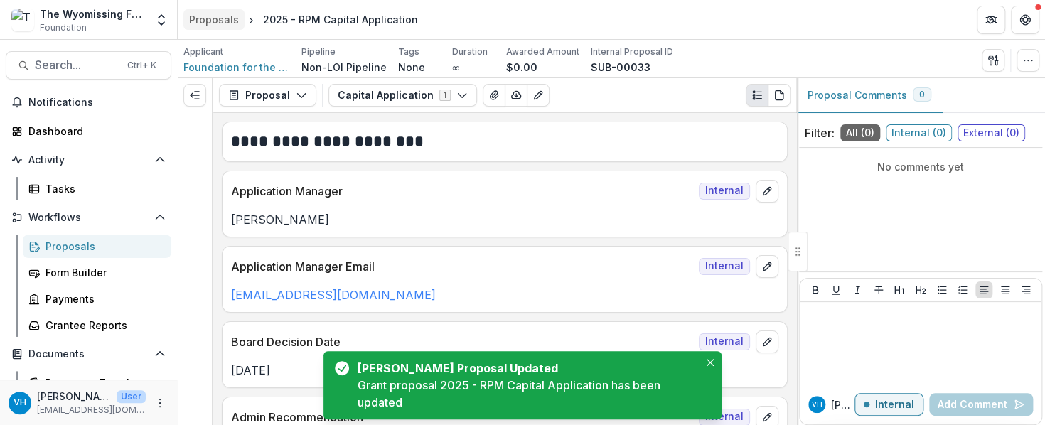
click at [210, 19] on div "Proposals" at bounding box center [214, 19] width 50 height 15
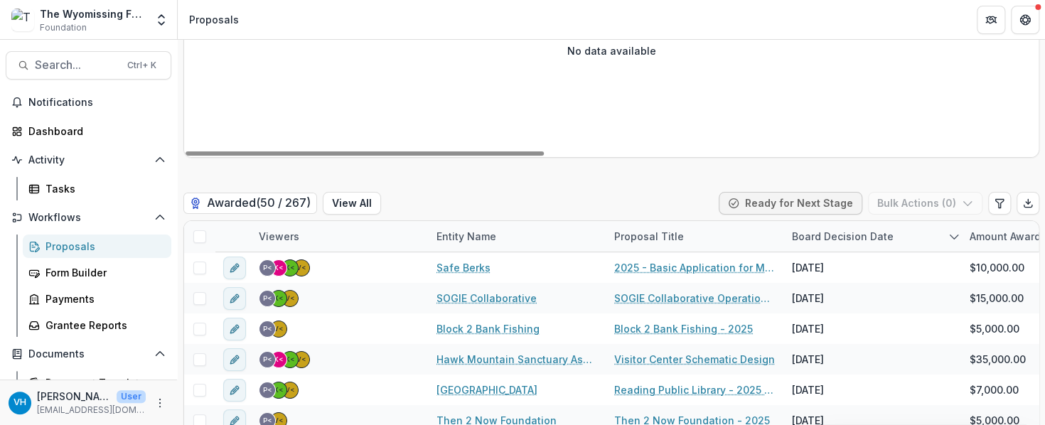
scroll to position [2603, 0]
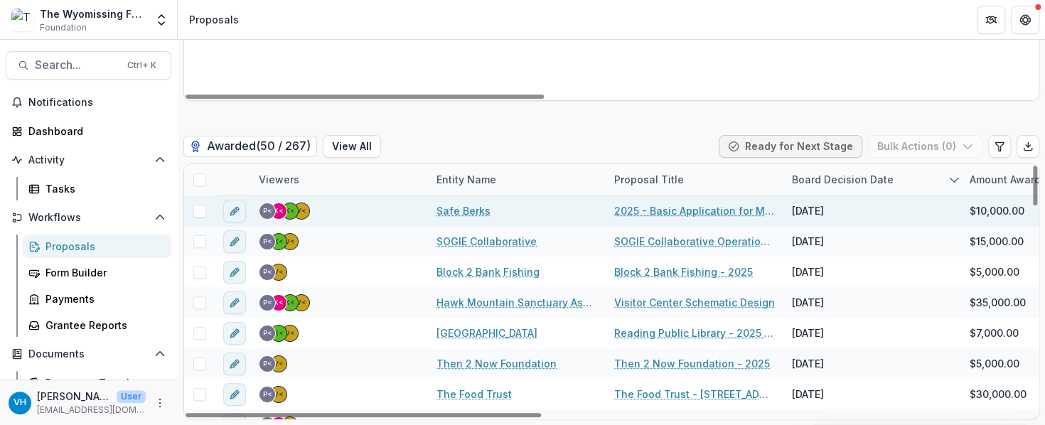
click at [472, 213] on link "Safe Berks" at bounding box center [464, 210] width 54 height 15
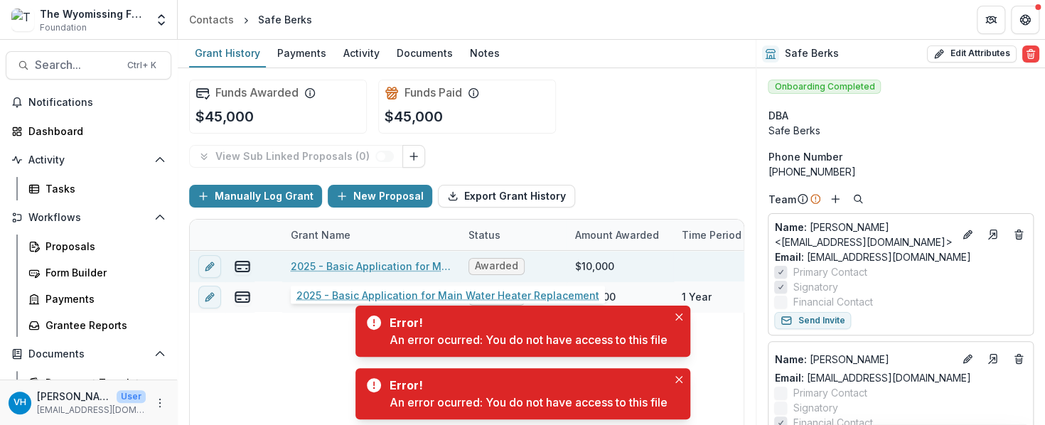
click at [390, 260] on link "2025 - Basic Application for Main Water Heater Replacement" at bounding box center [371, 266] width 161 height 15
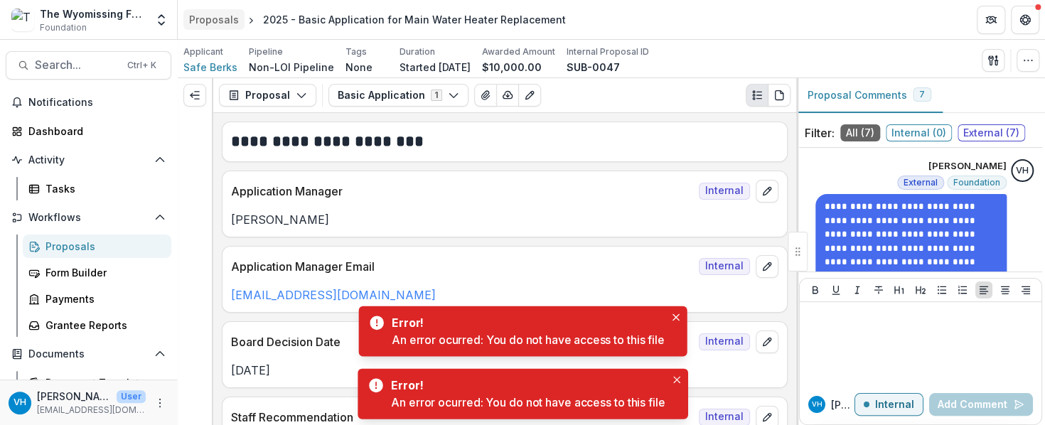
click at [222, 18] on div "Proposals" at bounding box center [214, 19] width 50 height 15
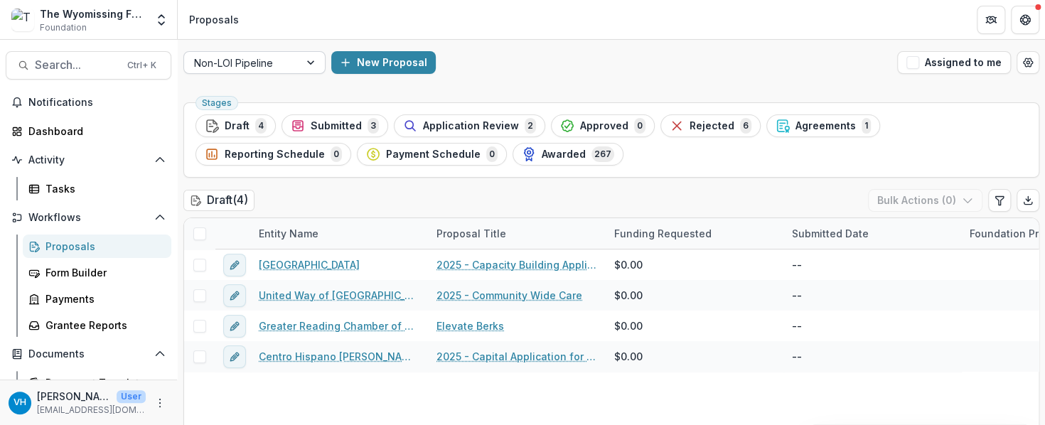
click at [262, 61] on div at bounding box center [241, 63] width 95 height 18
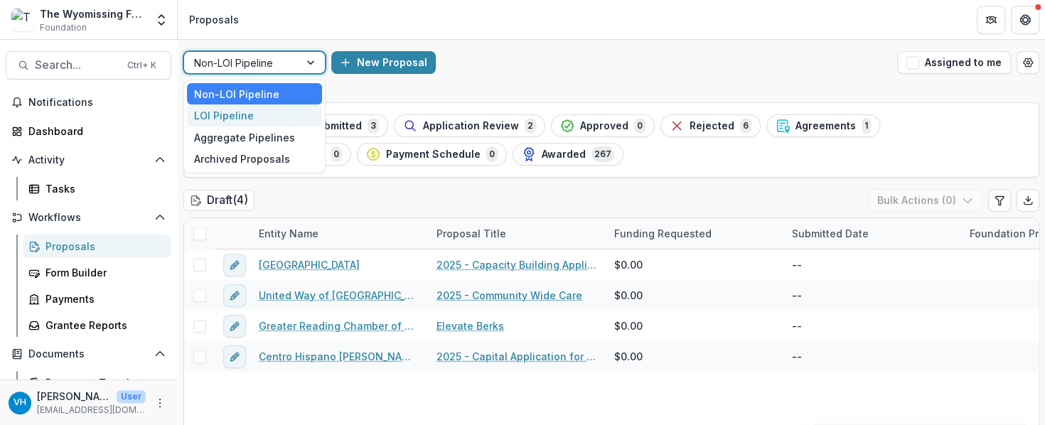
click at [270, 116] on div "LOI Pipeline" at bounding box center [254, 116] width 135 height 22
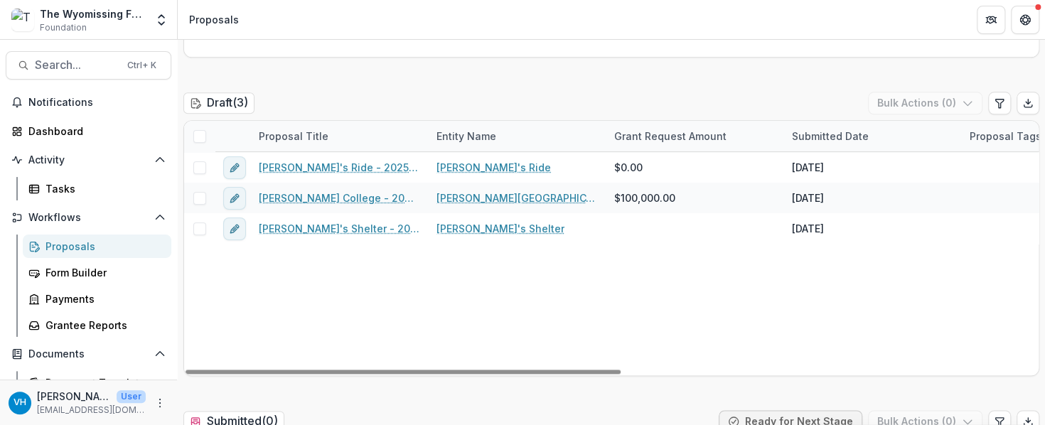
scroll to position [782, 0]
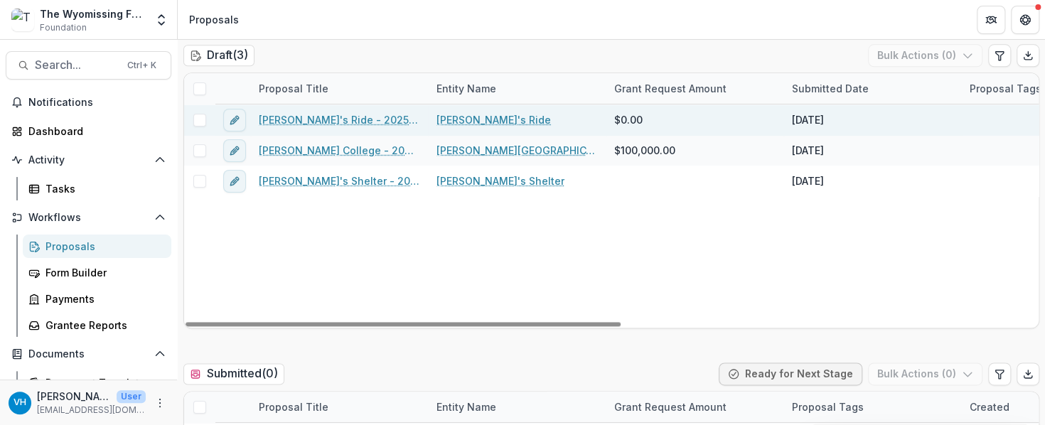
click at [376, 119] on link "[PERSON_NAME]'s Ride - 2025 - Letter of Intent" at bounding box center [339, 119] width 161 height 15
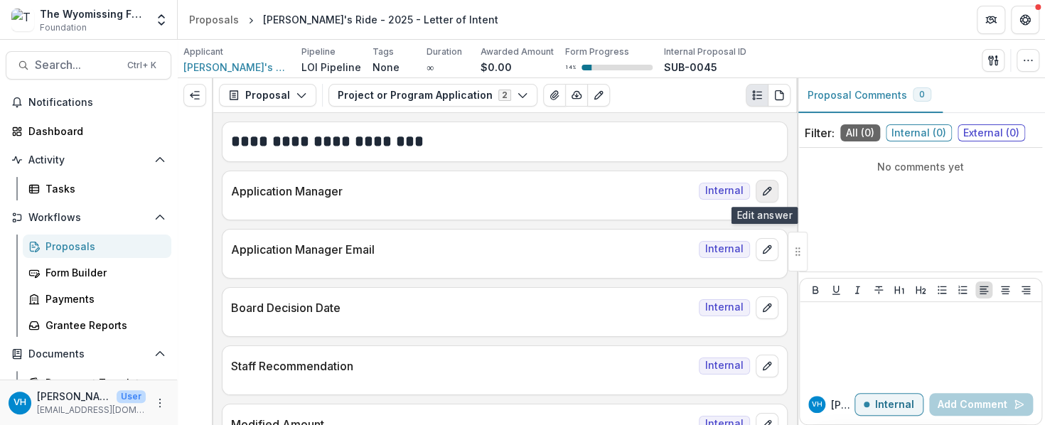
click at [762, 196] on icon "edit" at bounding box center [767, 191] width 11 height 11
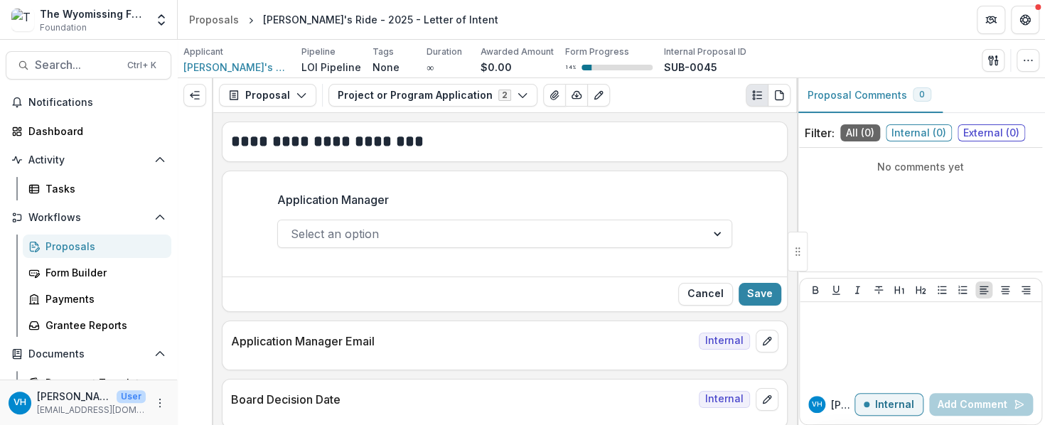
click at [570, 238] on div at bounding box center [492, 234] width 403 height 20
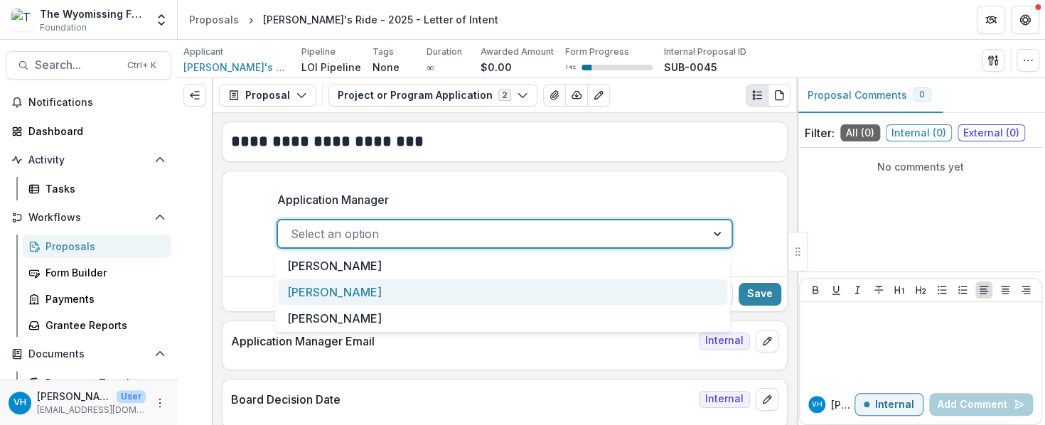
click at [413, 291] on div "[PERSON_NAME]" at bounding box center [502, 293] width 449 height 26
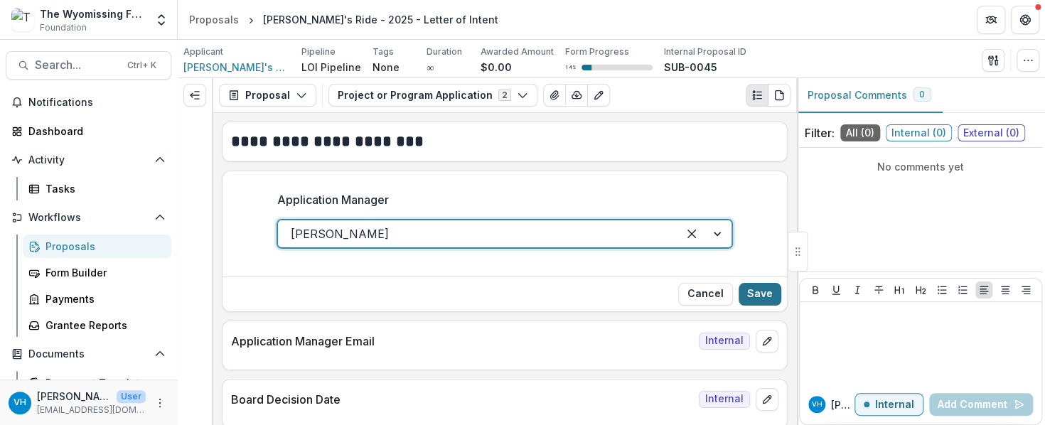
click at [752, 286] on button "Save" at bounding box center [760, 294] width 43 height 23
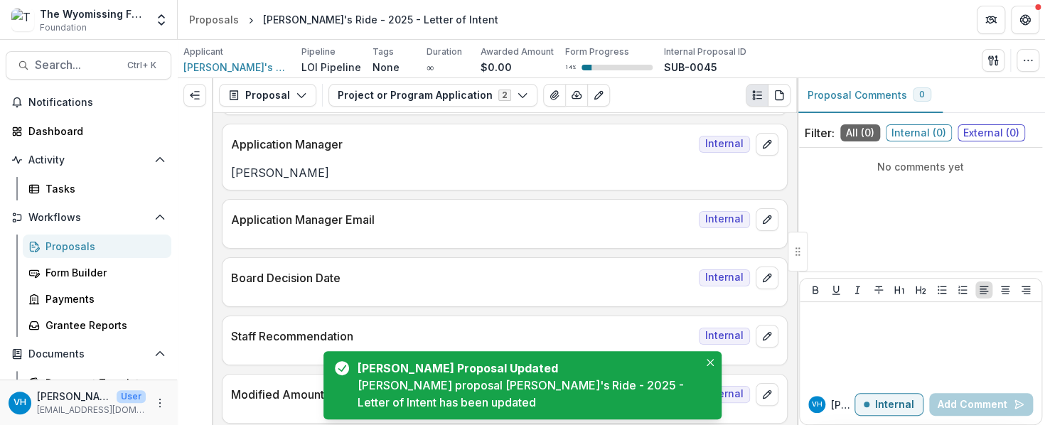
scroll to position [71, 0]
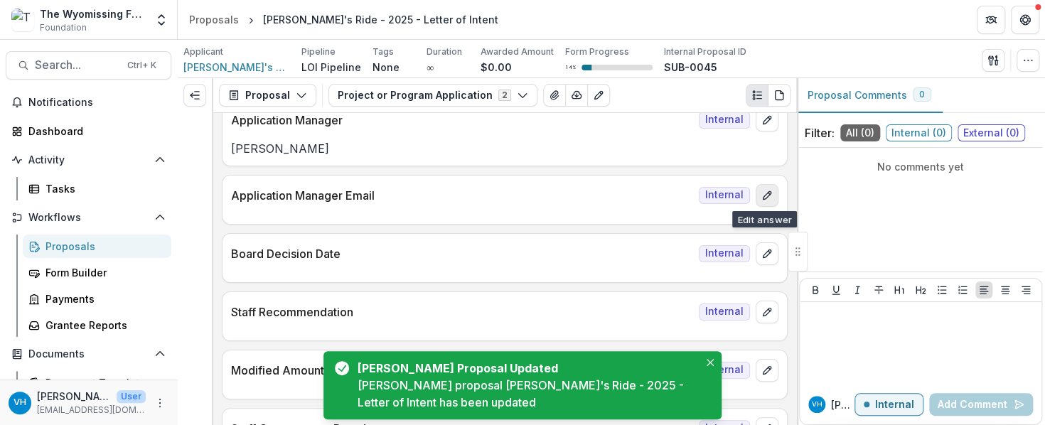
click at [762, 195] on icon "edit" at bounding box center [767, 195] width 11 height 11
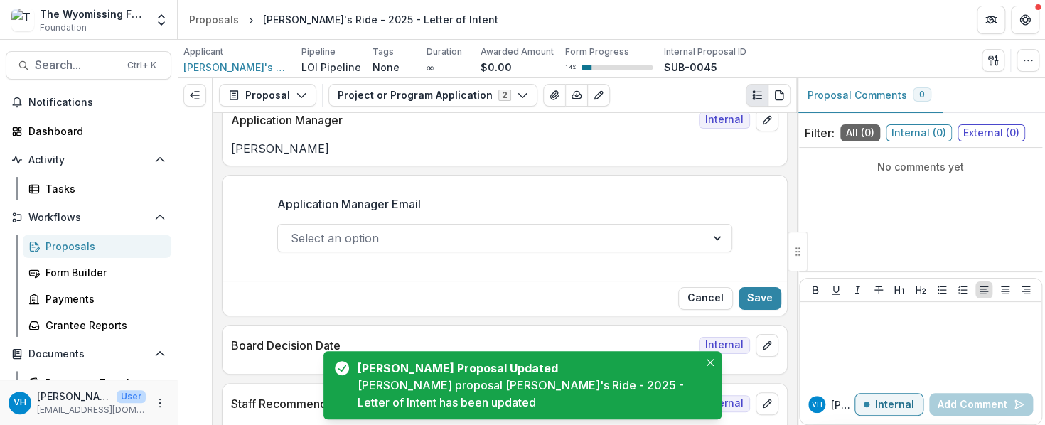
click at [491, 233] on div at bounding box center [492, 238] width 403 height 20
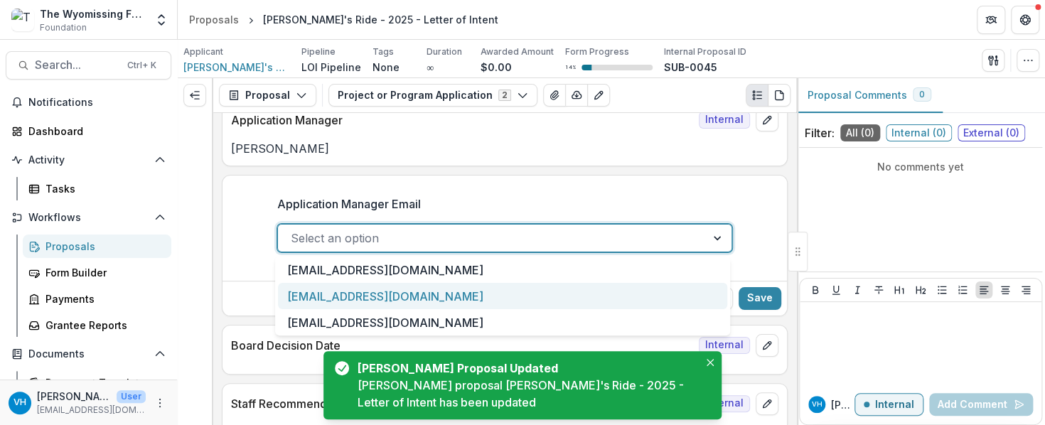
click at [449, 294] on div "[EMAIL_ADDRESS][DOMAIN_NAME]" at bounding box center [502, 296] width 449 height 26
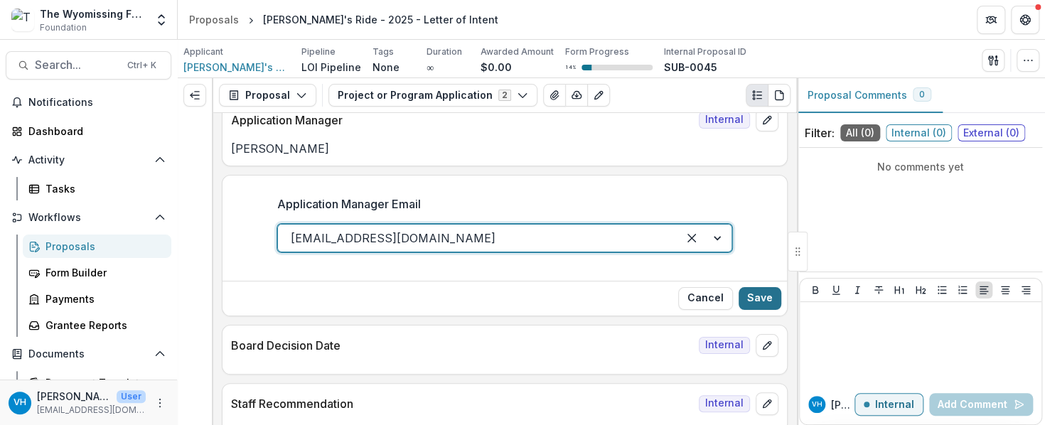
click at [763, 298] on button "Save" at bounding box center [760, 298] width 43 height 23
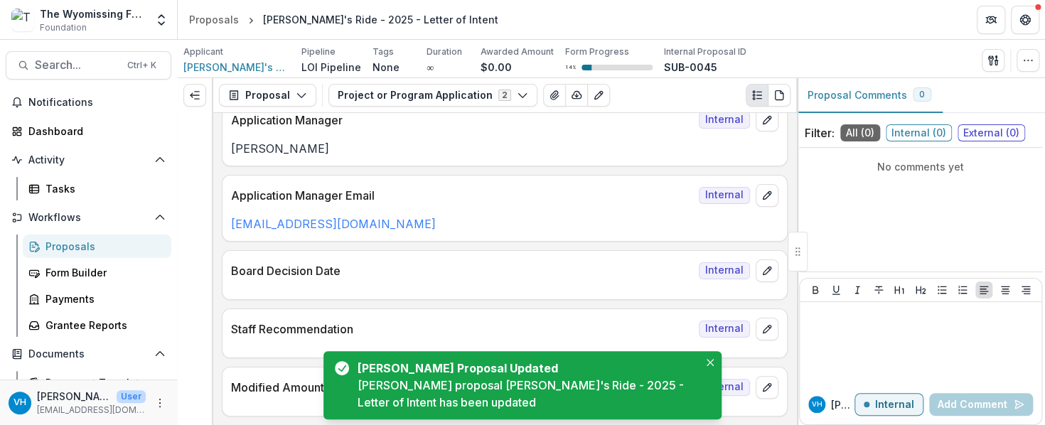
scroll to position [142, 0]
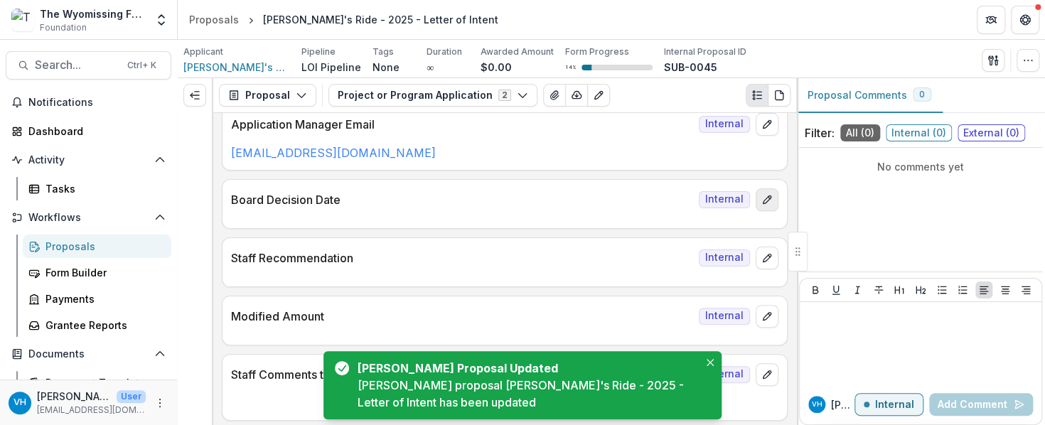
click at [763, 201] on icon "edit" at bounding box center [767, 200] width 8 height 8
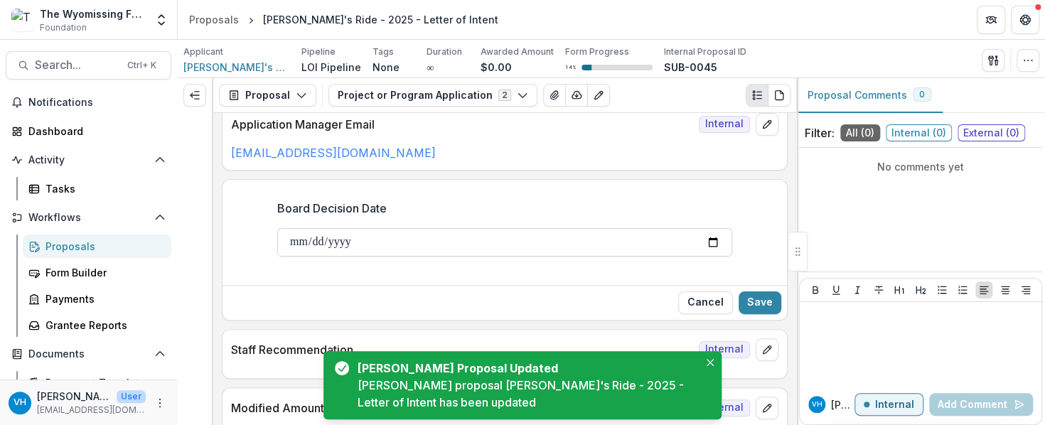
click at [520, 238] on input "Board Decision Date" at bounding box center [504, 242] width 455 height 28
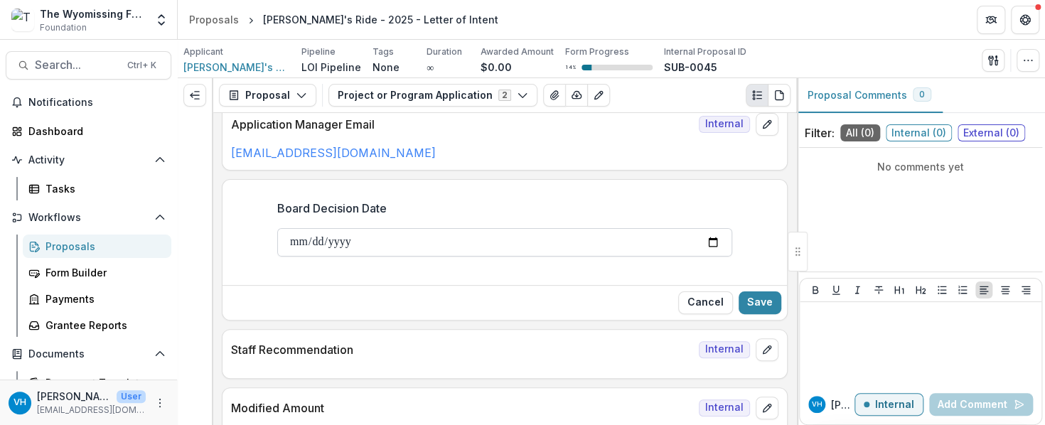
click at [715, 240] on input "Board Decision Date" at bounding box center [504, 242] width 455 height 28
type input "**********"
click at [770, 292] on button "Save" at bounding box center [760, 303] width 43 height 23
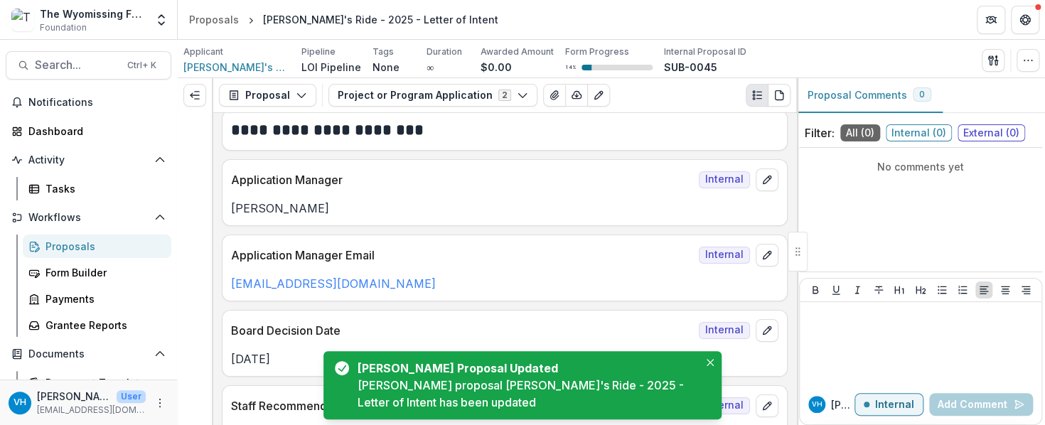
scroll to position [0, 0]
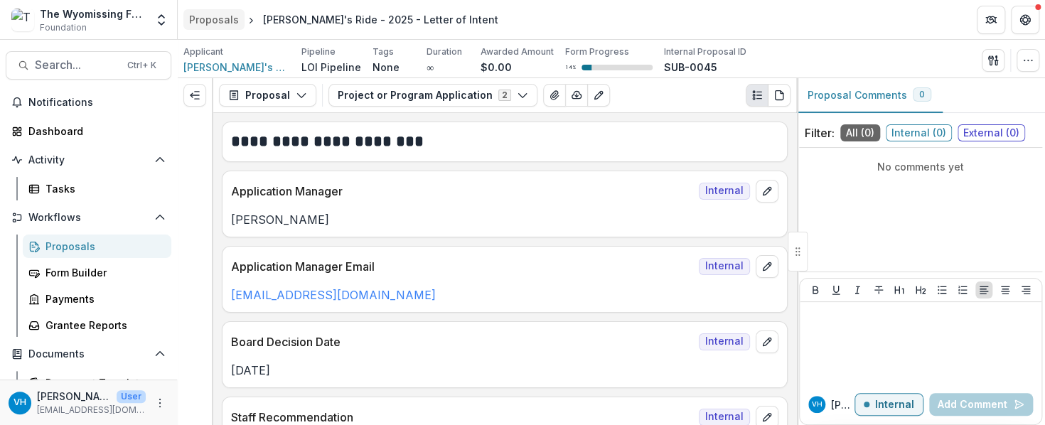
click at [223, 28] on link "Proposals" at bounding box center [213, 19] width 61 height 21
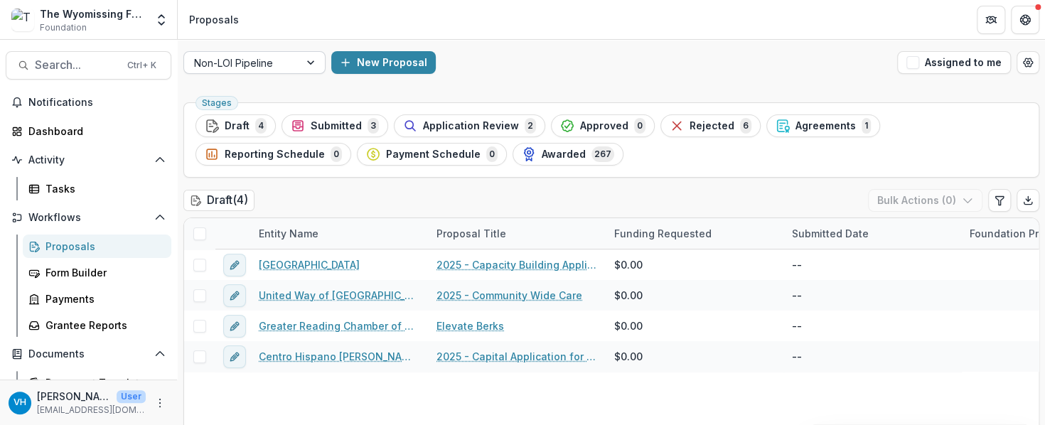
click at [267, 58] on div at bounding box center [241, 63] width 95 height 18
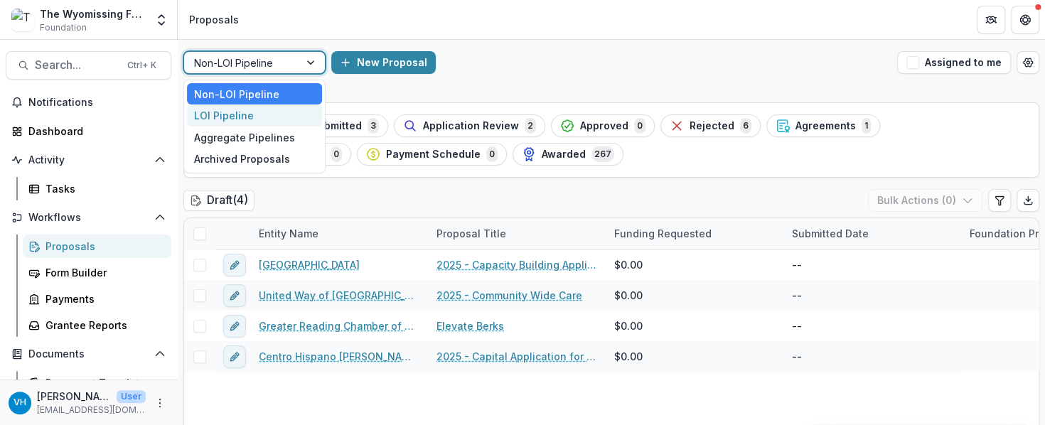
click at [262, 112] on div "LOI Pipeline" at bounding box center [254, 116] width 135 height 22
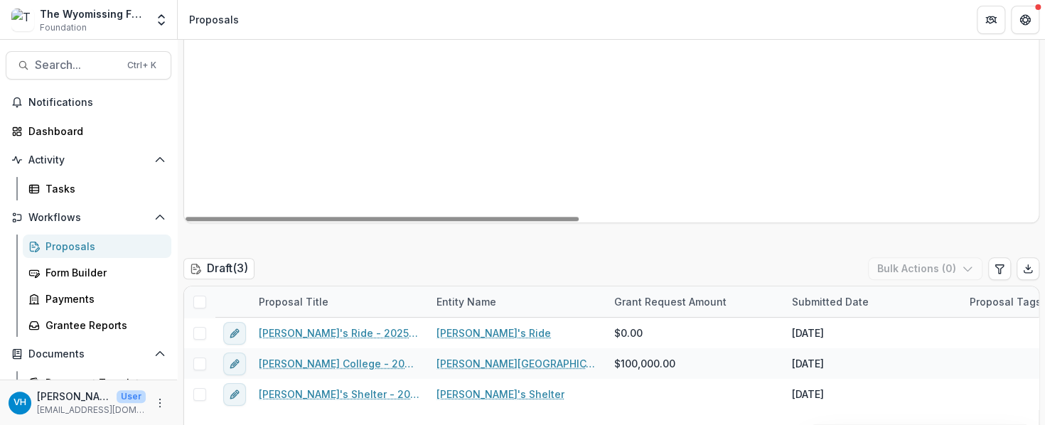
scroll to position [711, 0]
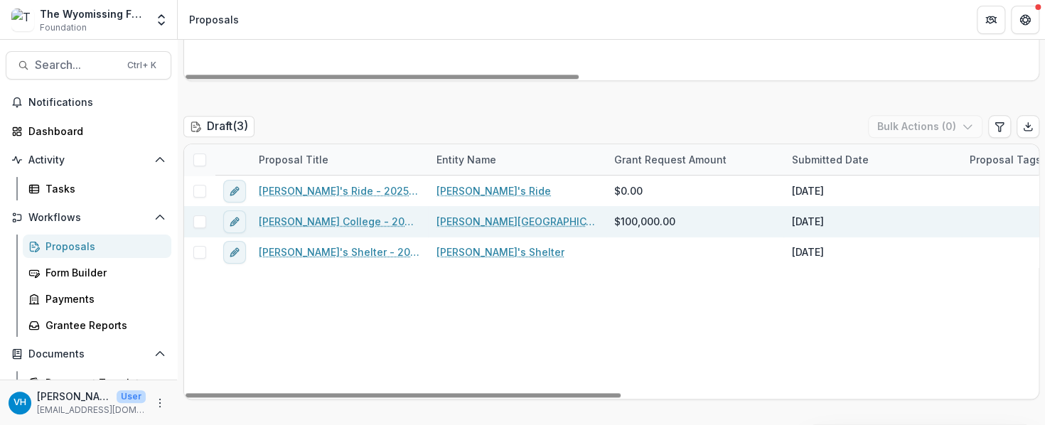
click at [358, 220] on link "[PERSON_NAME] College - 2025 - Letter of Intent" at bounding box center [339, 221] width 161 height 15
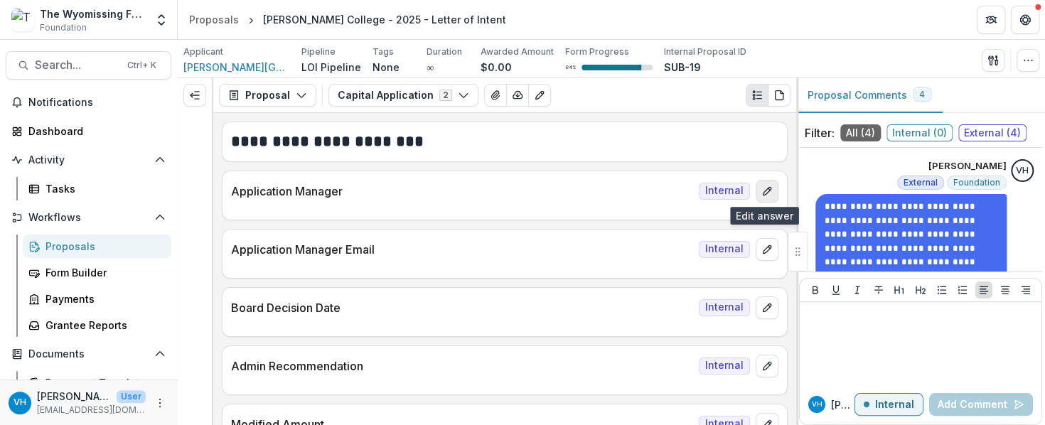
click at [772, 187] on button "edit" at bounding box center [767, 191] width 23 height 23
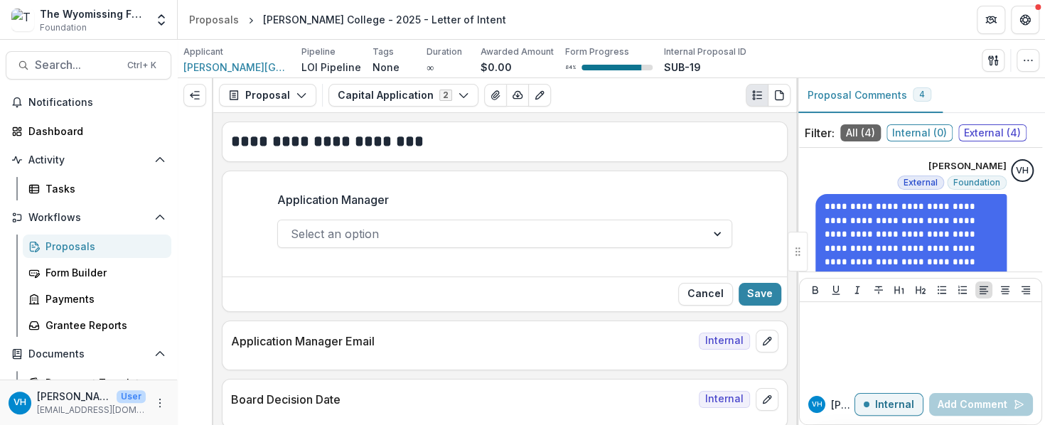
click at [543, 241] on div at bounding box center [492, 234] width 403 height 20
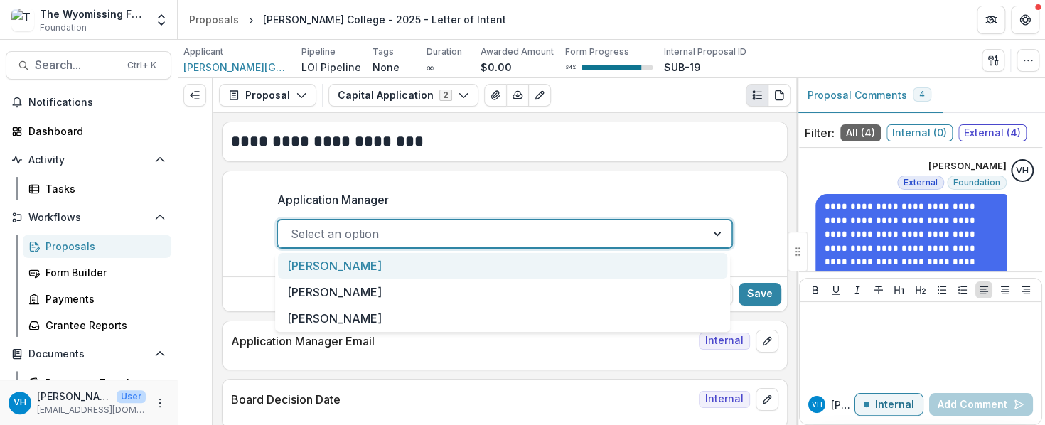
click at [481, 269] on div "[PERSON_NAME]" at bounding box center [502, 266] width 449 height 26
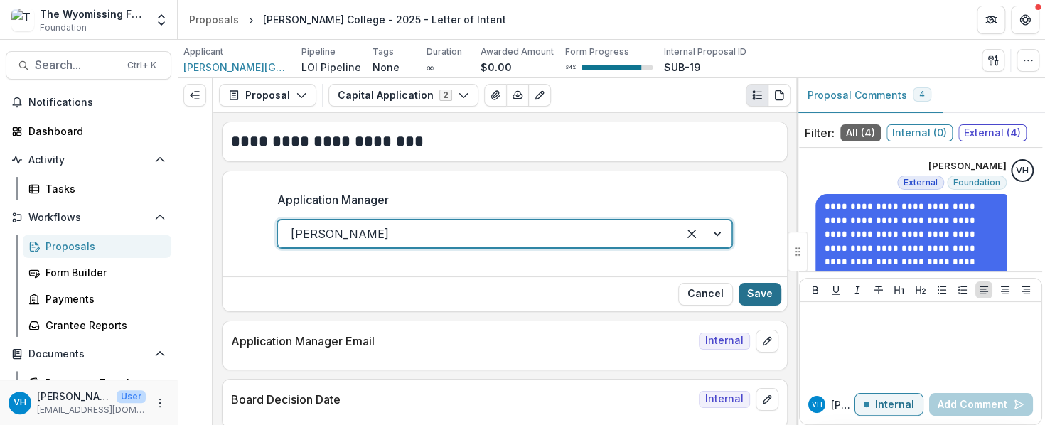
click at [751, 289] on button "Save" at bounding box center [760, 294] width 43 height 23
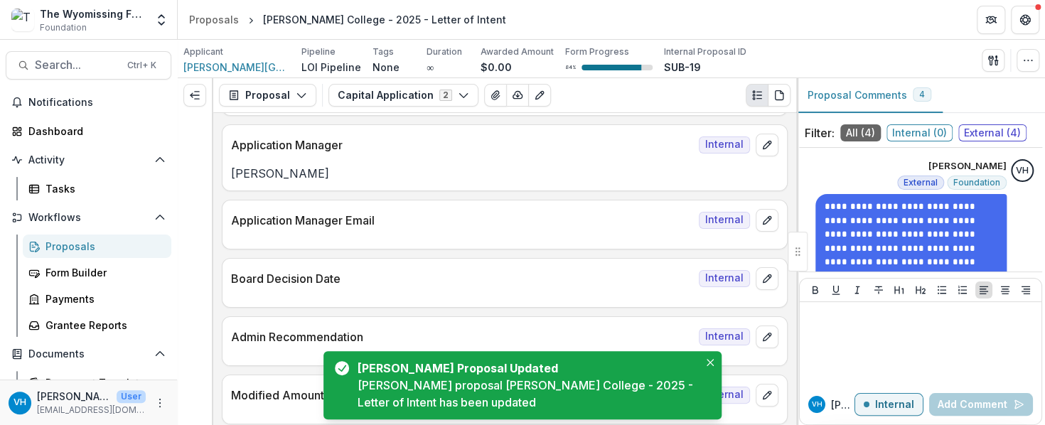
scroll to position [71, 0]
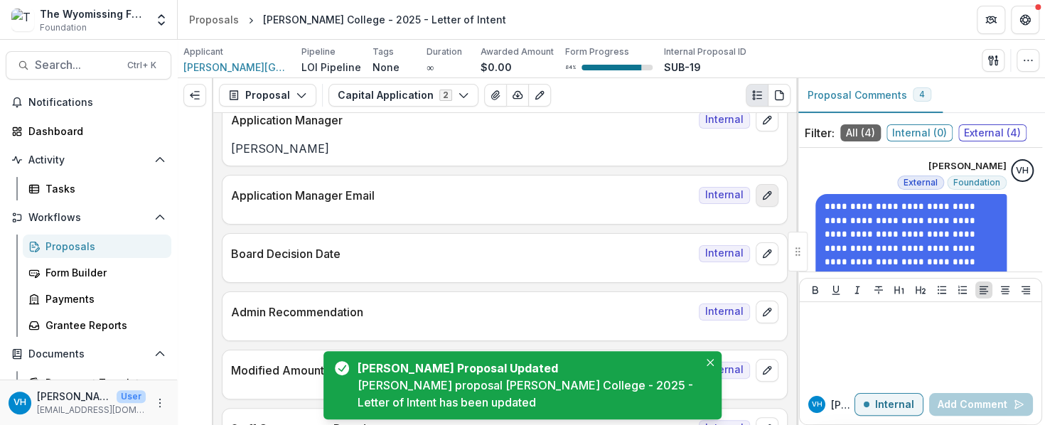
click at [765, 194] on icon "edit" at bounding box center [767, 195] width 8 height 8
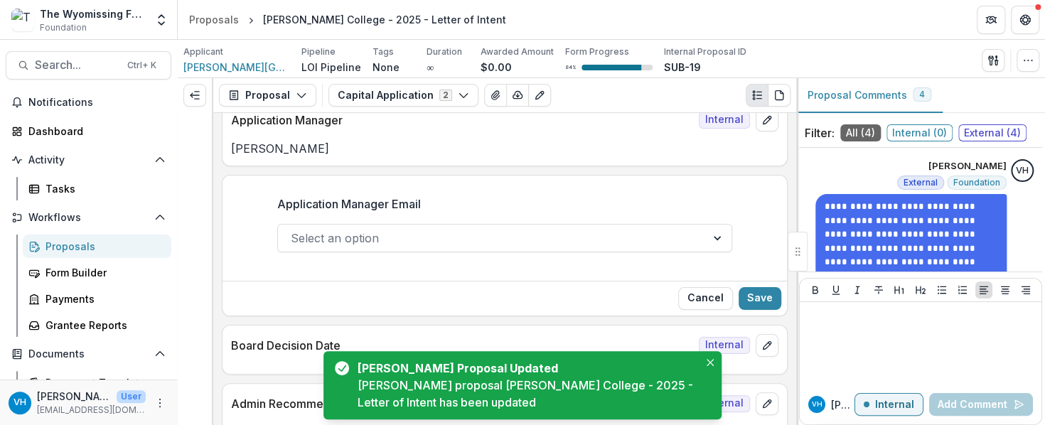
click at [508, 242] on div at bounding box center [492, 238] width 403 height 20
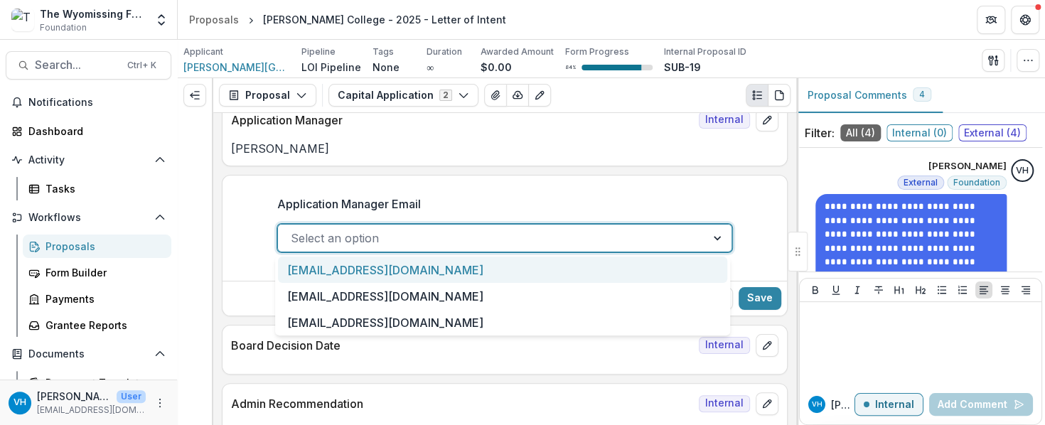
click at [469, 277] on div "[EMAIL_ADDRESS][DOMAIN_NAME]" at bounding box center [502, 270] width 449 height 26
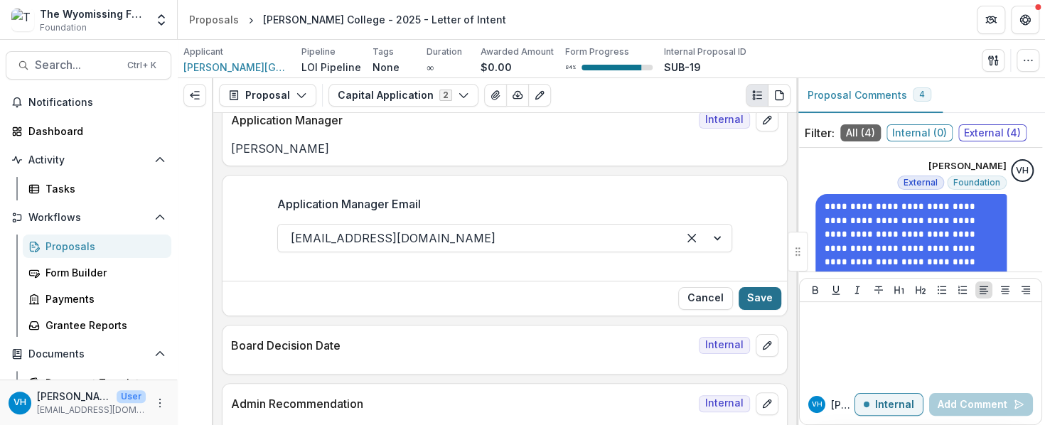
click at [762, 293] on button "Save" at bounding box center [760, 298] width 43 height 23
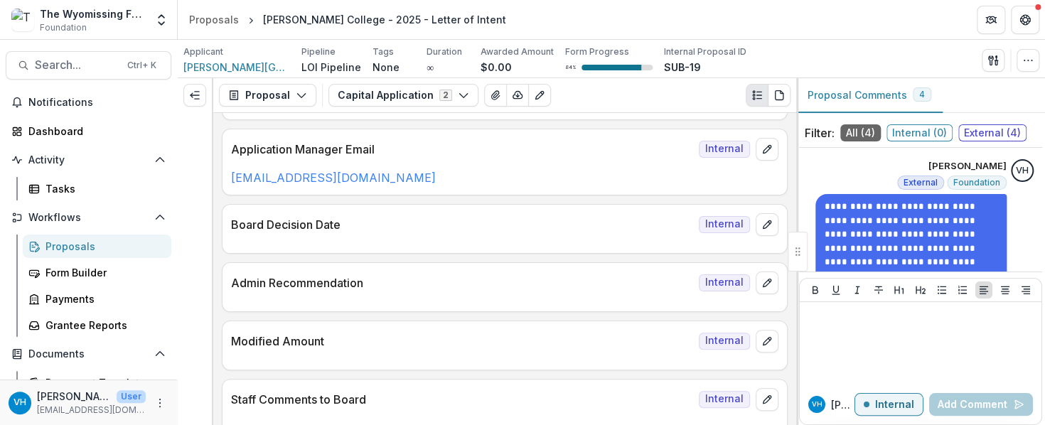
scroll to position [142, 0]
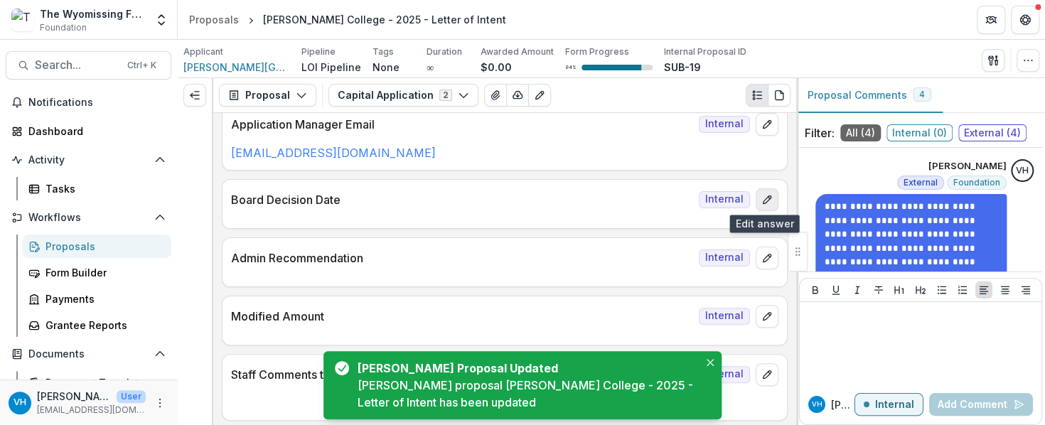
click at [762, 198] on icon "edit" at bounding box center [767, 199] width 11 height 11
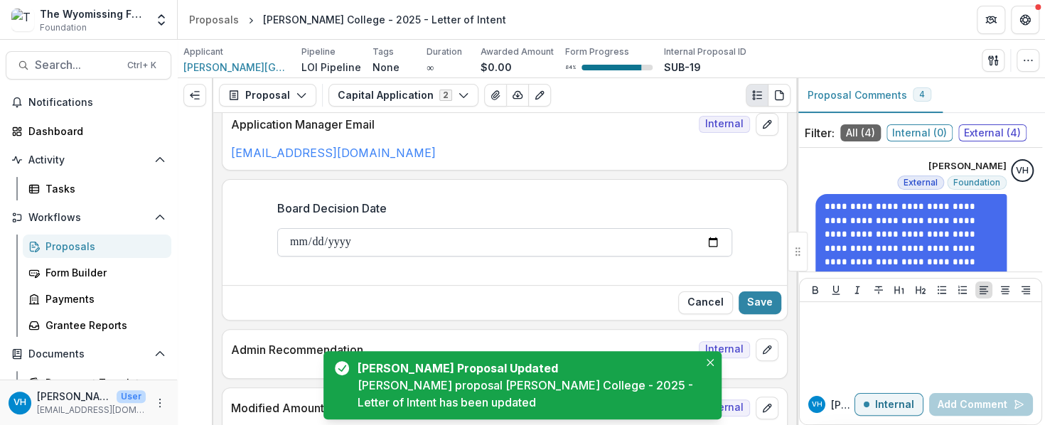
click at [711, 240] on input "Board Decision Date" at bounding box center [504, 242] width 455 height 28
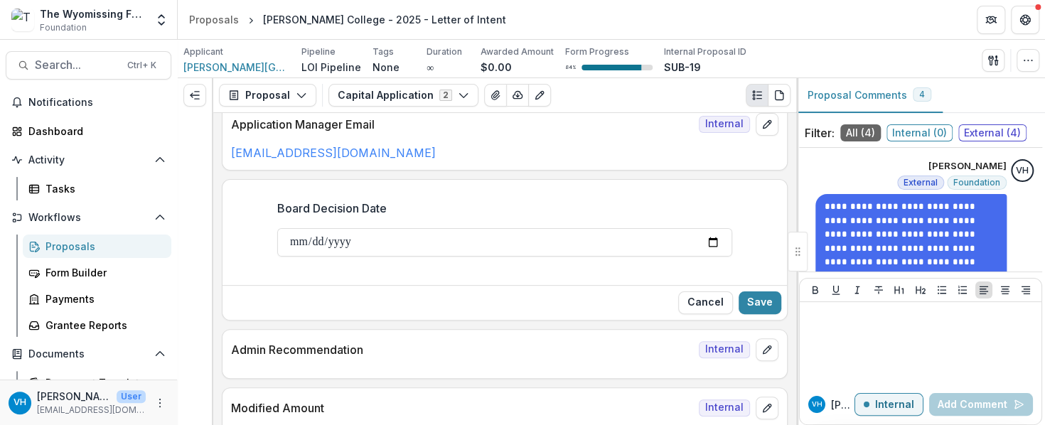
type input "**********"
click at [760, 299] on button "Save" at bounding box center [760, 303] width 43 height 23
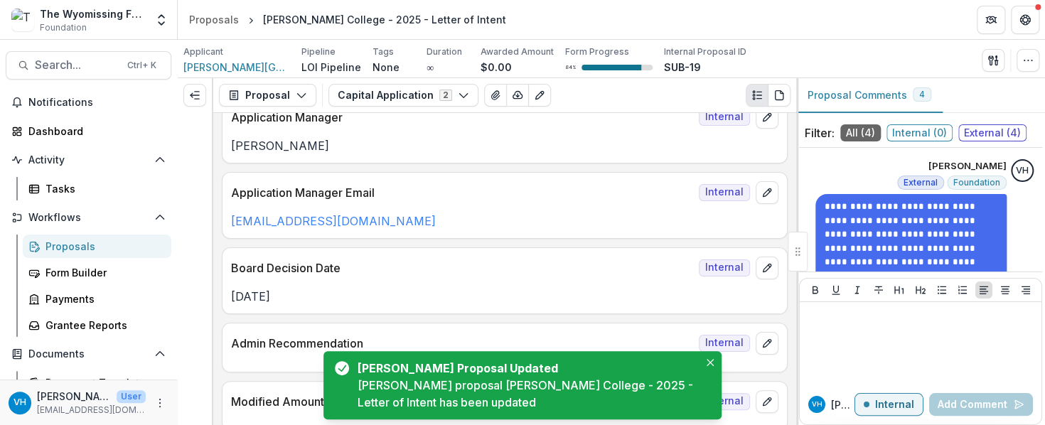
scroll to position [0, 0]
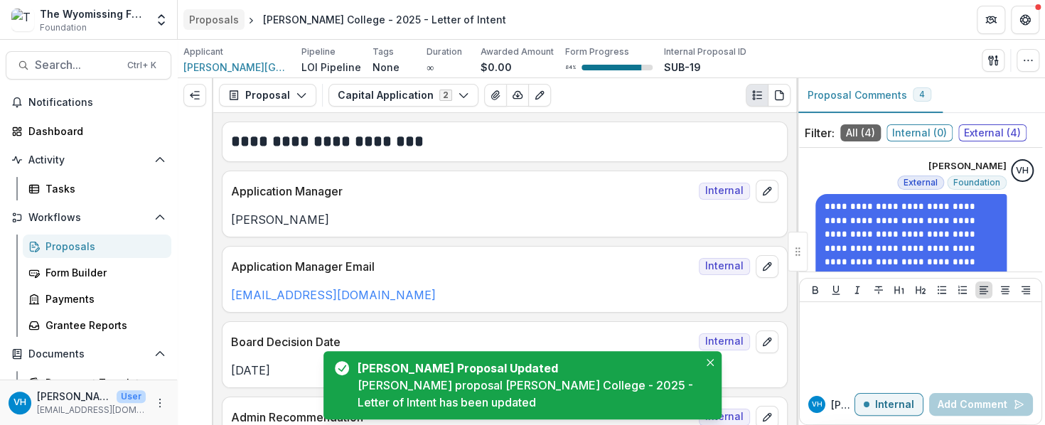
click at [209, 21] on div "Proposals" at bounding box center [214, 19] width 50 height 15
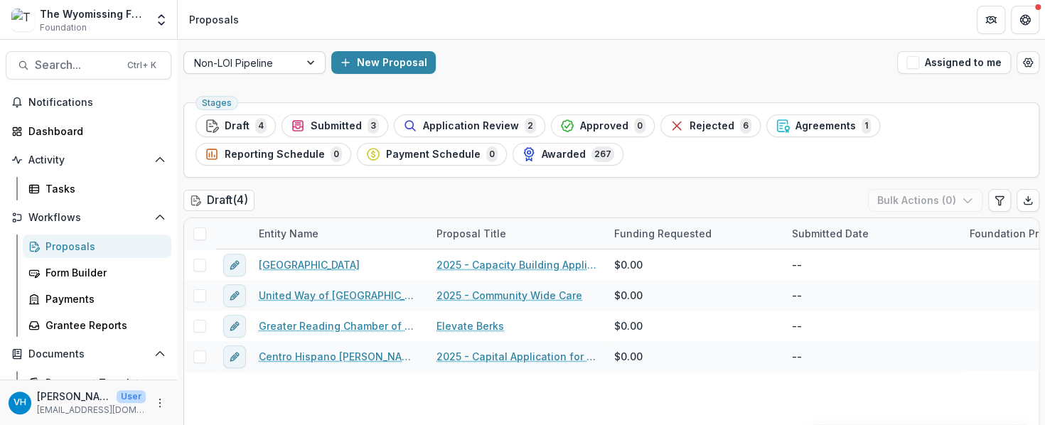
click at [264, 68] on div at bounding box center [241, 63] width 95 height 18
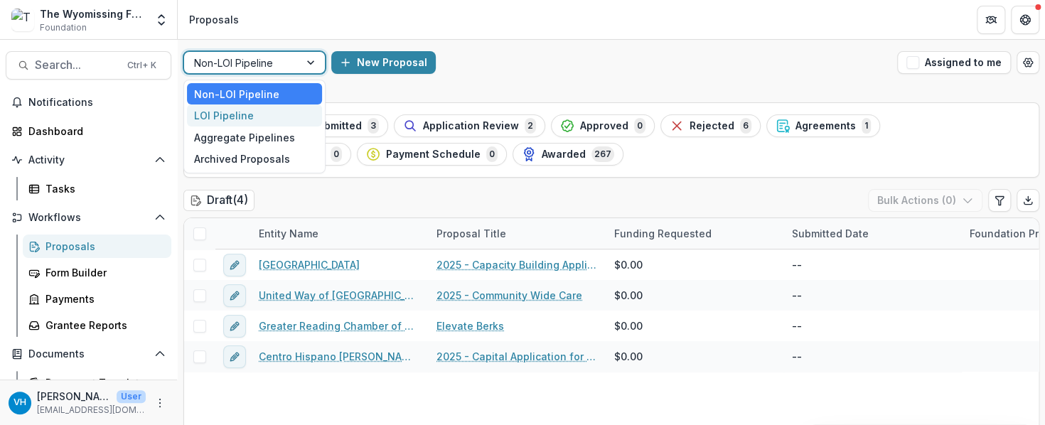
click at [256, 110] on div "LOI Pipeline" at bounding box center [254, 116] width 135 height 22
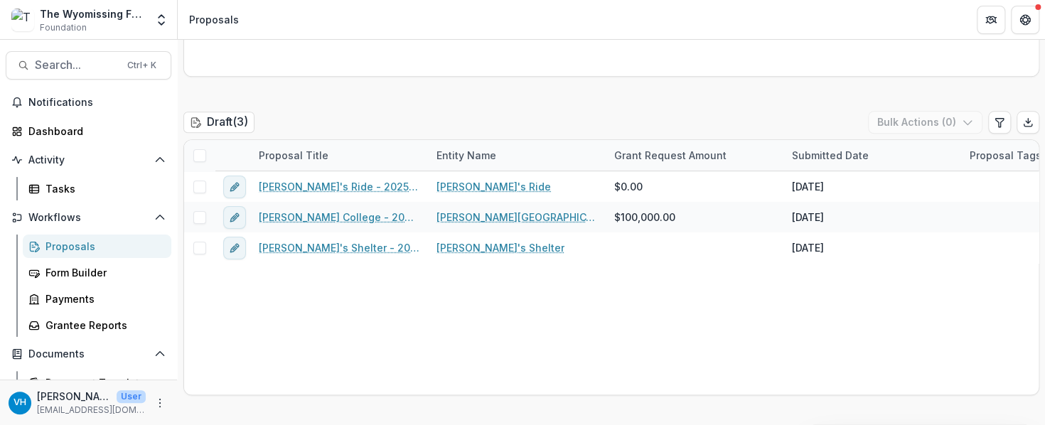
scroll to position [711, 0]
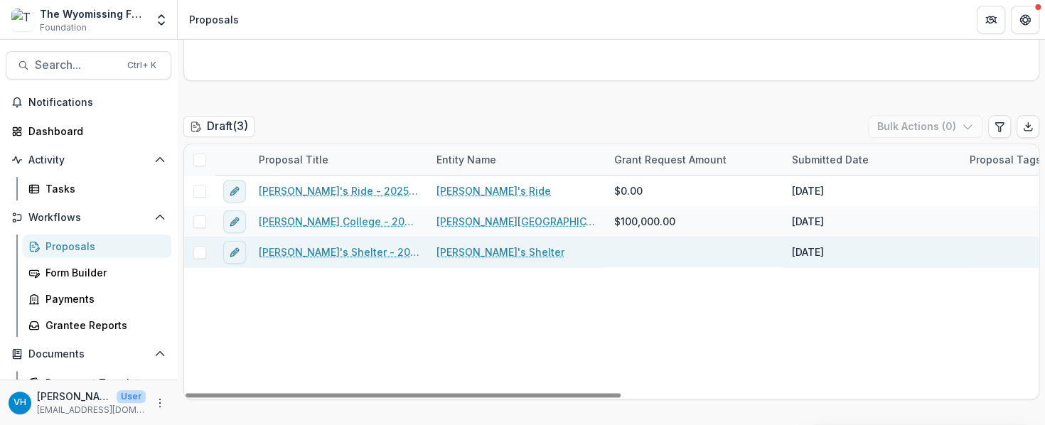
click at [396, 247] on link "[PERSON_NAME]'s Shelter - 2025 - Letter of Intent" at bounding box center [339, 252] width 161 height 15
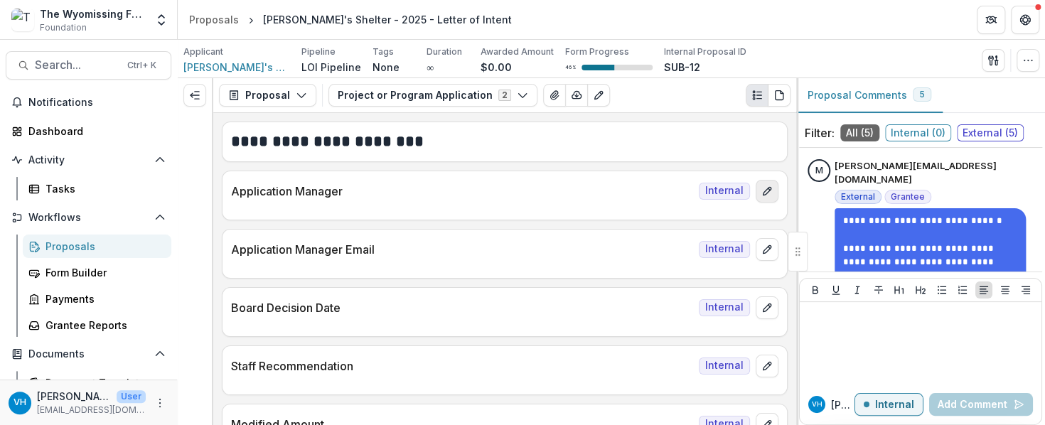
click at [763, 191] on icon "edit" at bounding box center [767, 191] width 11 height 11
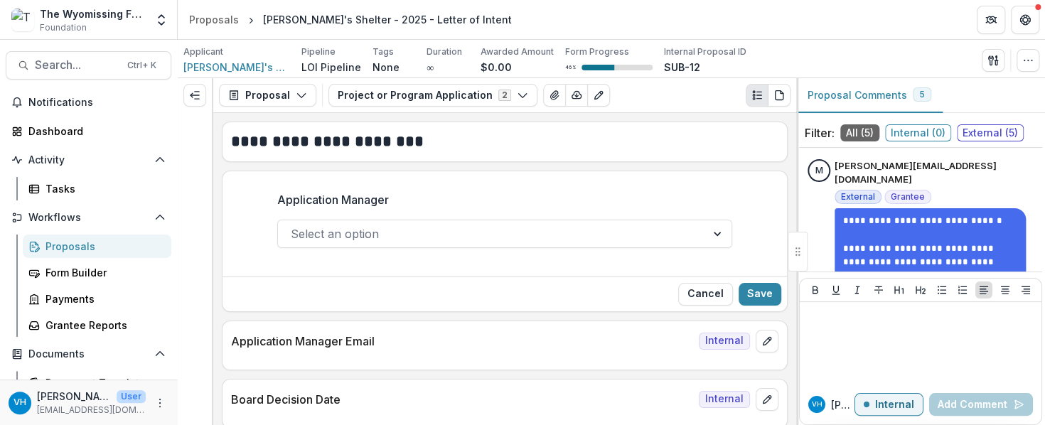
click at [470, 237] on div at bounding box center [492, 234] width 403 height 20
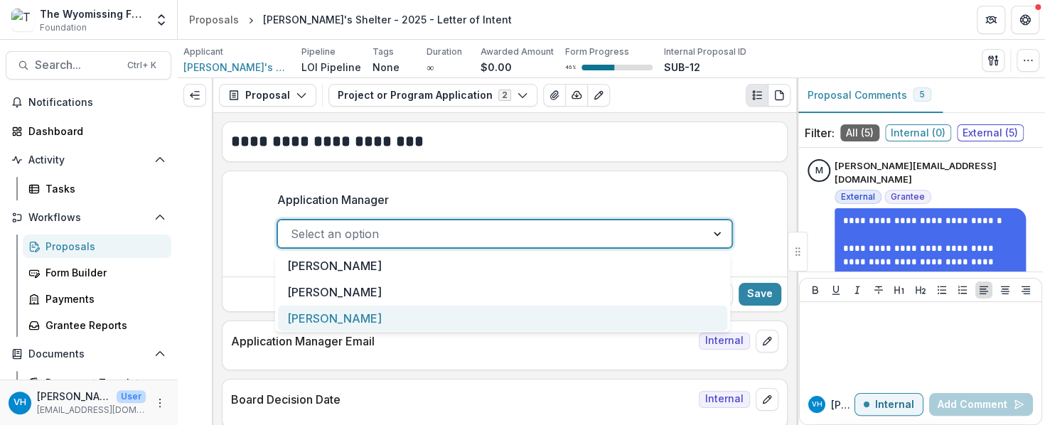
click at [461, 317] on div "[PERSON_NAME]" at bounding box center [502, 319] width 449 height 26
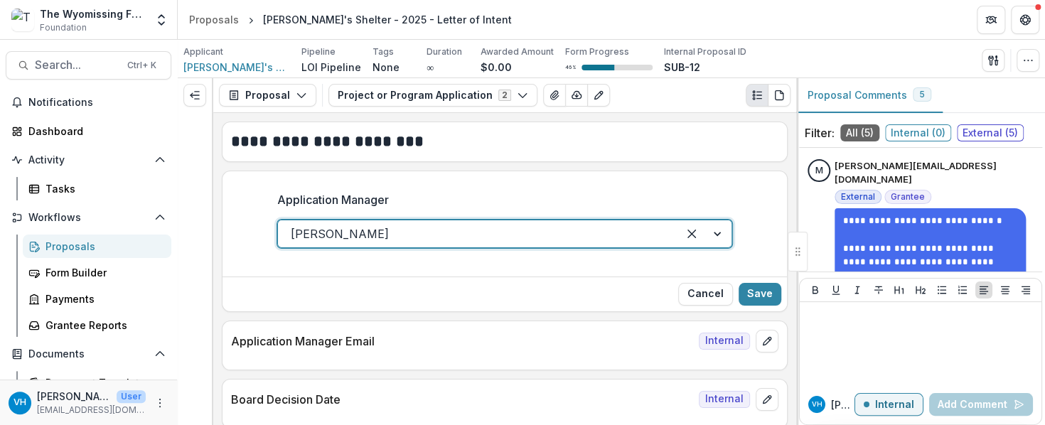
drag, startPoint x: 745, startPoint y: 293, endPoint x: 733, endPoint y: 293, distance: 12.8
click at [747, 293] on button "Save" at bounding box center [760, 294] width 43 height 23
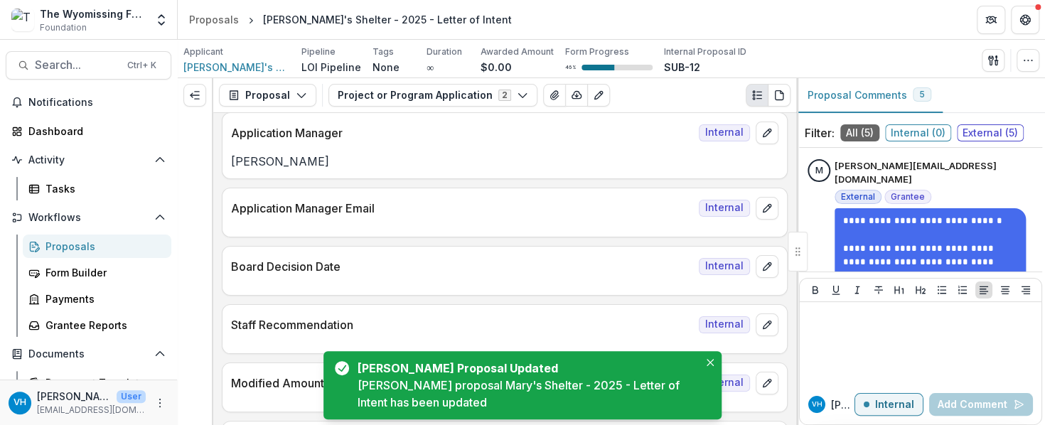
scroll to position [71, 0]
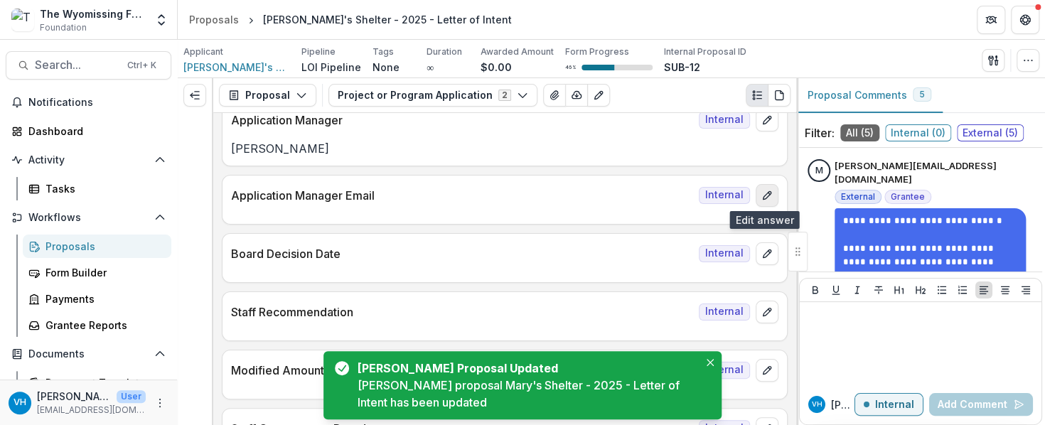
click at [774, 193] on button "edit" at bounding box center [767, 195] width 23 height 23
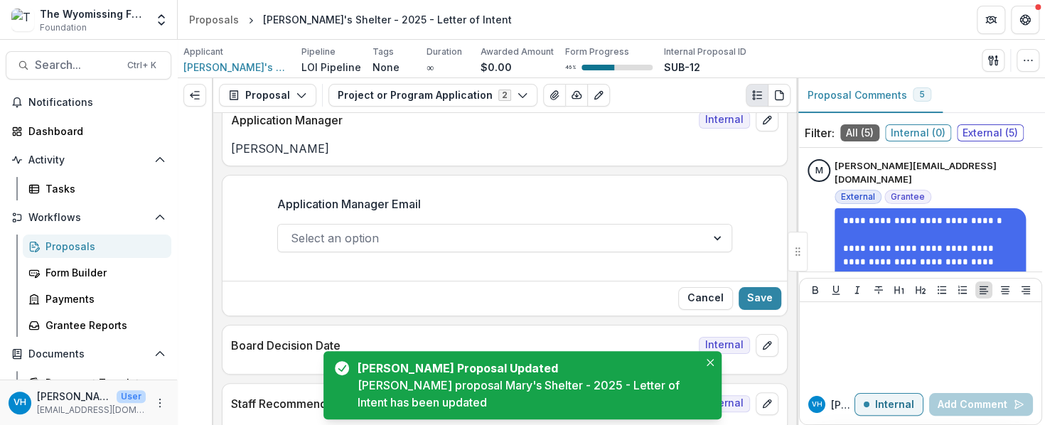
click at [496, 241] on div at bounding box center [492, 238] width 403 height 20
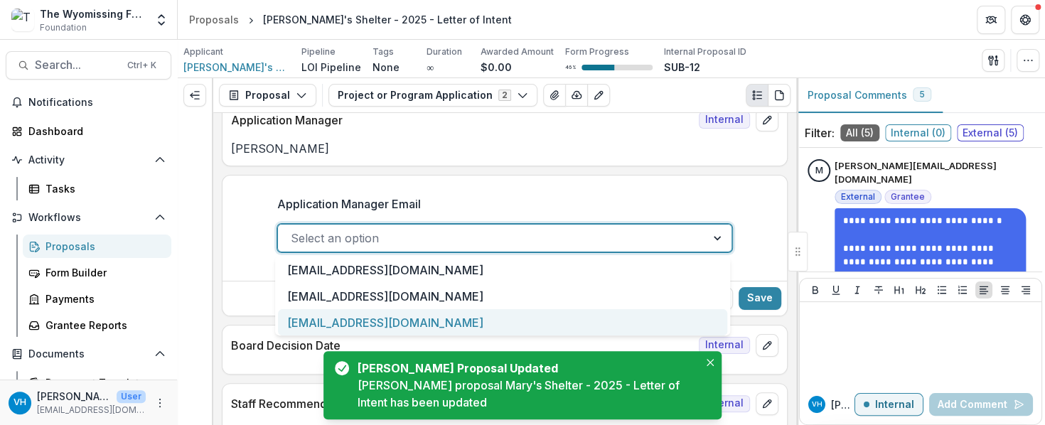
click at [410, 326] on div "[EMAIL_ADDRESS][DOMAIN_NAME]" at bounding box center [502, 322] width 449 height 26
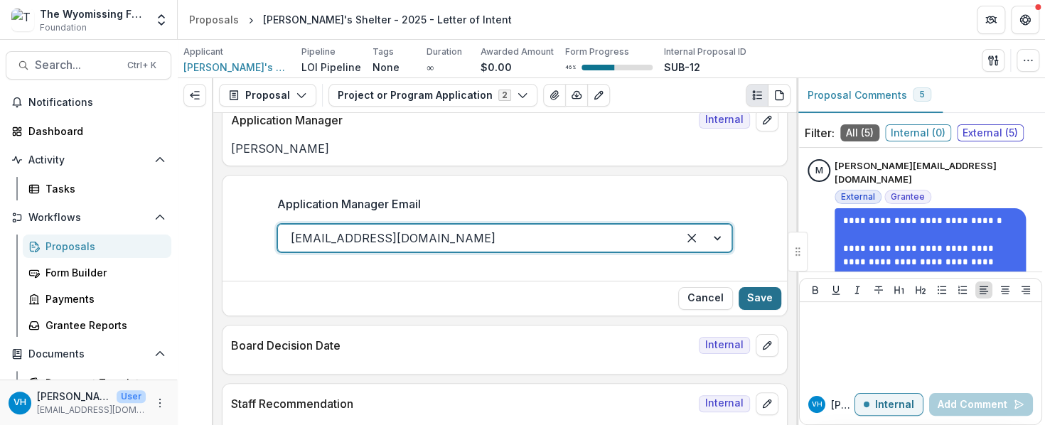
click at [759, 297] on button "Save" at bounding box center [760, 298] width 43 height 23
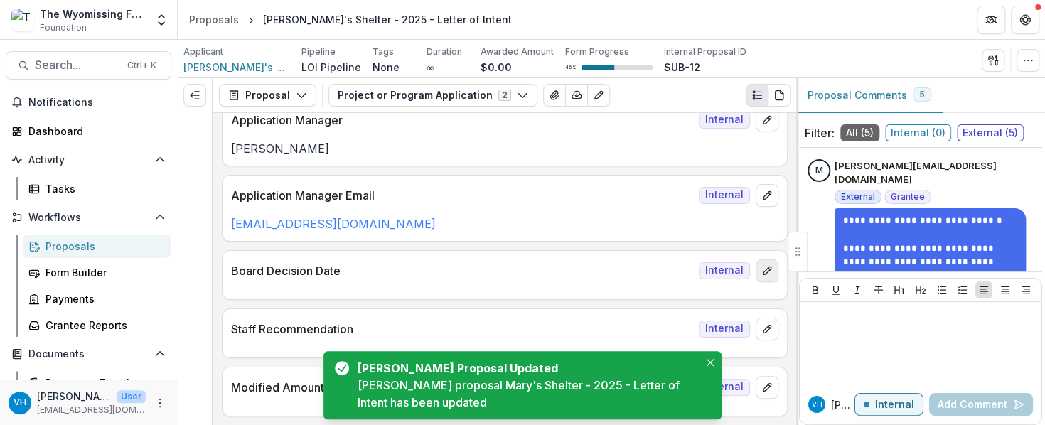
click at [762, 269] on icon "edit" at bounding box center [767, 270] width 11 height 11
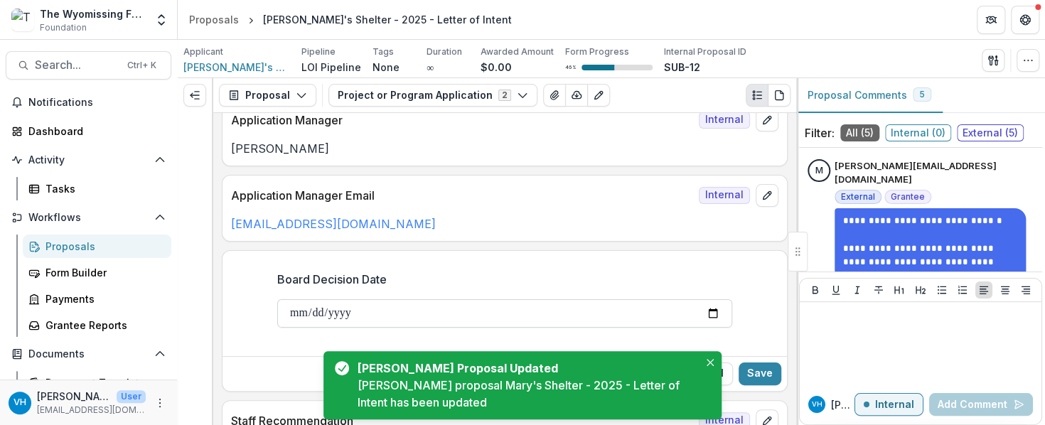
click at [706, 311] on input "Board Decision Date" at bounding box center [504, 313] width 455 height 28
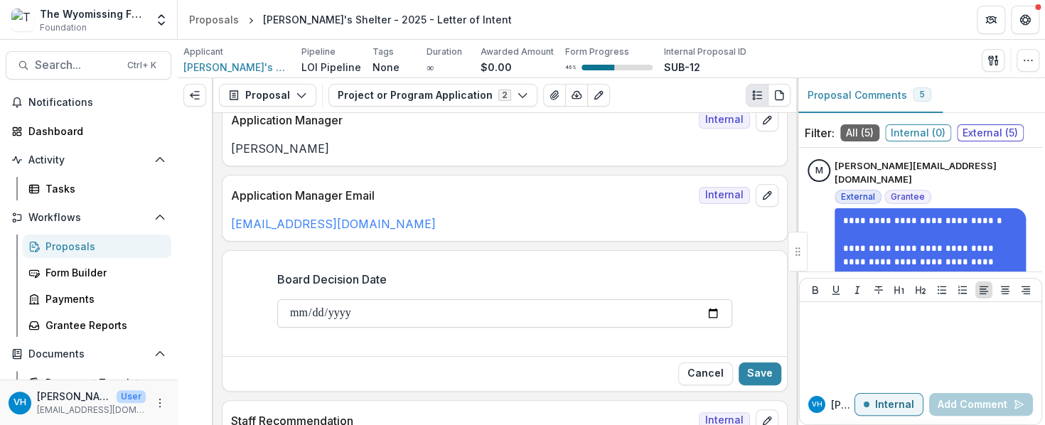
type input "**********"
click at [763, 369] on button "Save" at bounding box center [760, 374] width 43 height 23
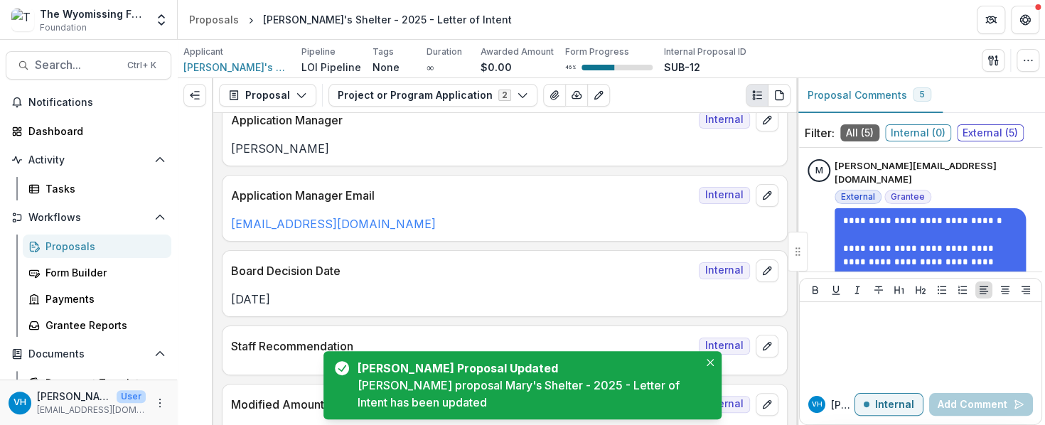
scroll to position [0, 0]
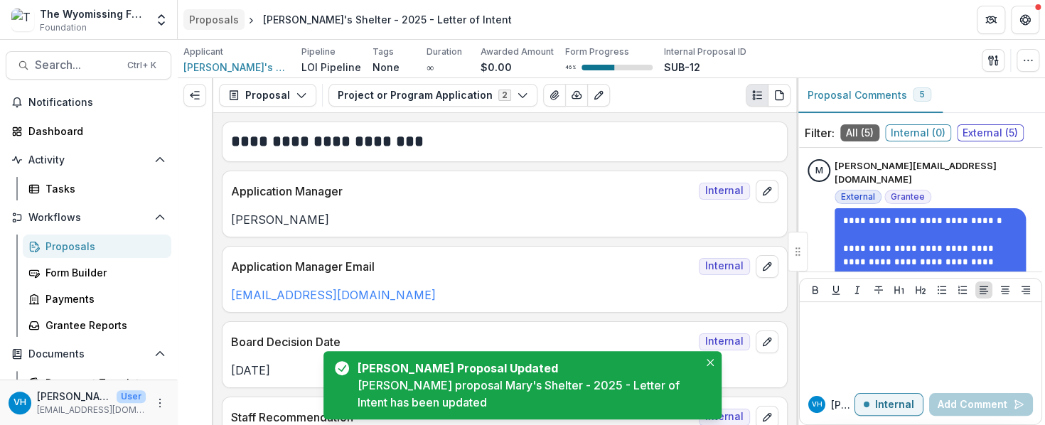
click at [208, 19] on div "Proposals" at bounding box center [214, 19] width 50 height 15
